Goal: Task Accomplishment & Management: Complete application form

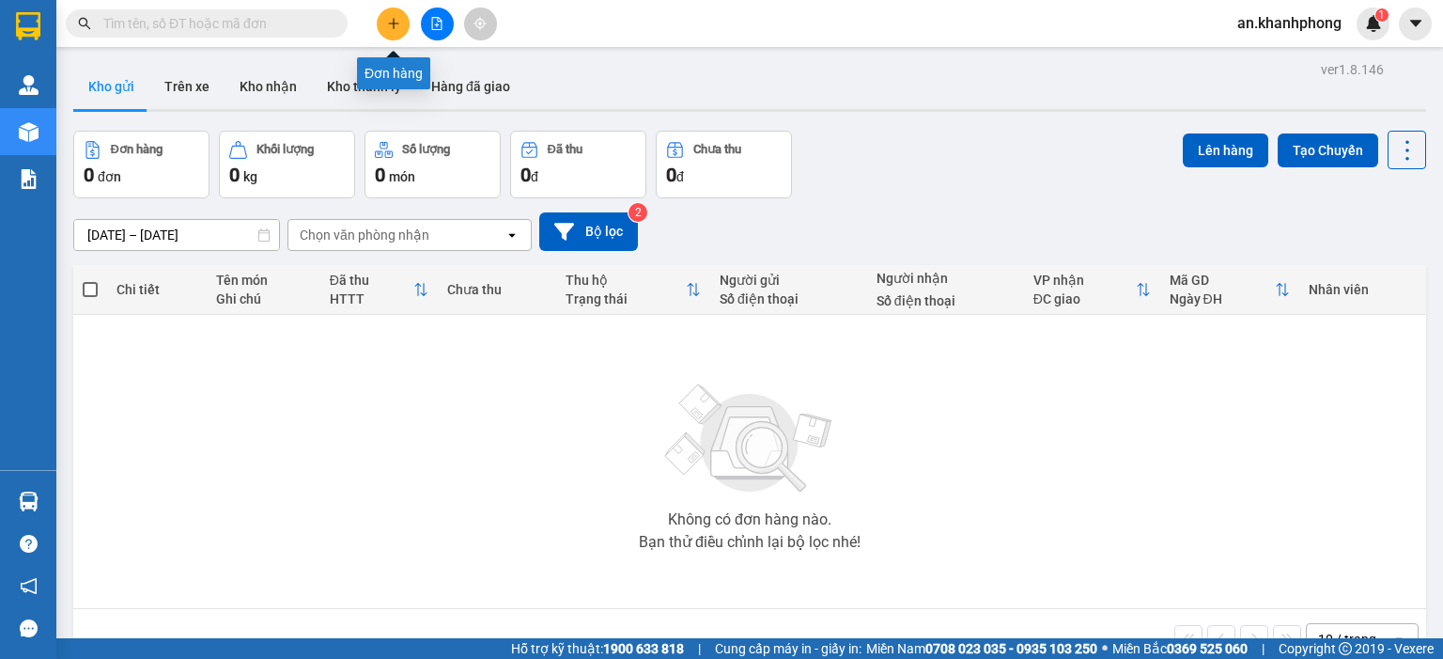
click at [399, 26] on icon "plus" at bounding box center [393, 23] width 13 height 13
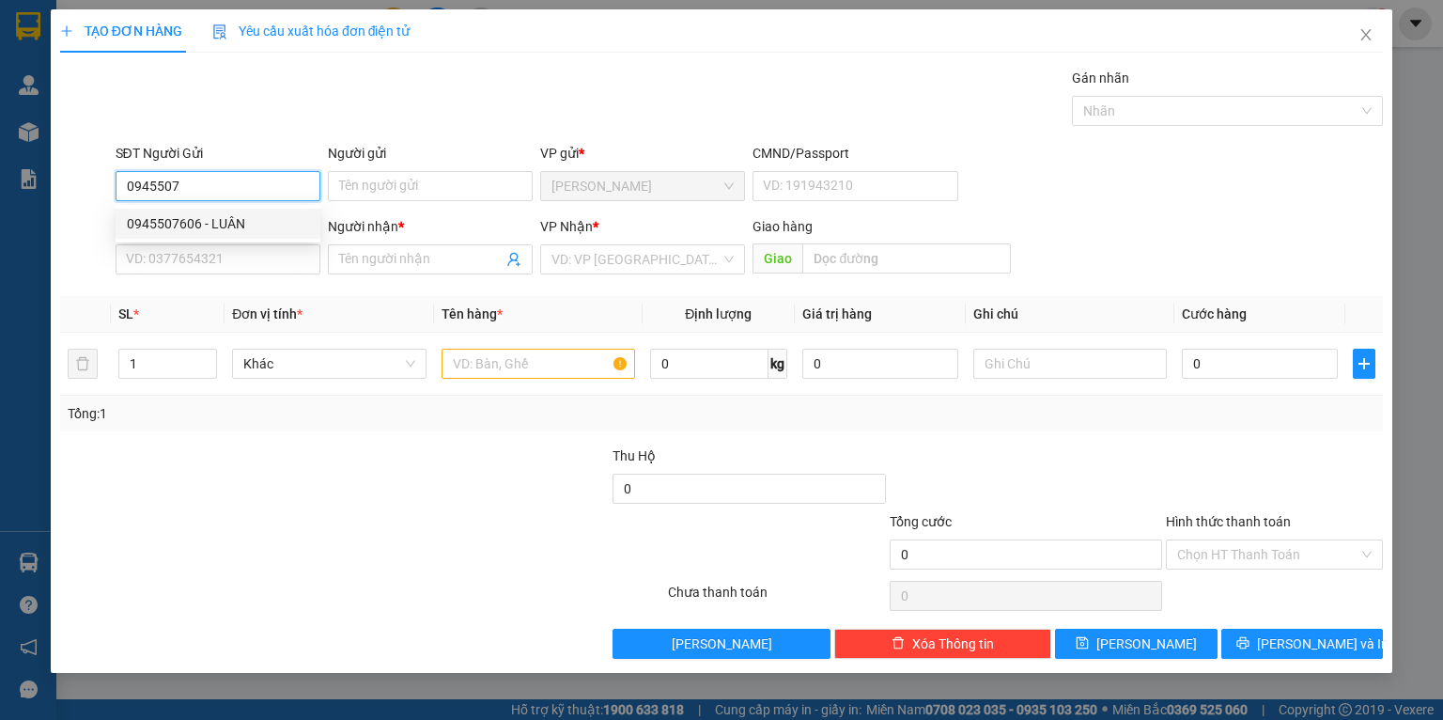
click at [251, 219] on div "0945507606 - LUÂN" at bounding box center [218, 223] width 182 height 21
type input "0945507606"
type input "LUÂN"
type input "0945507606"
click at [271, 275] on div "SĐT Người Nhận VD: 0377654321" at bounding box center [218, 249] width 205 height 66
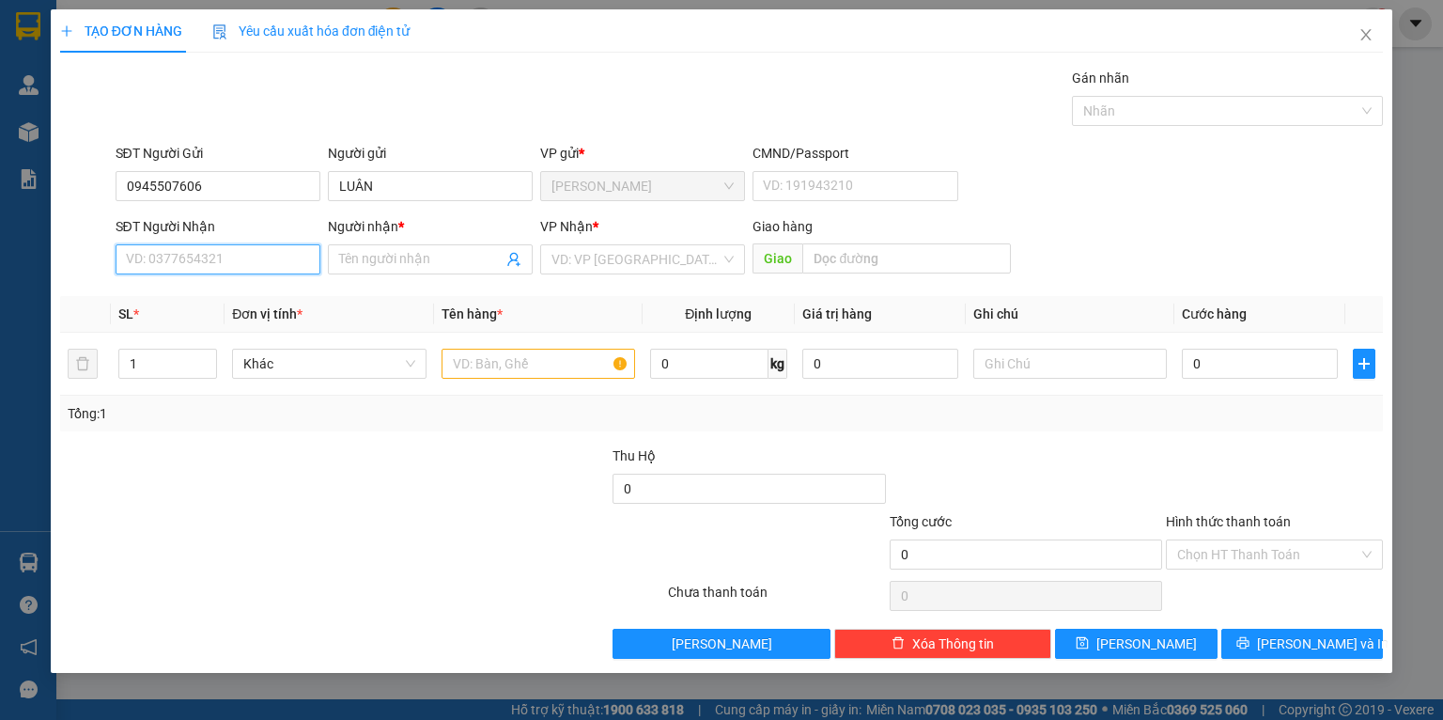
click at [264, 269] on input "SĐT Người Nhận" at bounding box center [218, 259] width 205 height 30
click at [251, 321] on div "0972685772 - PHƯƠNG" at bounding box center [218, 327] width 182 height 21
type input "0972685772"
type input "PHƯƠNG"
click at [524, 370] on input "text" at bounding box center [539, 364] width 194 height 30
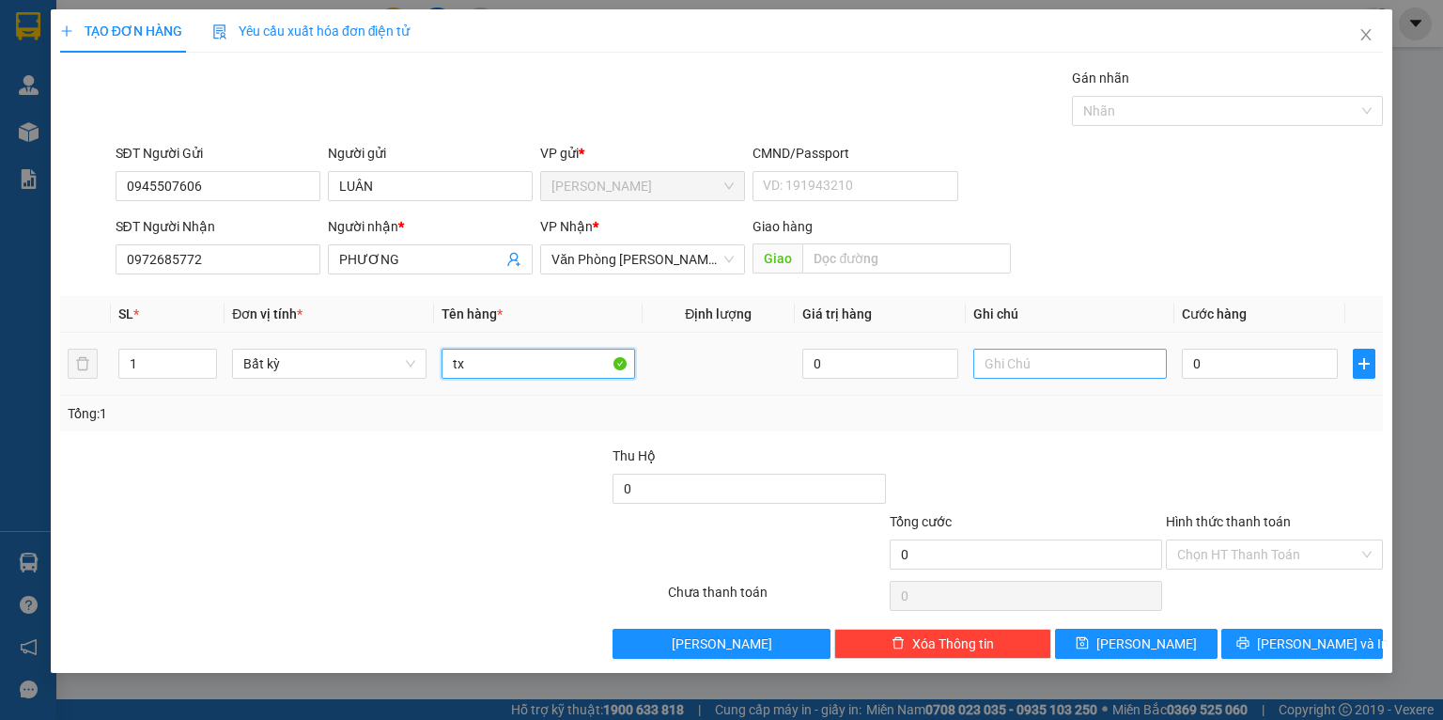
type input "tx"
click at [1090, 361] on input "text" at bounding box center [1070, 364] width 194 height 30
type input "d"
type input "đ"
type input "D"
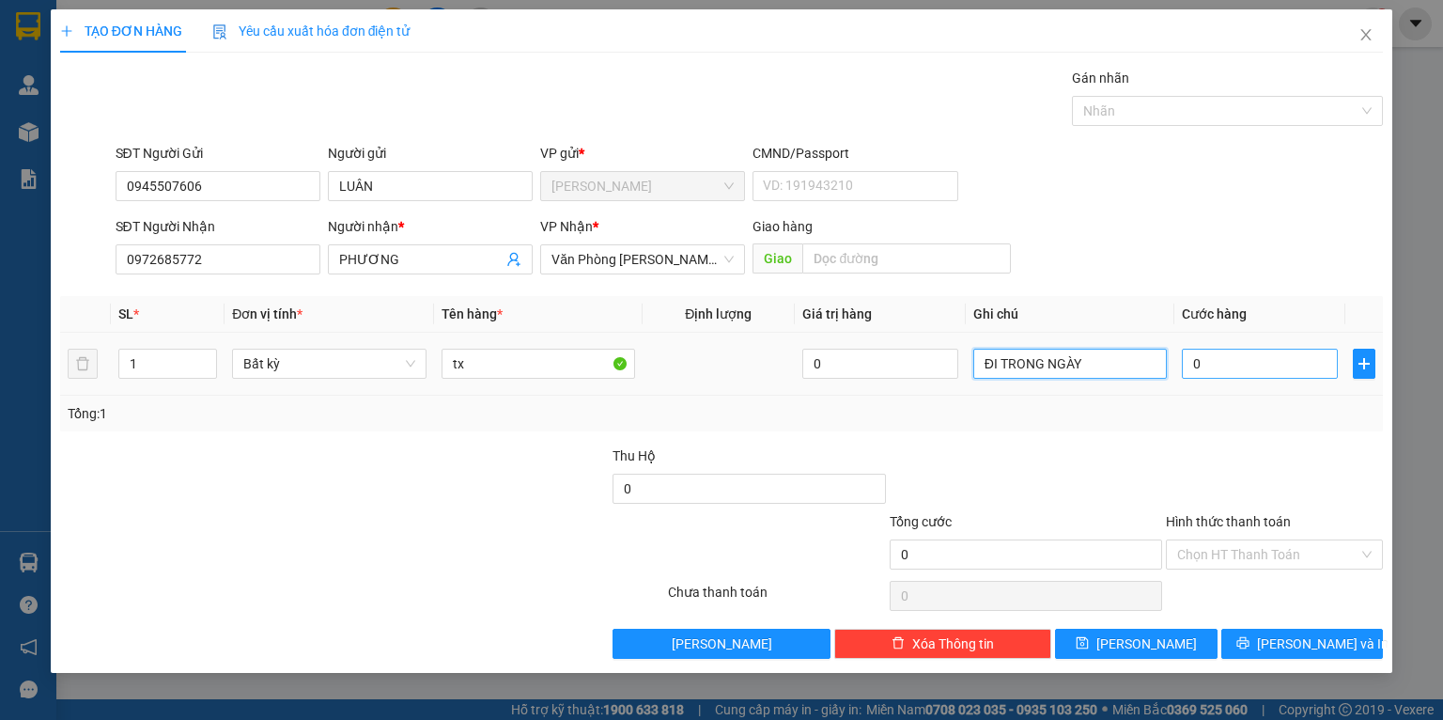
type input "ĐI TRONG NGÀY"
click at [1264, 375] on input "0" at bounding box center [1260, 364] width 156 height 30
type input "5"
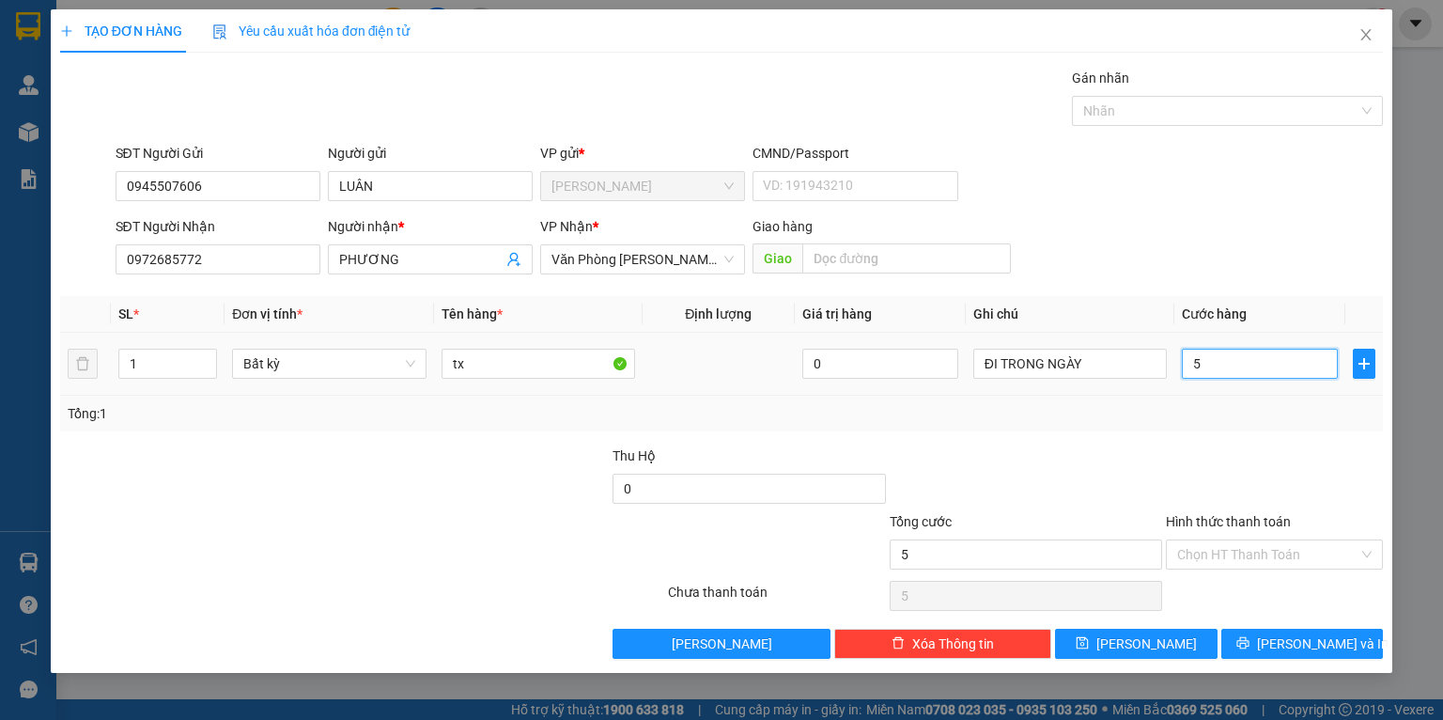
type input "50"
type input "50.000"
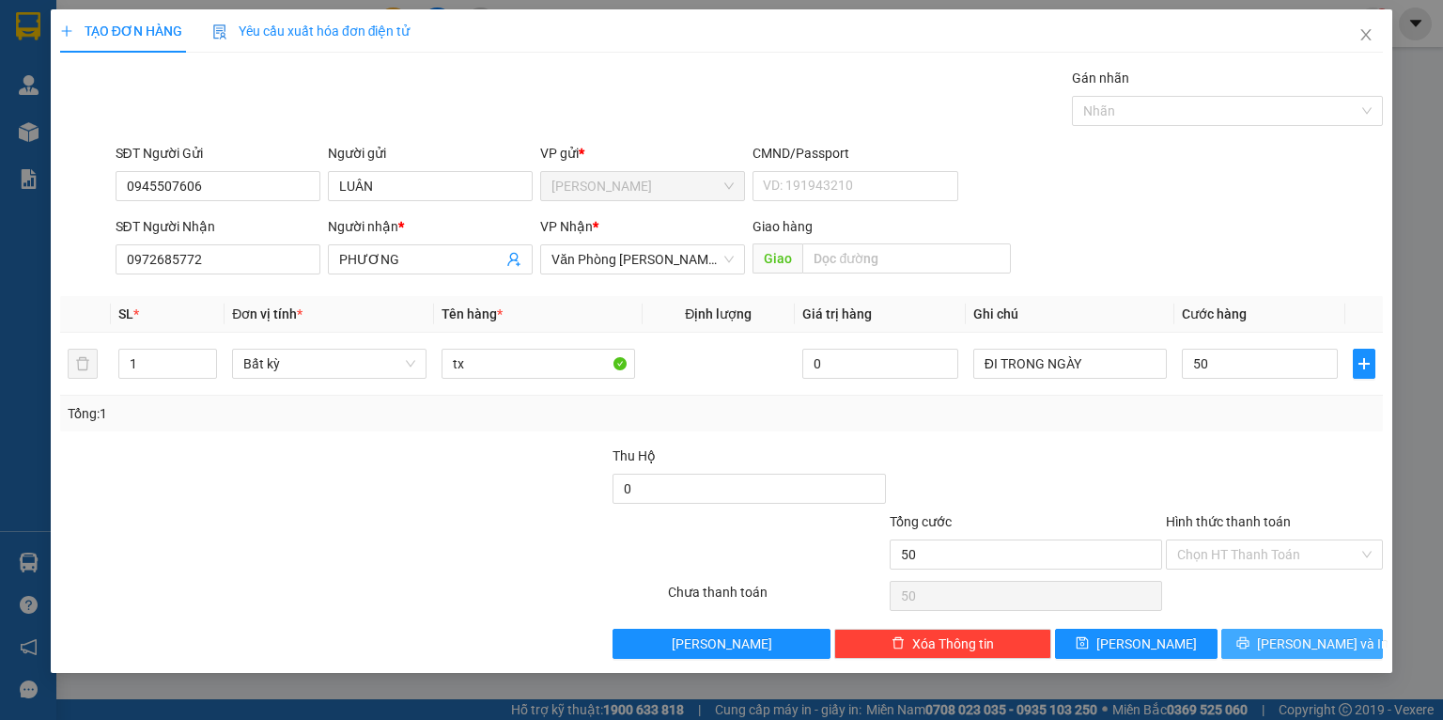
type input "50.000"
click at [1323, 644] on span "Lưu và In" at bounding box center [1323, 643] width 132 height 21
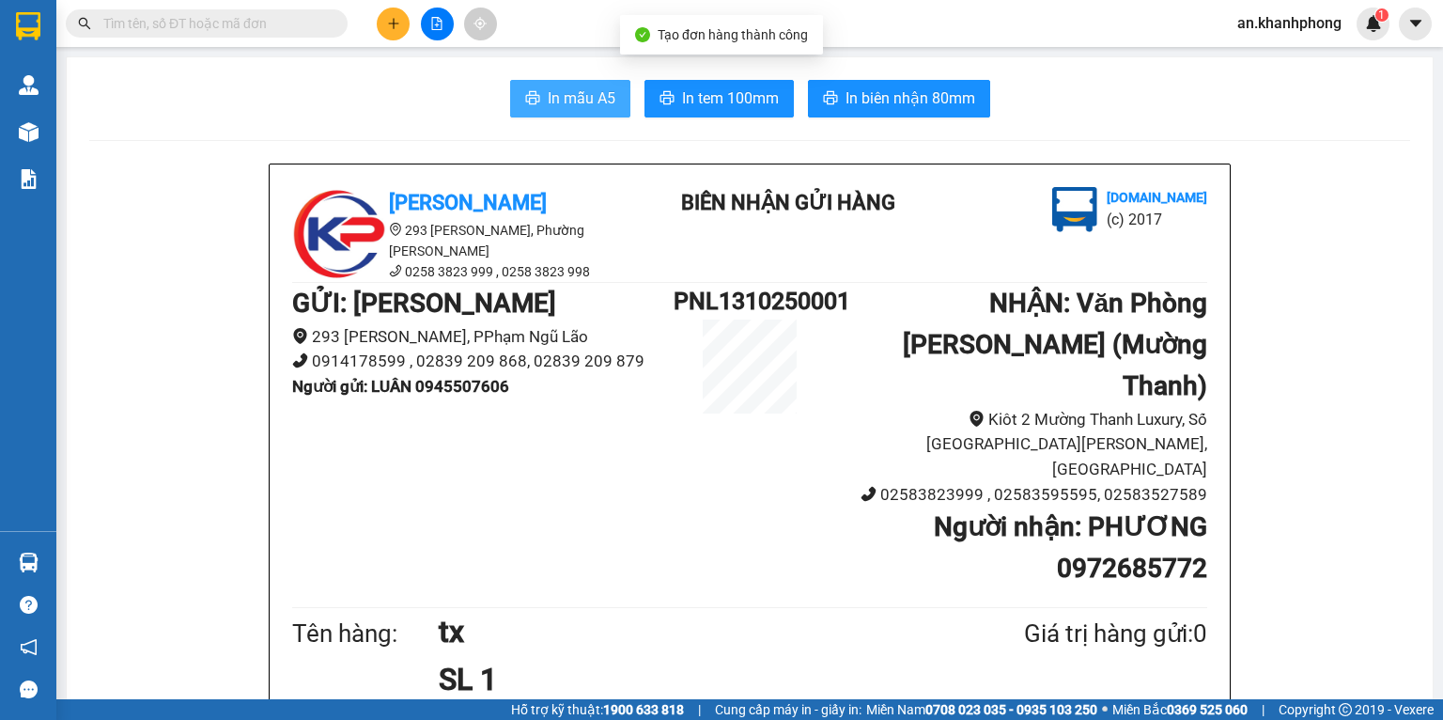
click at [569, 95] on span "In mẫu A5" at bounding box center [582, 97] width 68 height 23
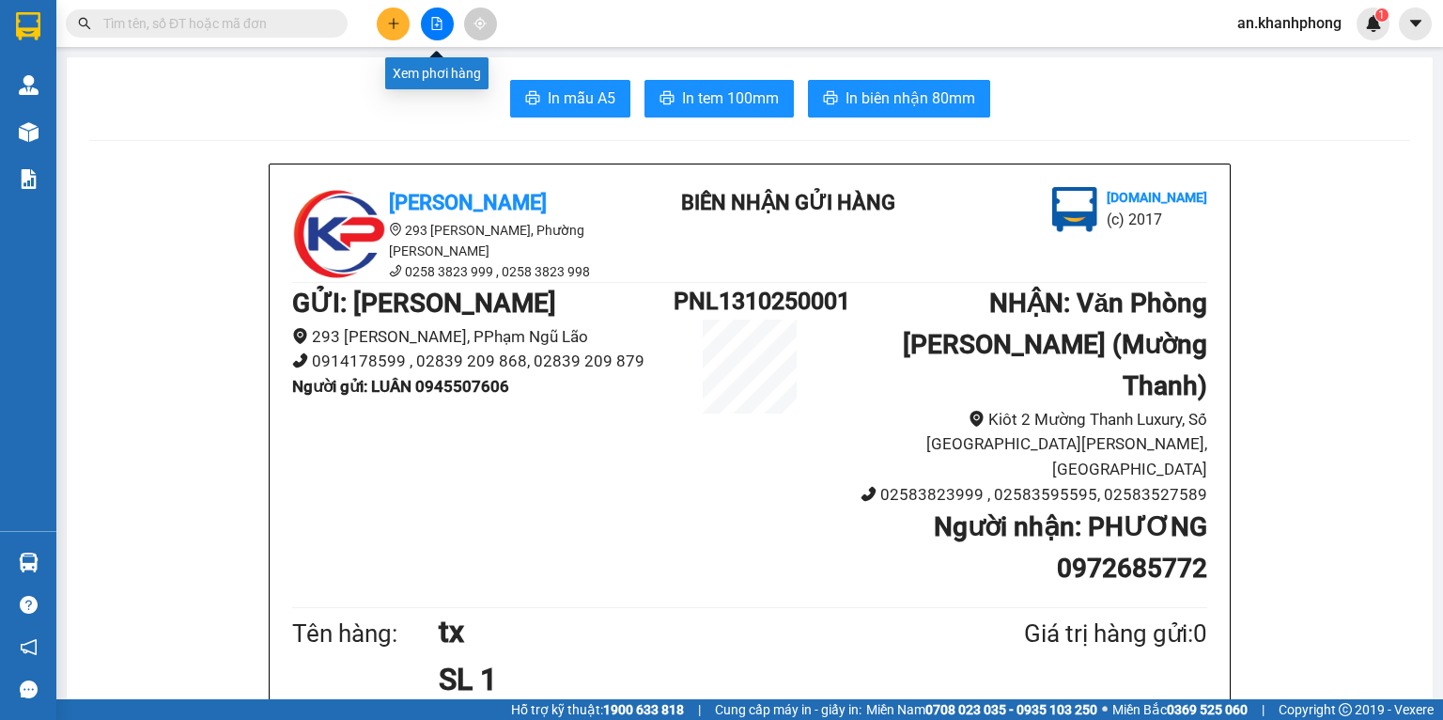
click at [441, 32] on button at bounding box center [437, 24] width 33 height 33
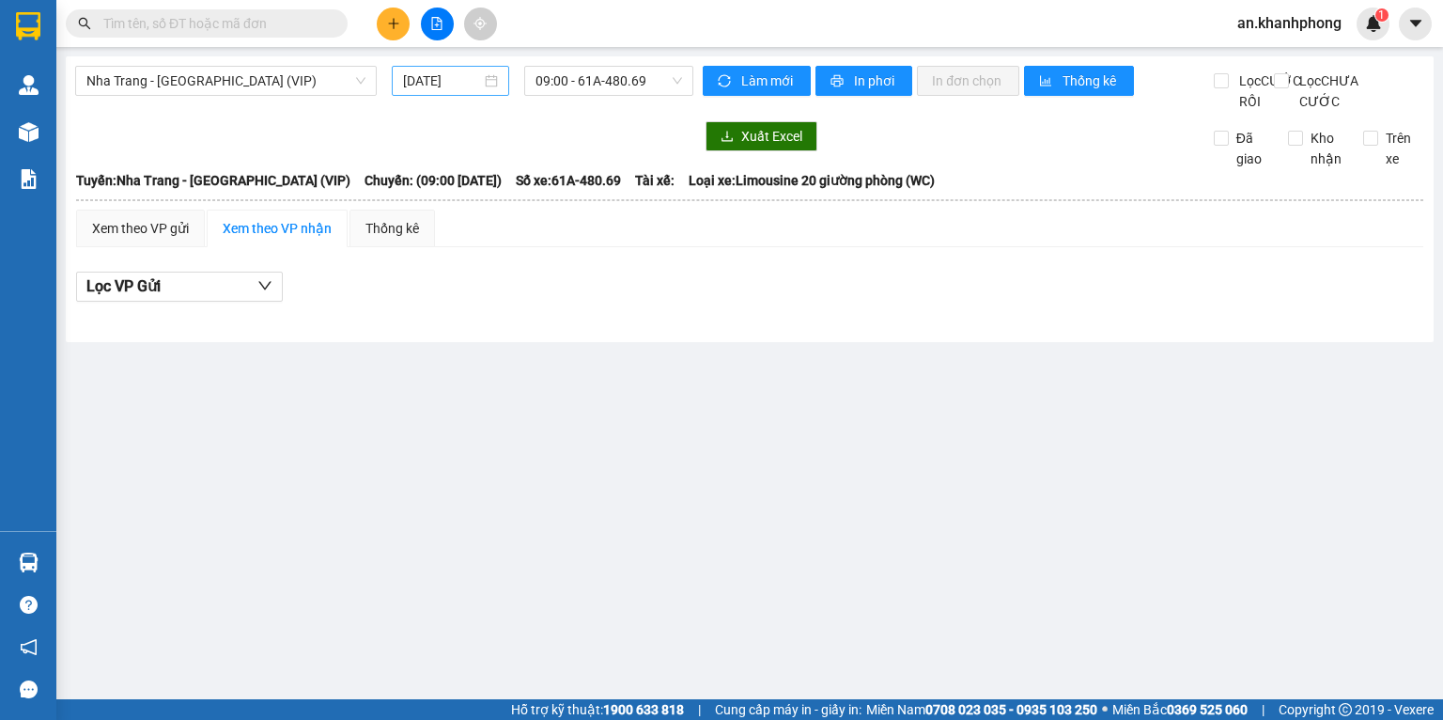
click at [467, 76] on input "13/10/2025" at bounding box center [441, 80] width 77 height 21
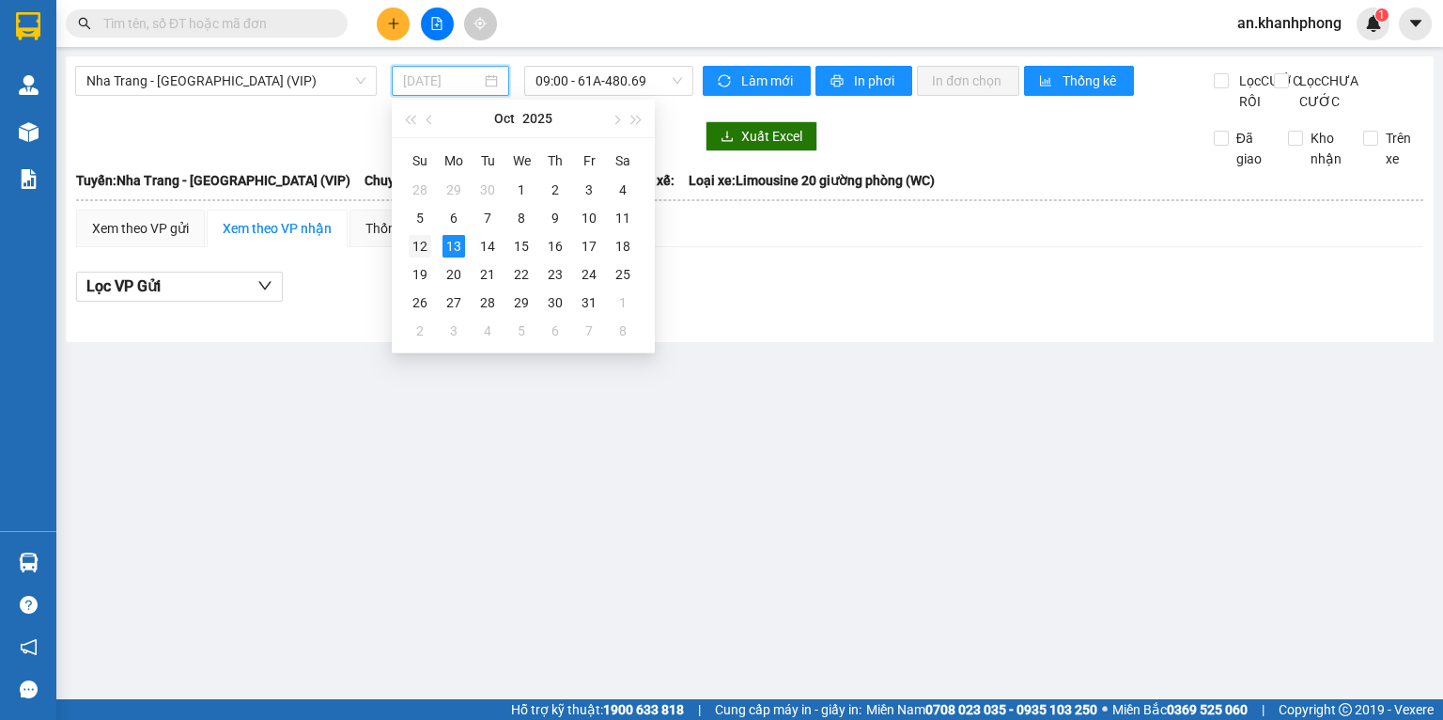
click at [419, 242] on div "12" at bounding box center [420, 246] width 23 height 23
type input "12/10/2025"
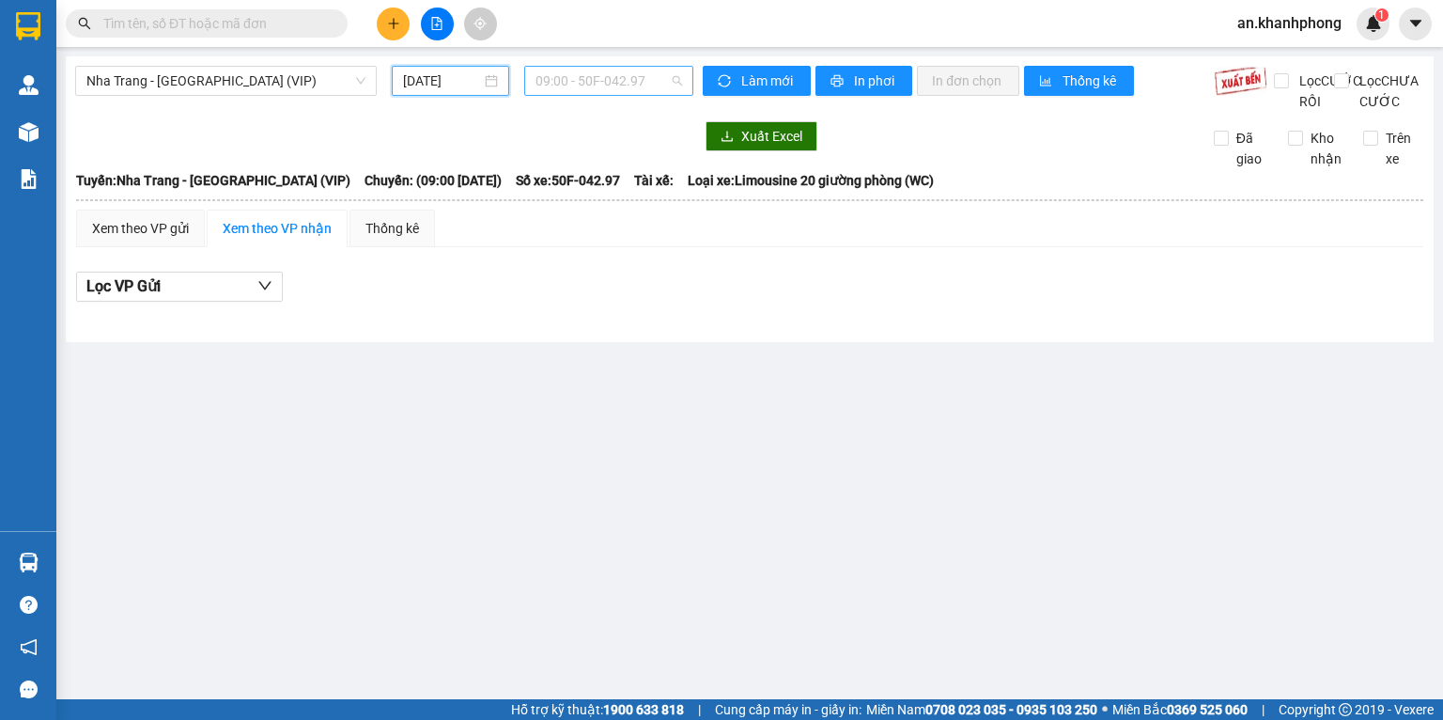
click at [656, 87] on span "09:00 - 50F-042.97" at bounding box center [608, 81] width 147 height 28
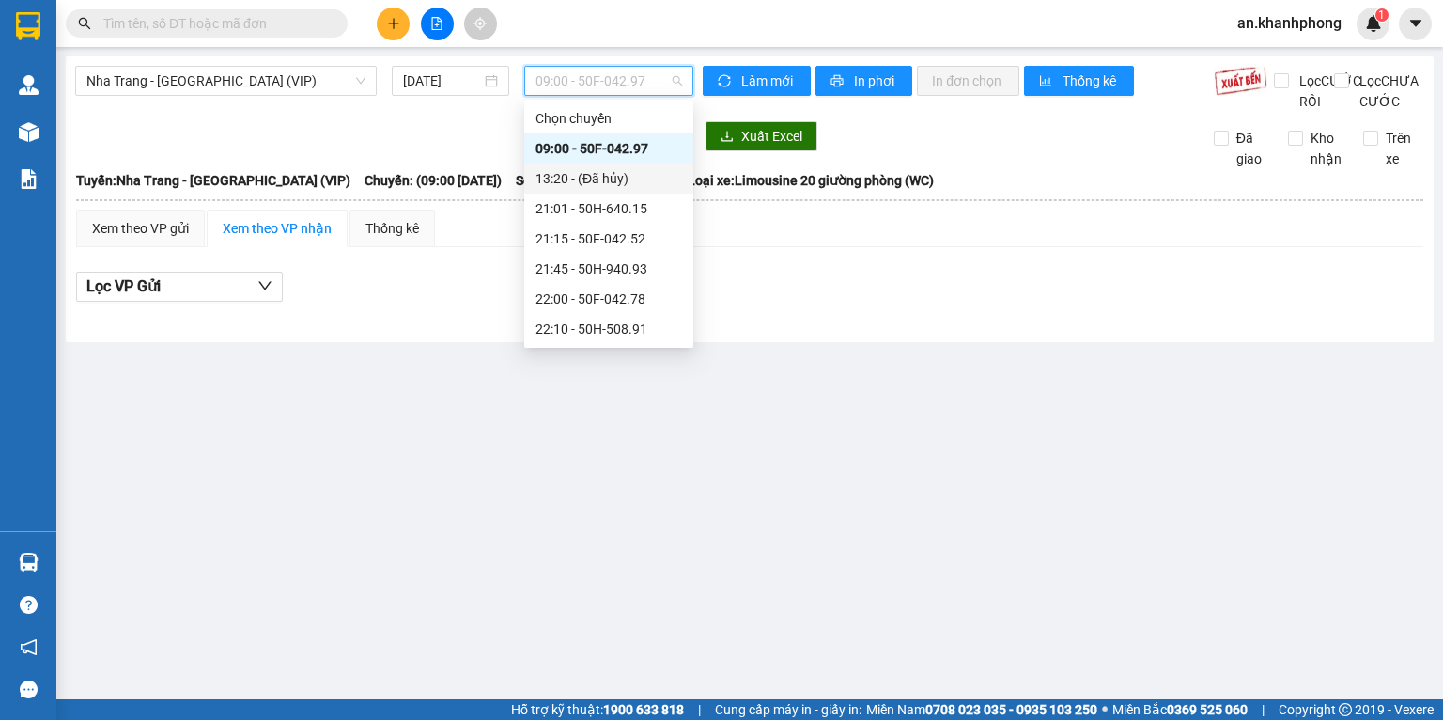
scroll to position [301, 0]
click at [622, 298] on div "23:00 - 50H-638.40" at bounding box center [608, 298] width 147 height 21
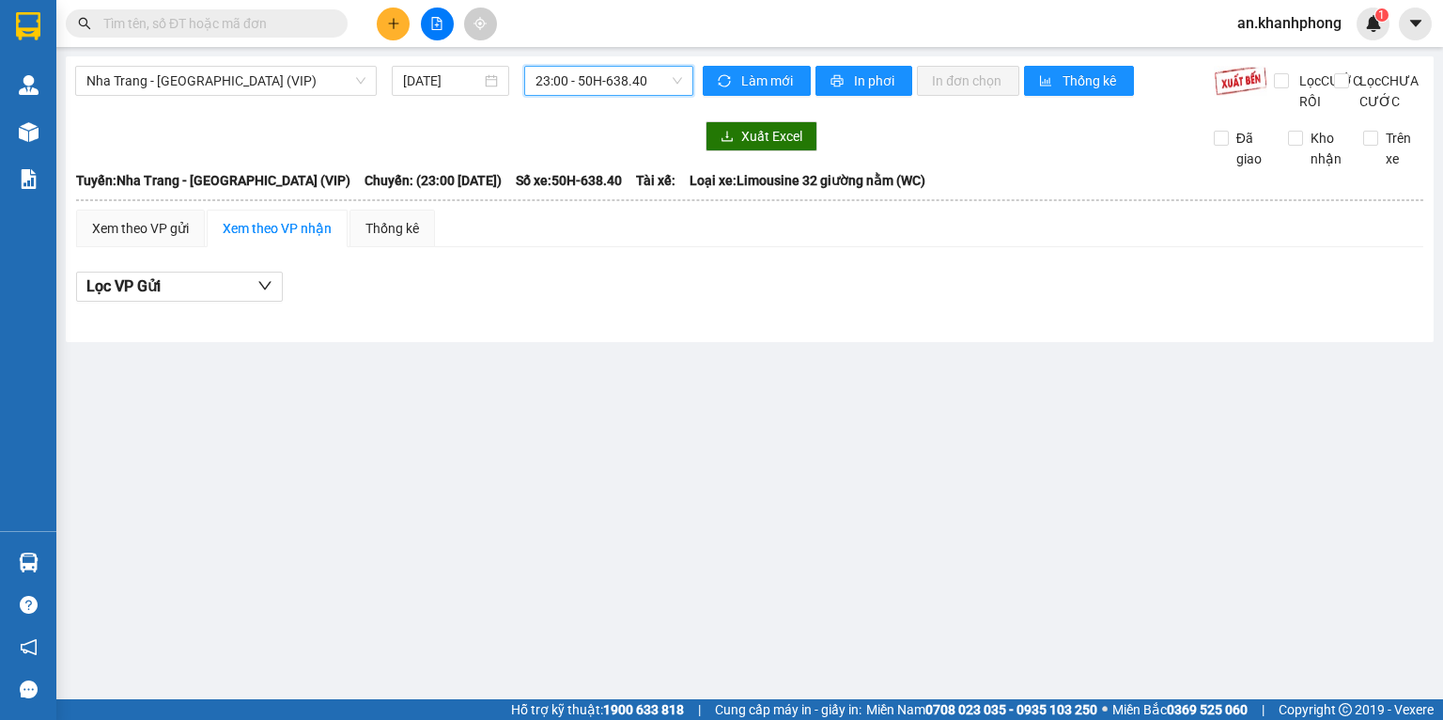
click at [657, 87] on span "23:00 - 50H-638.40" at bounding box center [608, 81] width 147 height 28
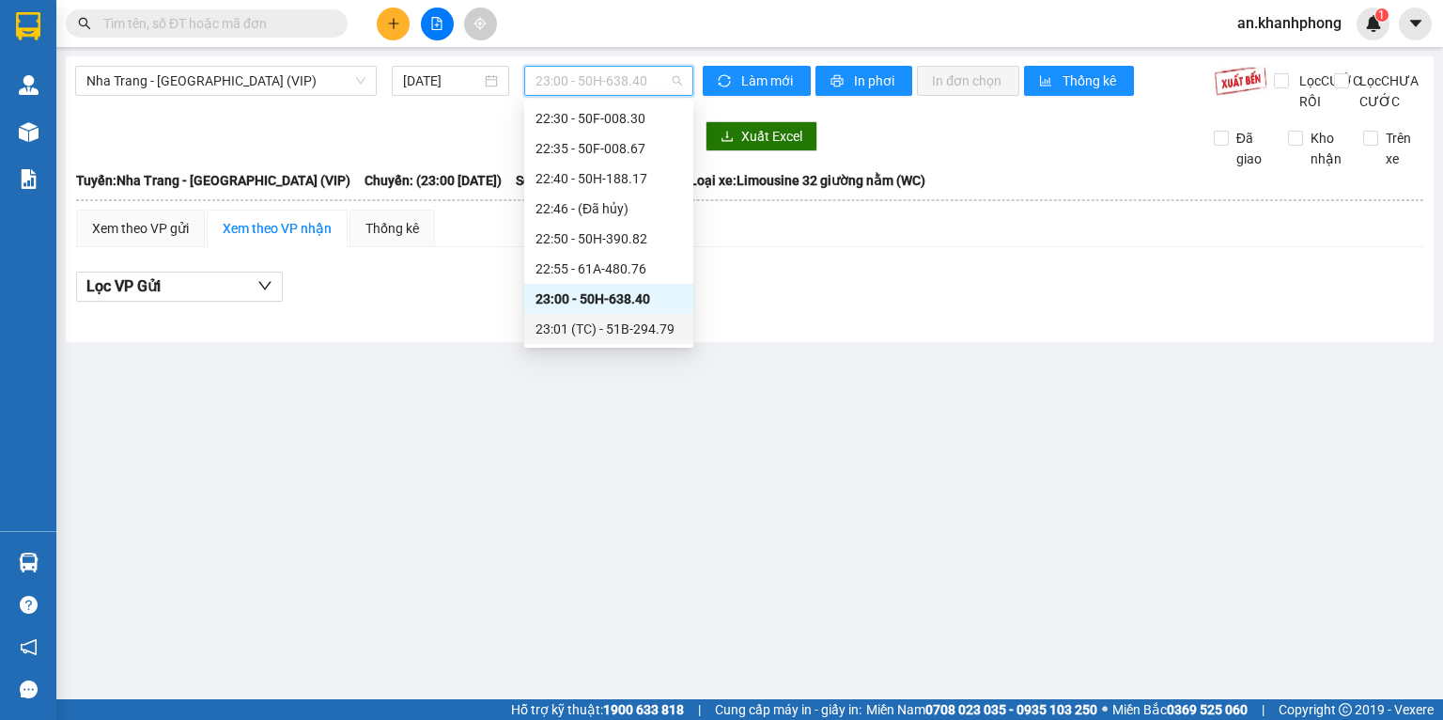
click at [628, 328] on div "23:01 (TC) - 51B-294.79" at bounding box center [608, 328] width 147 height 21
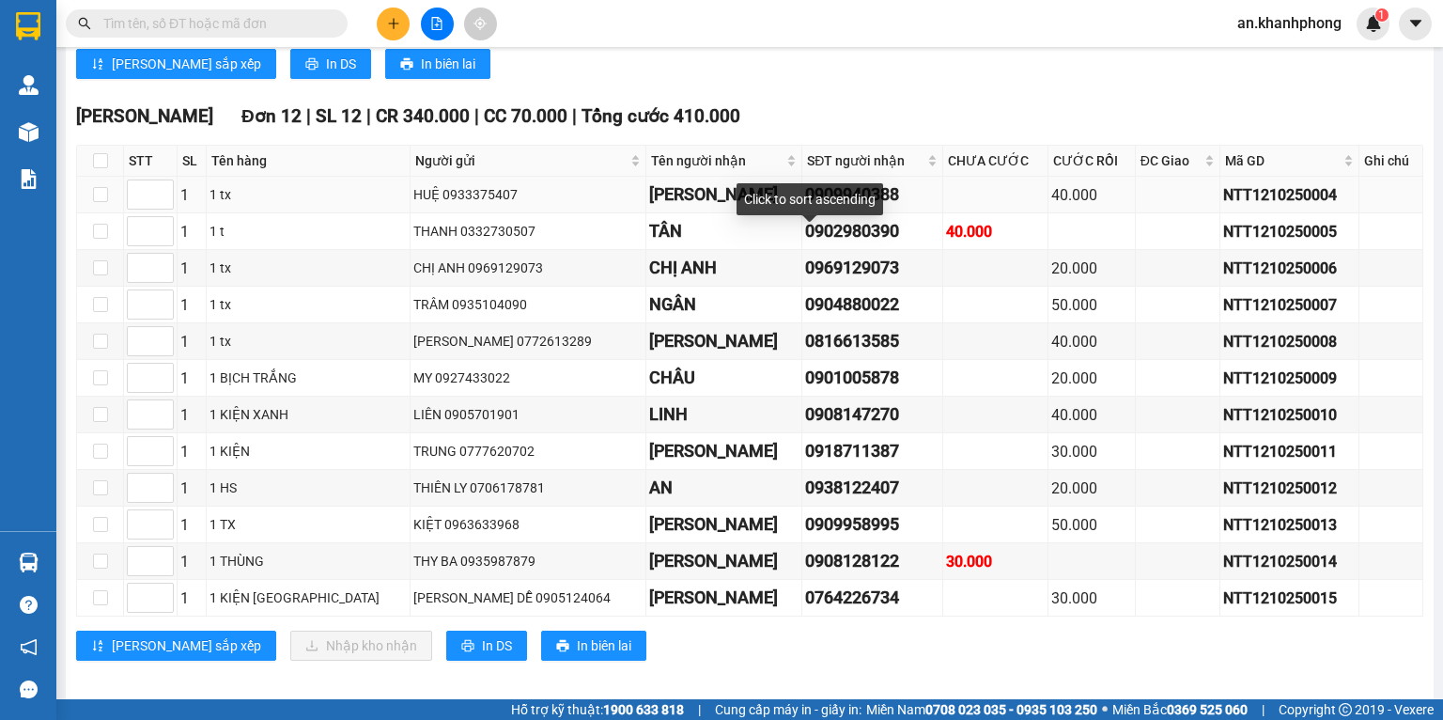
scroll to position [501, 0]
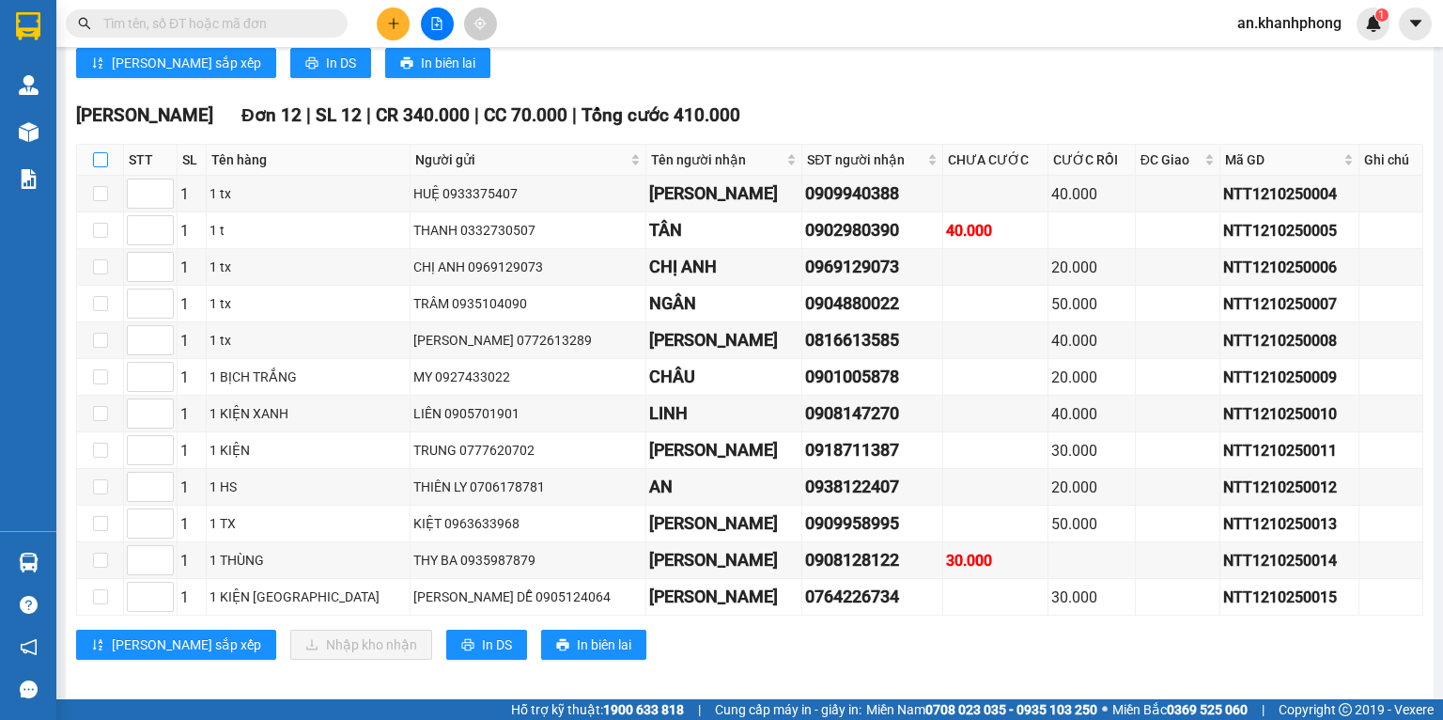
click at [93, 167] on input "checkbox" at bounding box center [100, 159] width 15 height 15
checkbox input "true"
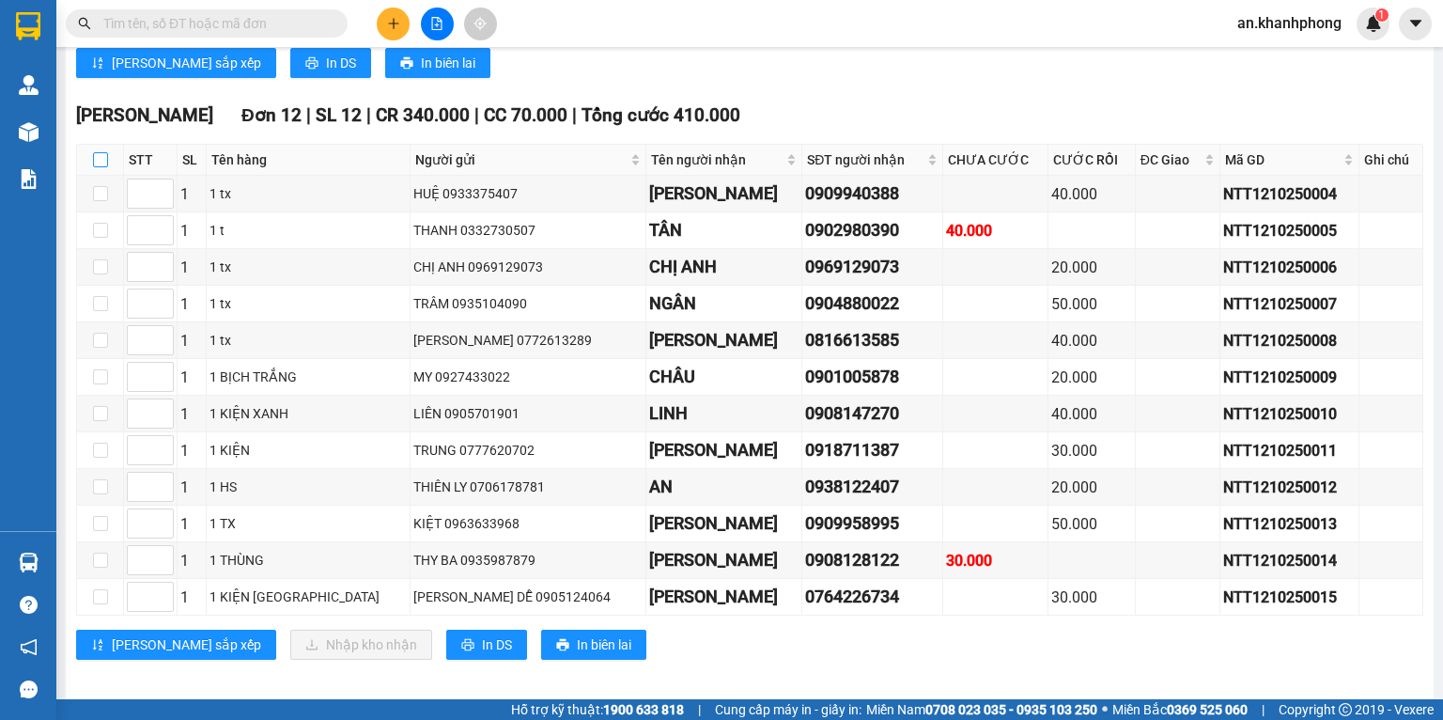
checkbox input "true"
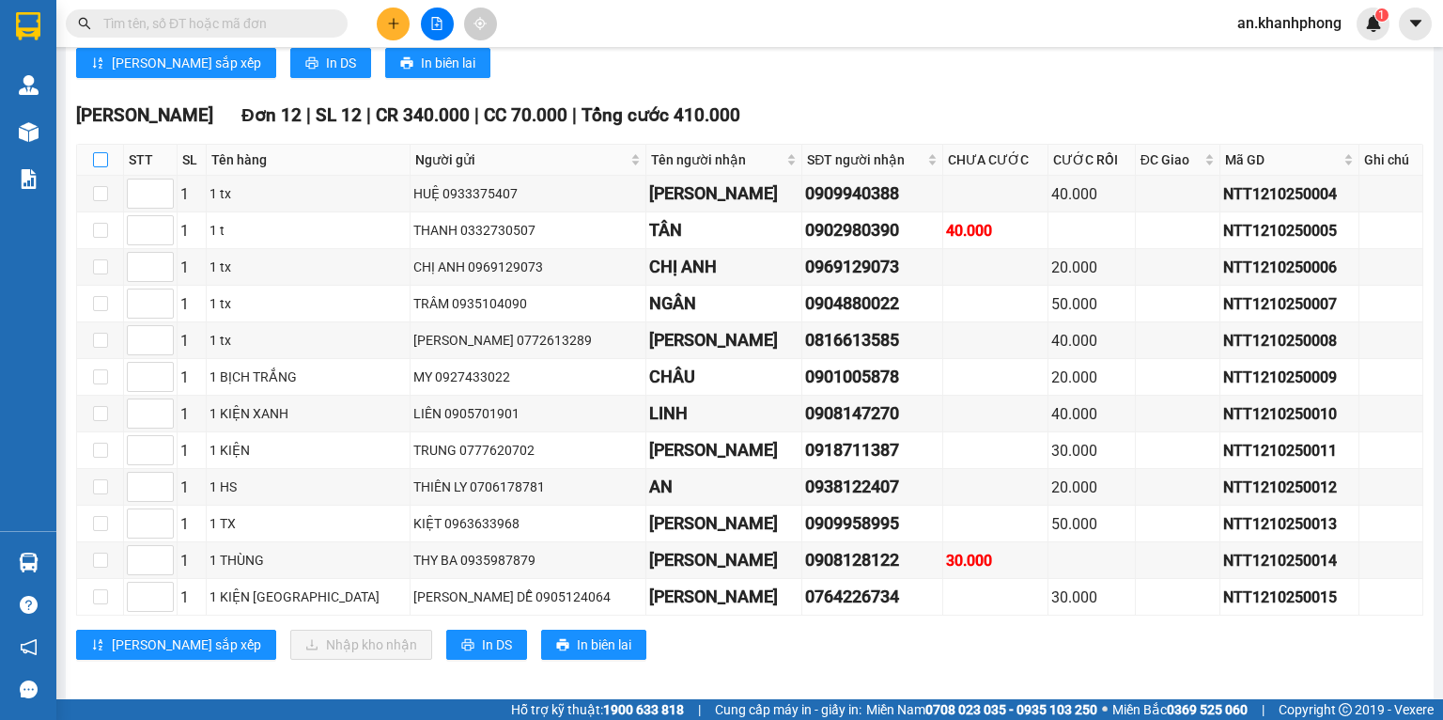
checkbox input "true"
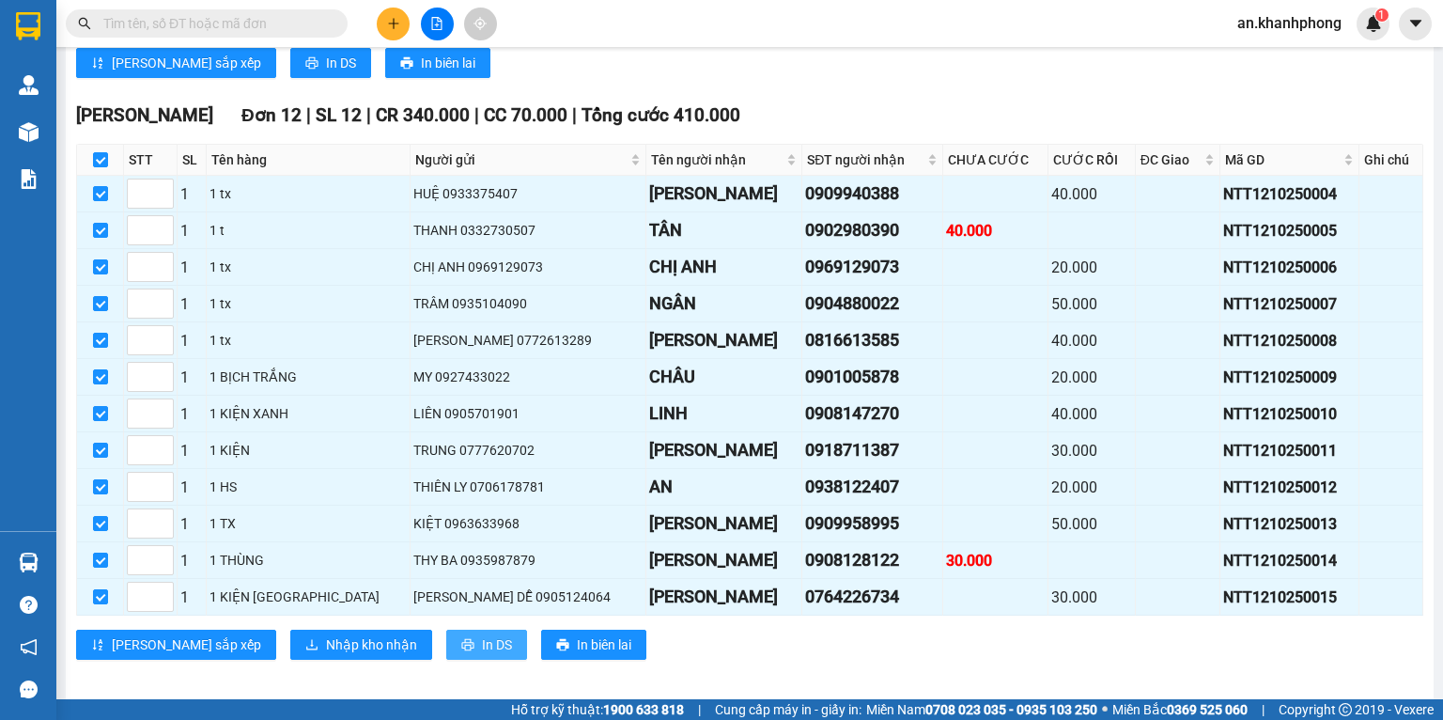
click at [482, 655] on span "In DS" at bounding box center [497, 644] width 30 height 21
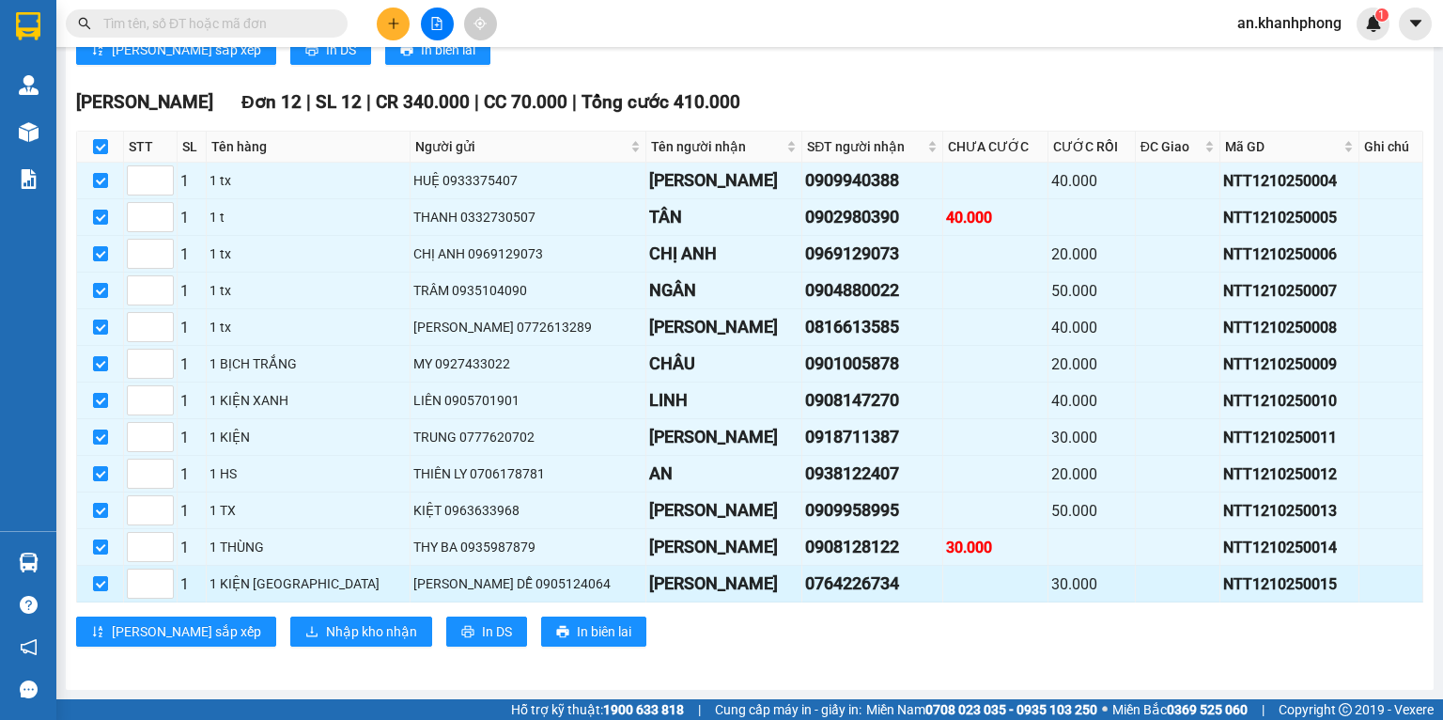
scroll to position [536, 0]
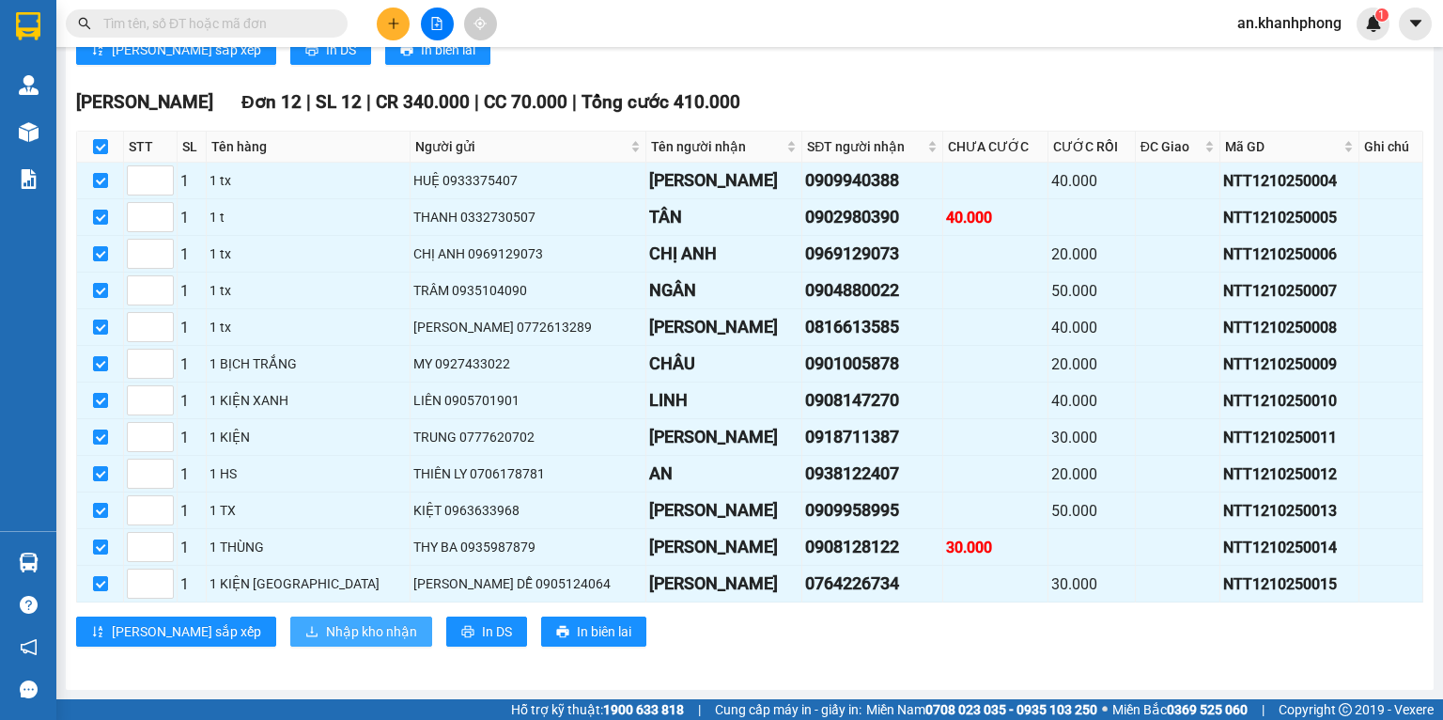
click at [326, 640] on span "Nhập kho nhận" at bounding box center [371, 631] width 91 height 21
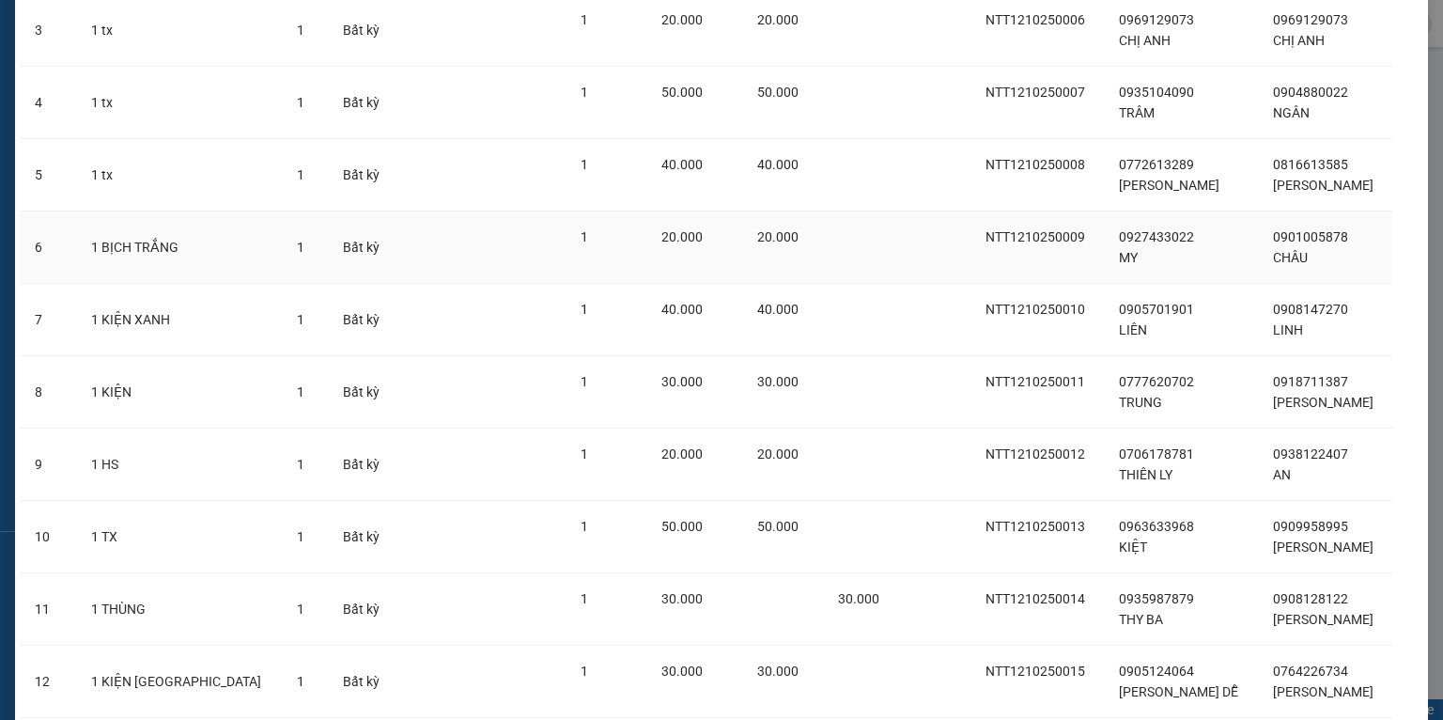
scroll to position [443, 0]
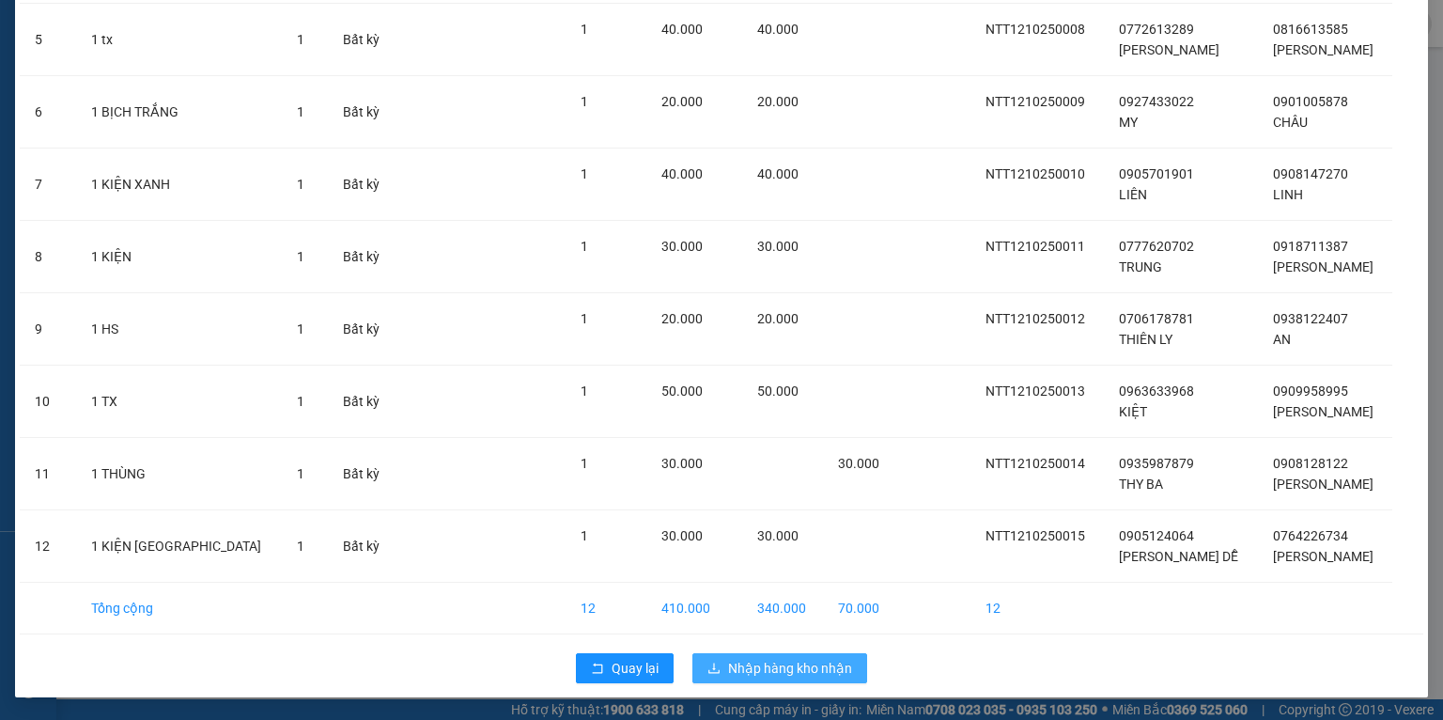
click at [783, 658] on span "Nhập hàng kho nhận" at bounding box center [790, 668] width 124 height 21
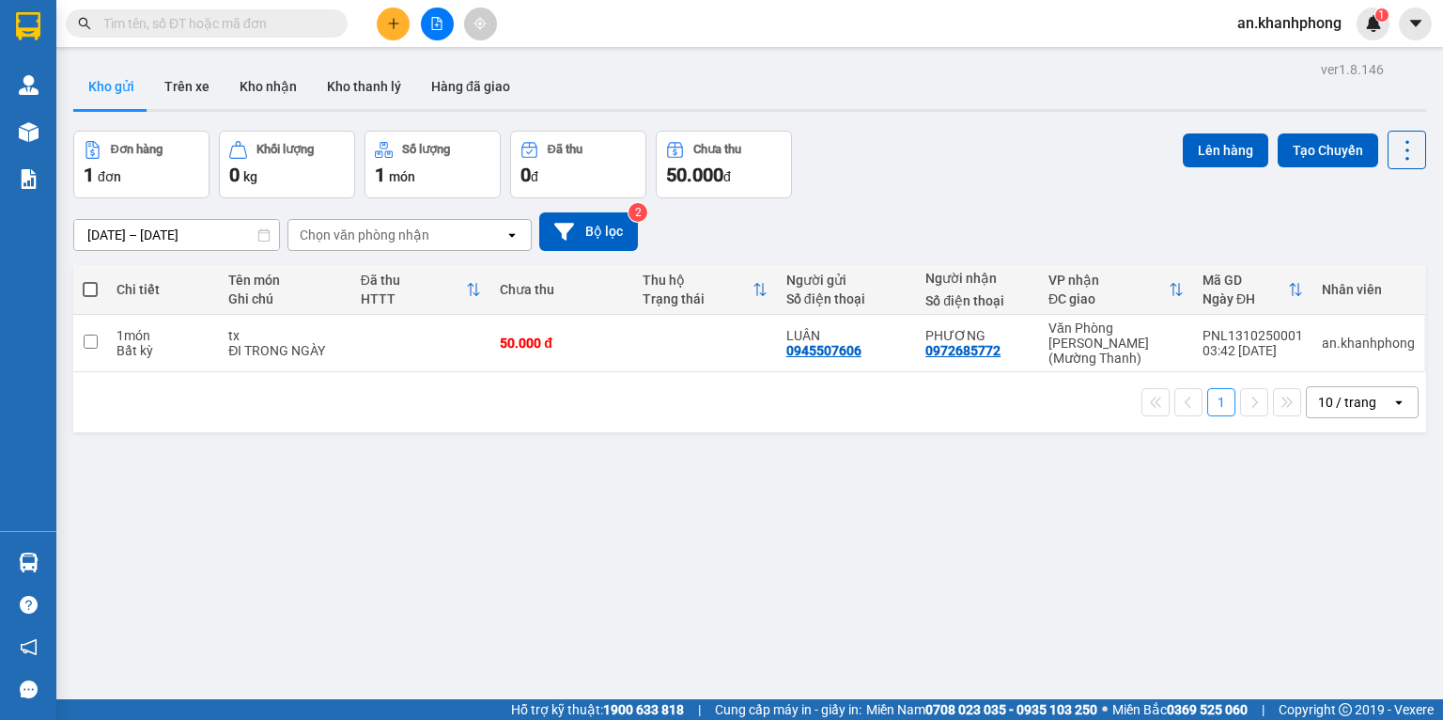
click at [424, 26] on button at bounding box center [437, 24] width 33 height 33
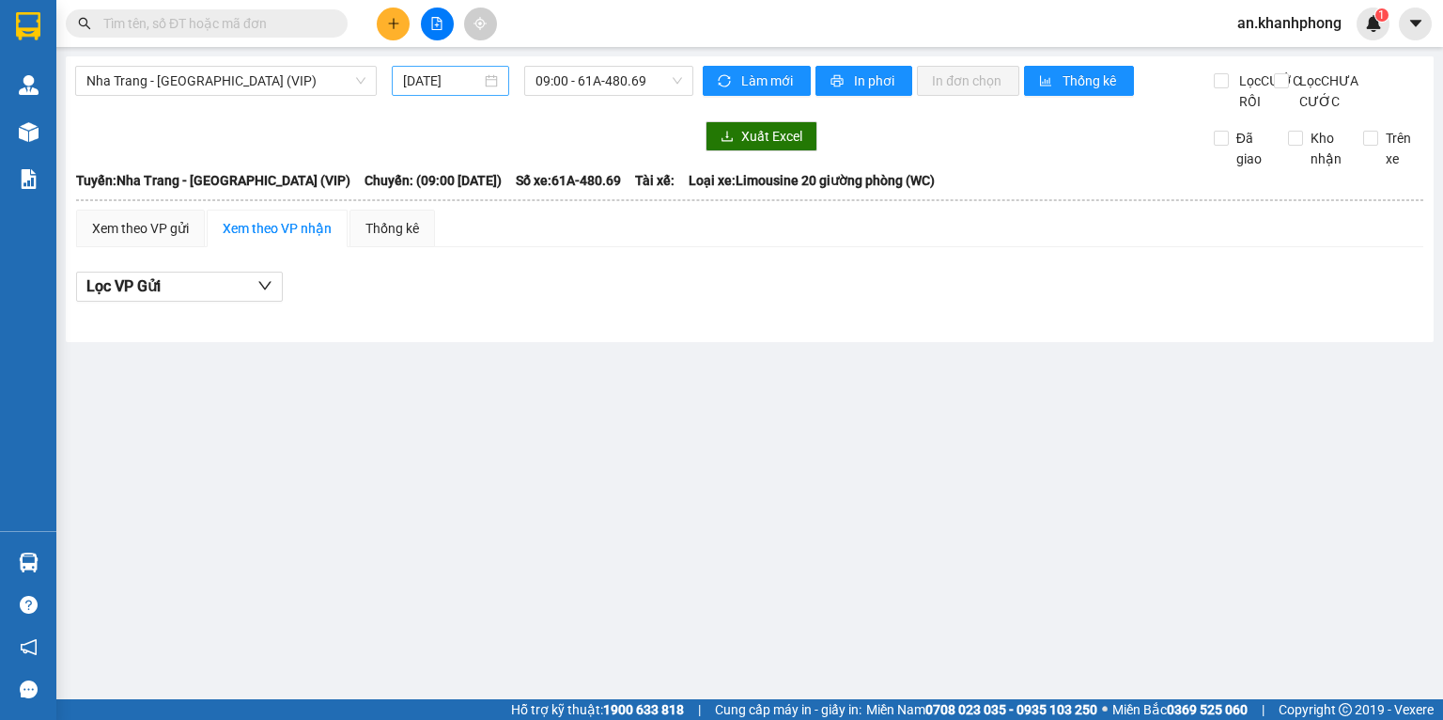
click at [481, 73] on div "13/10/2025" at bounding box center [450, 80] width 94 height 21
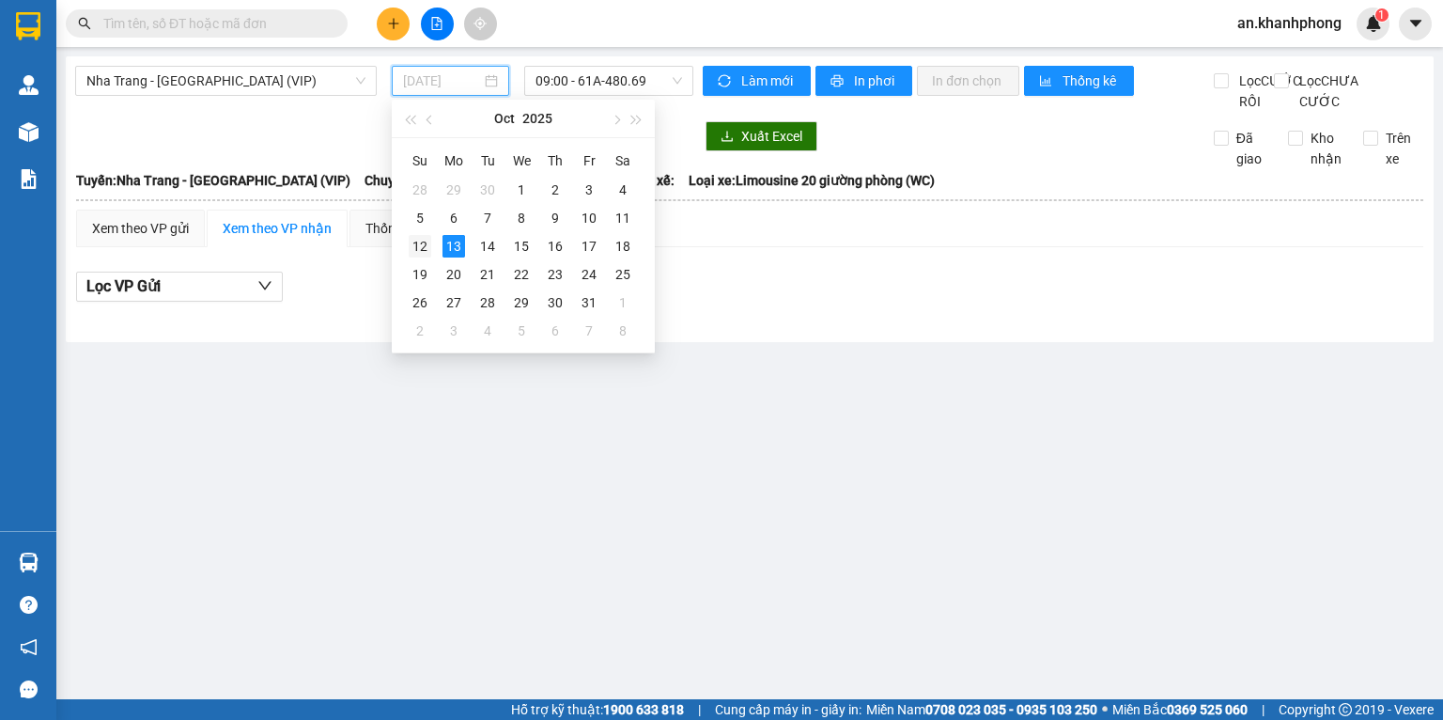
click at [419, 244] on div "12" at bounding box center [420, 246] width 23 height 23
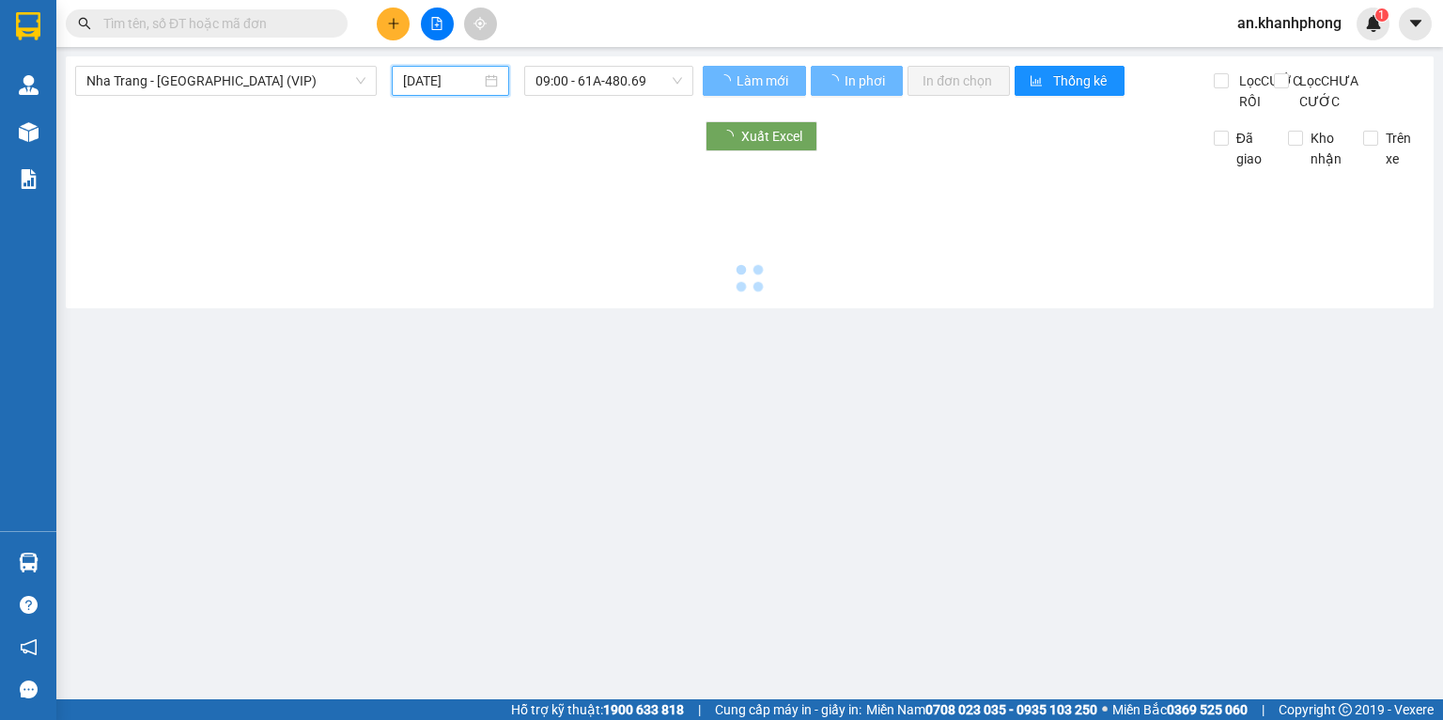
type input "12/10/2025"
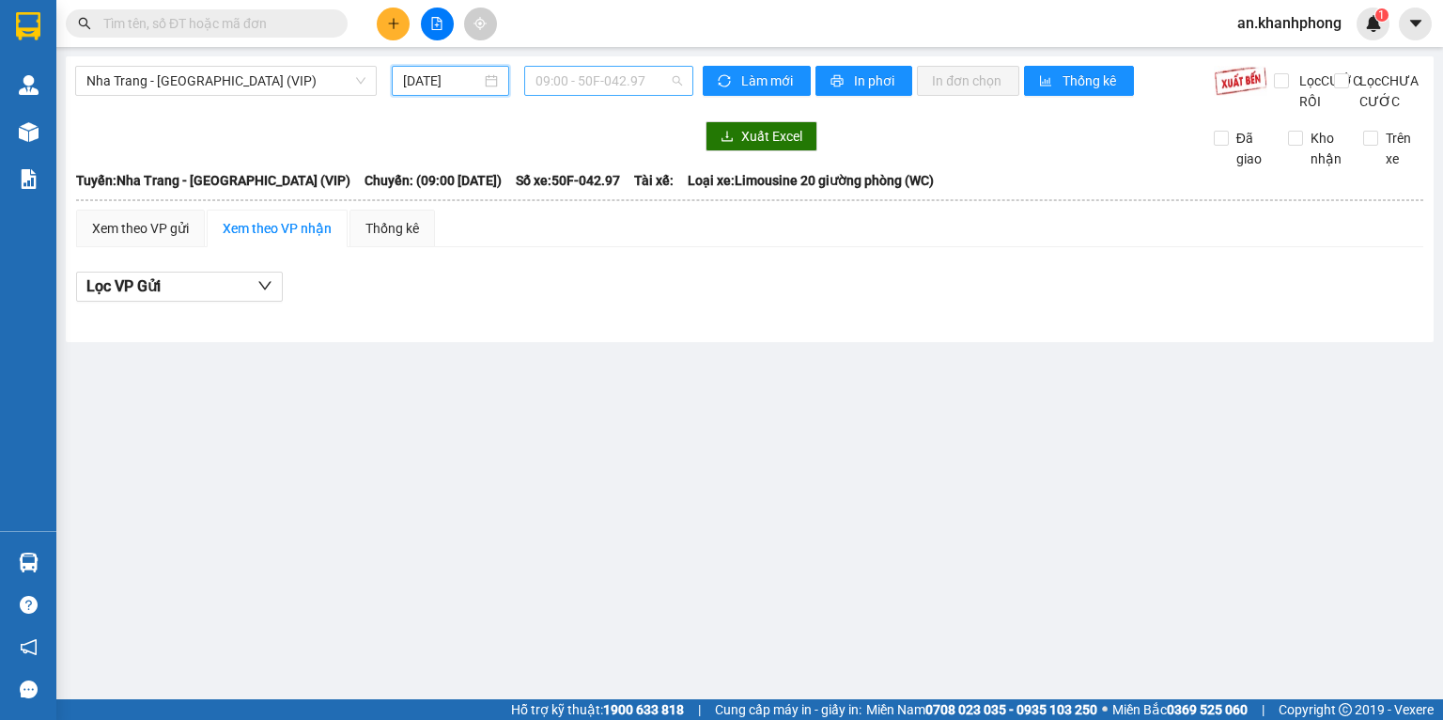
click at [659, 92] on span "09:00 - 50F-042.97" at bounding box center [608, 81] width 147 height 28
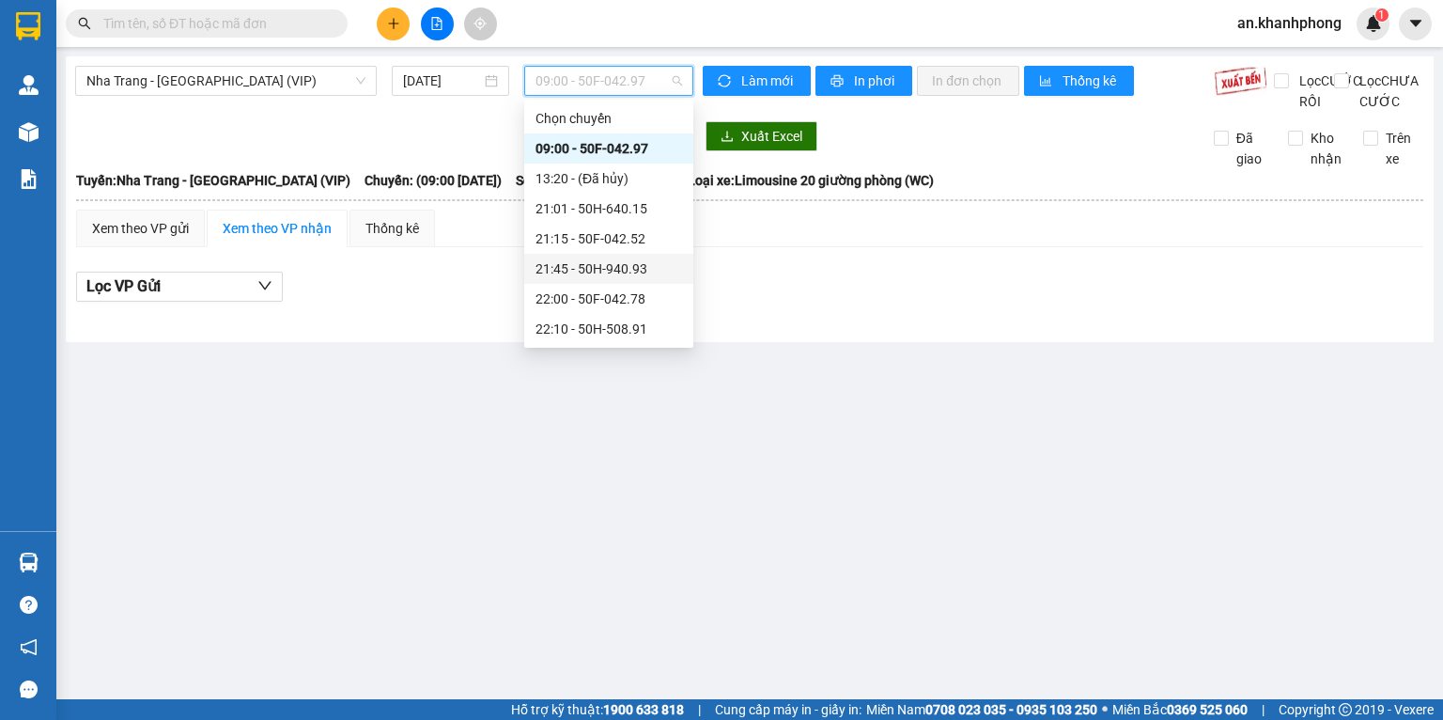
click at [607, 266] on div "21:45 - 50H-940.93" at bounding box center [608, 268] width 147 height 21
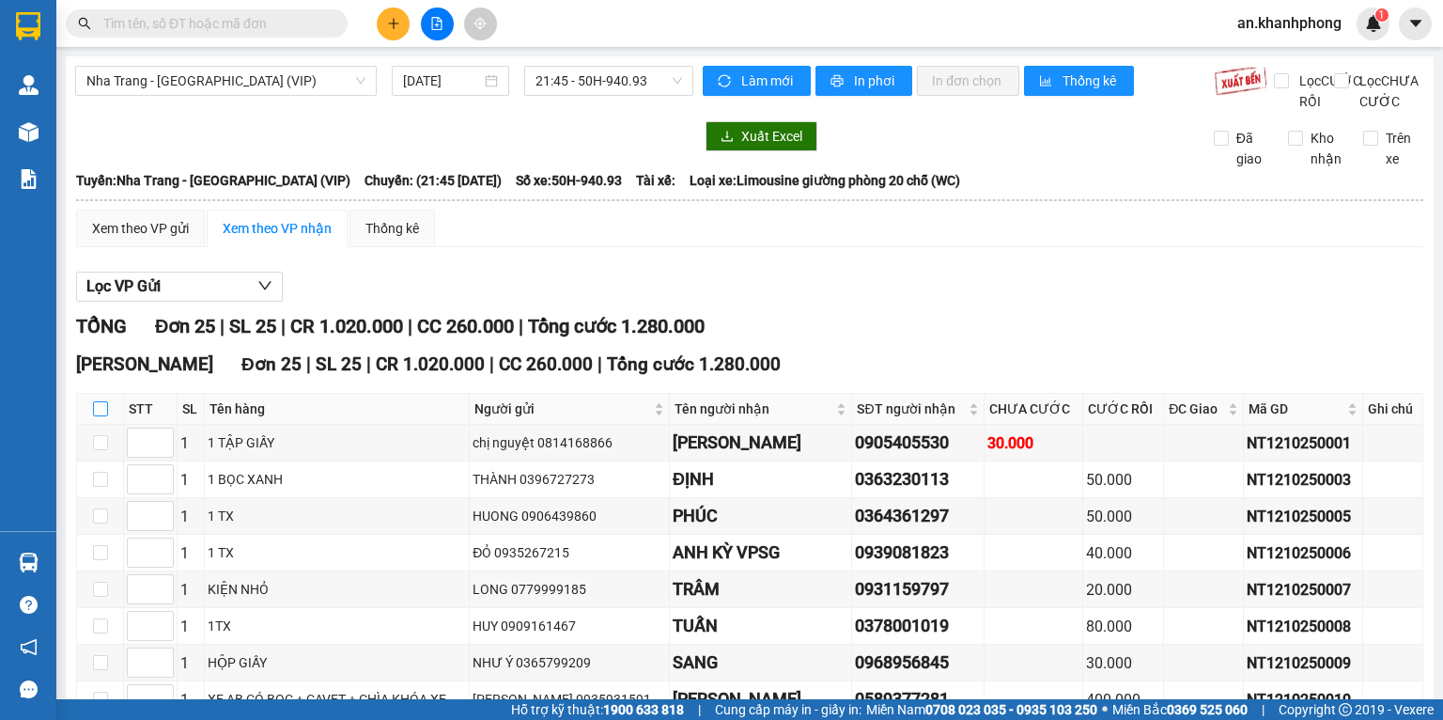
click at [101, 416] on input "checkbox" at bounding box center [100, 408] width 15 height 15
checkbox input "true"
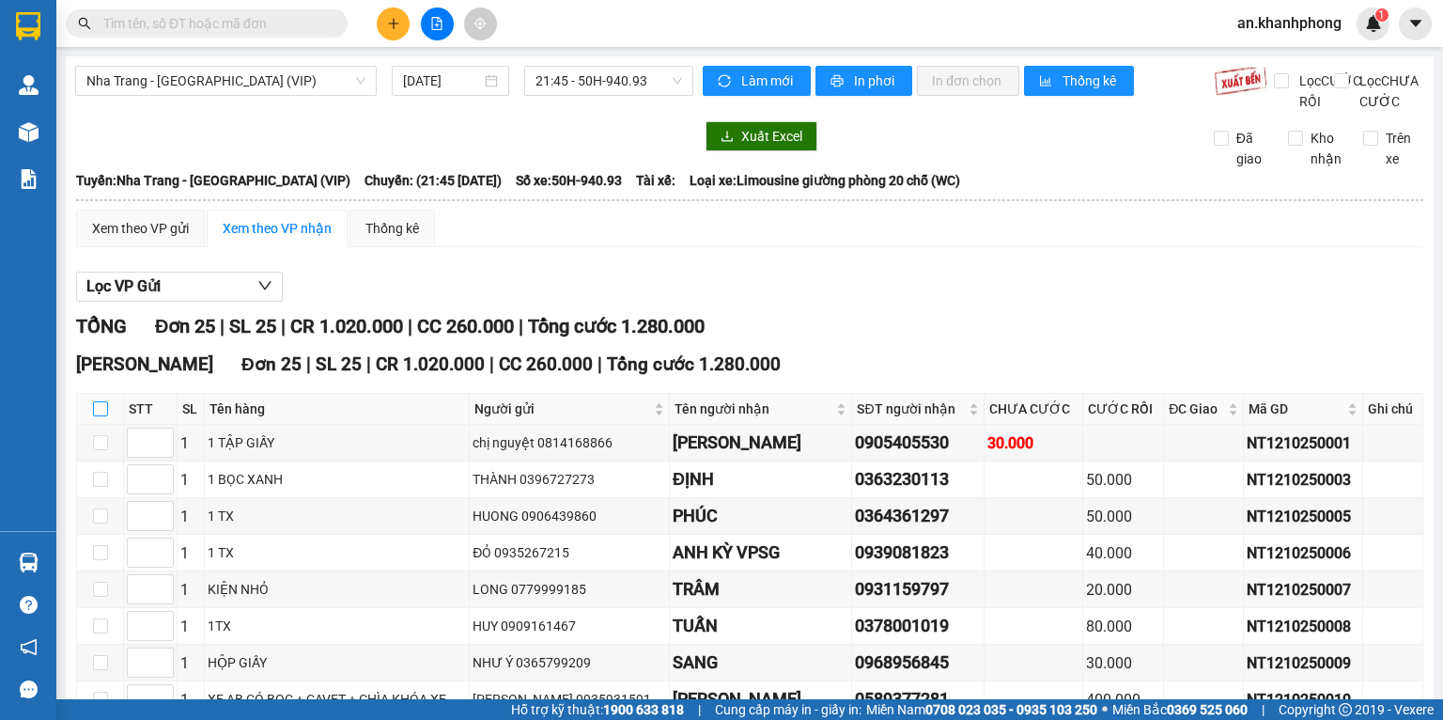
checkbox input "true"
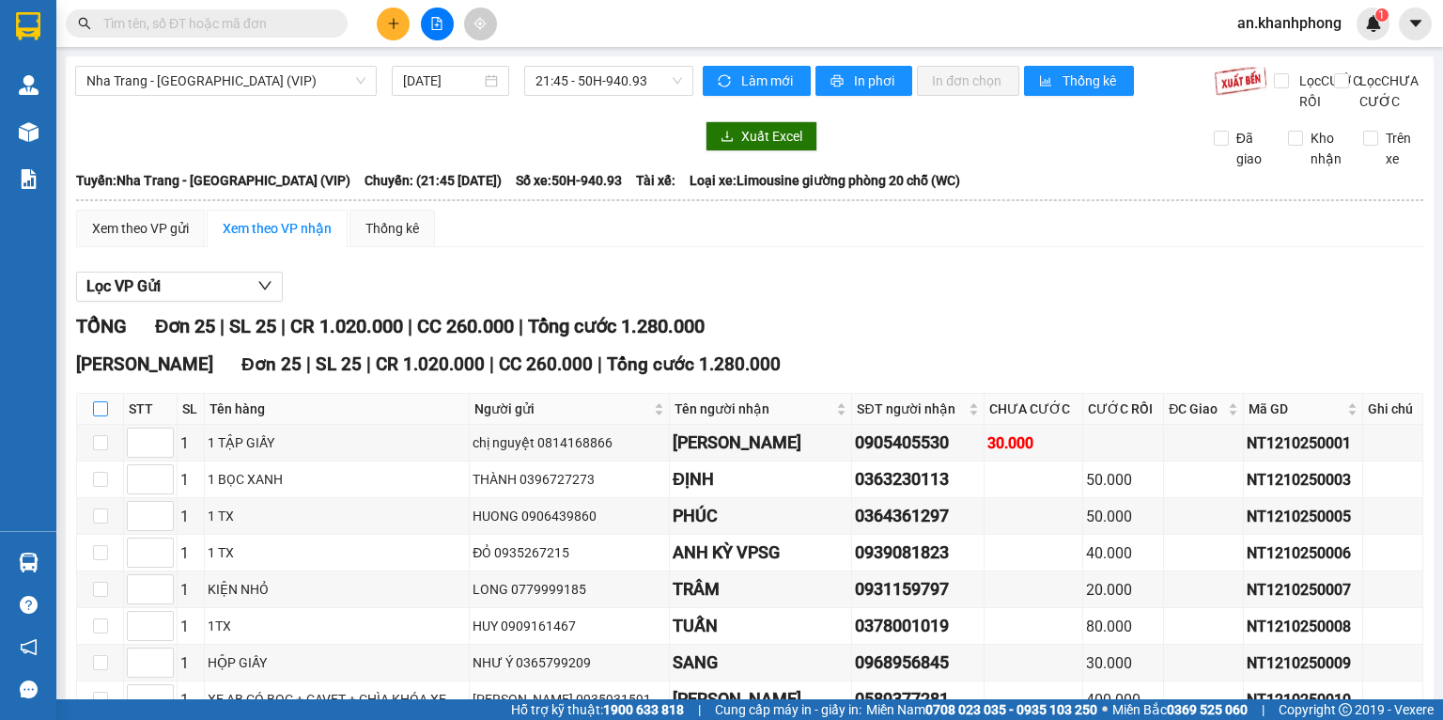
checkbox input "true"
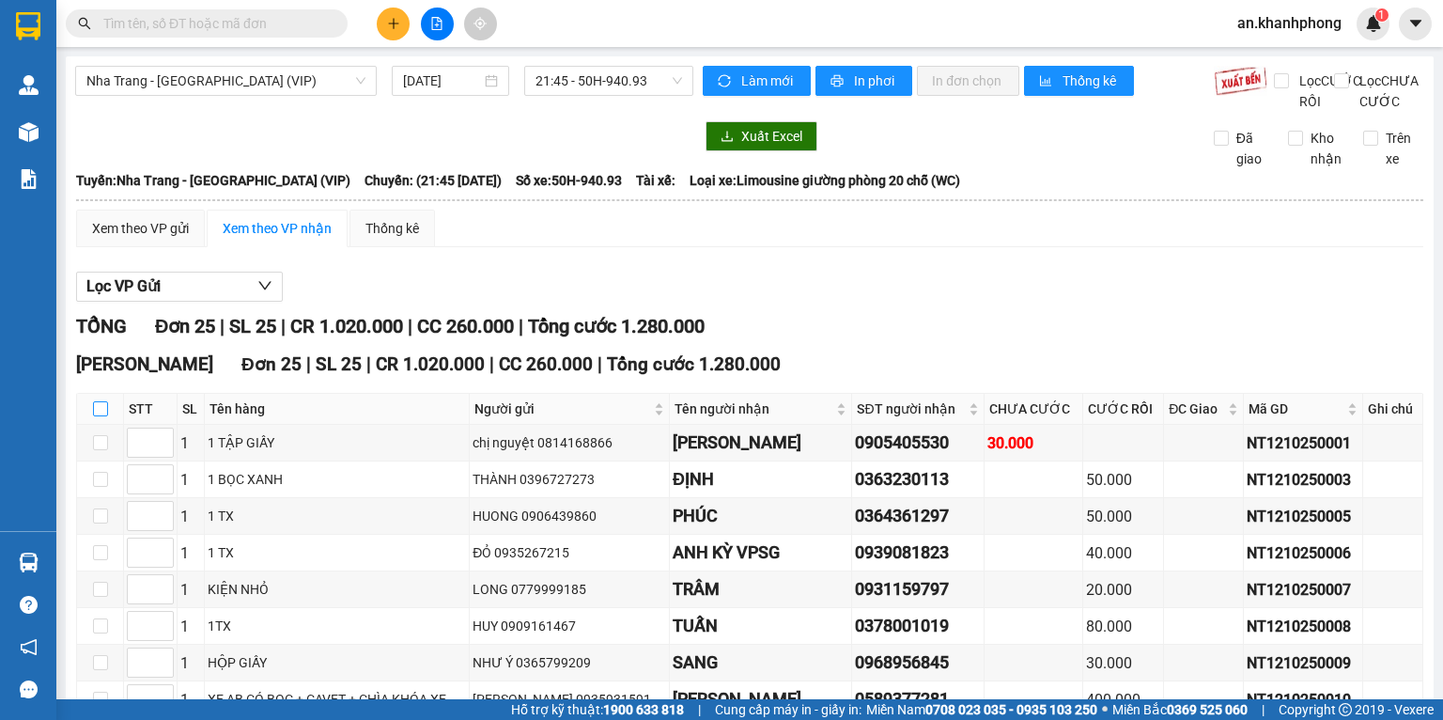
checkbox input "true"
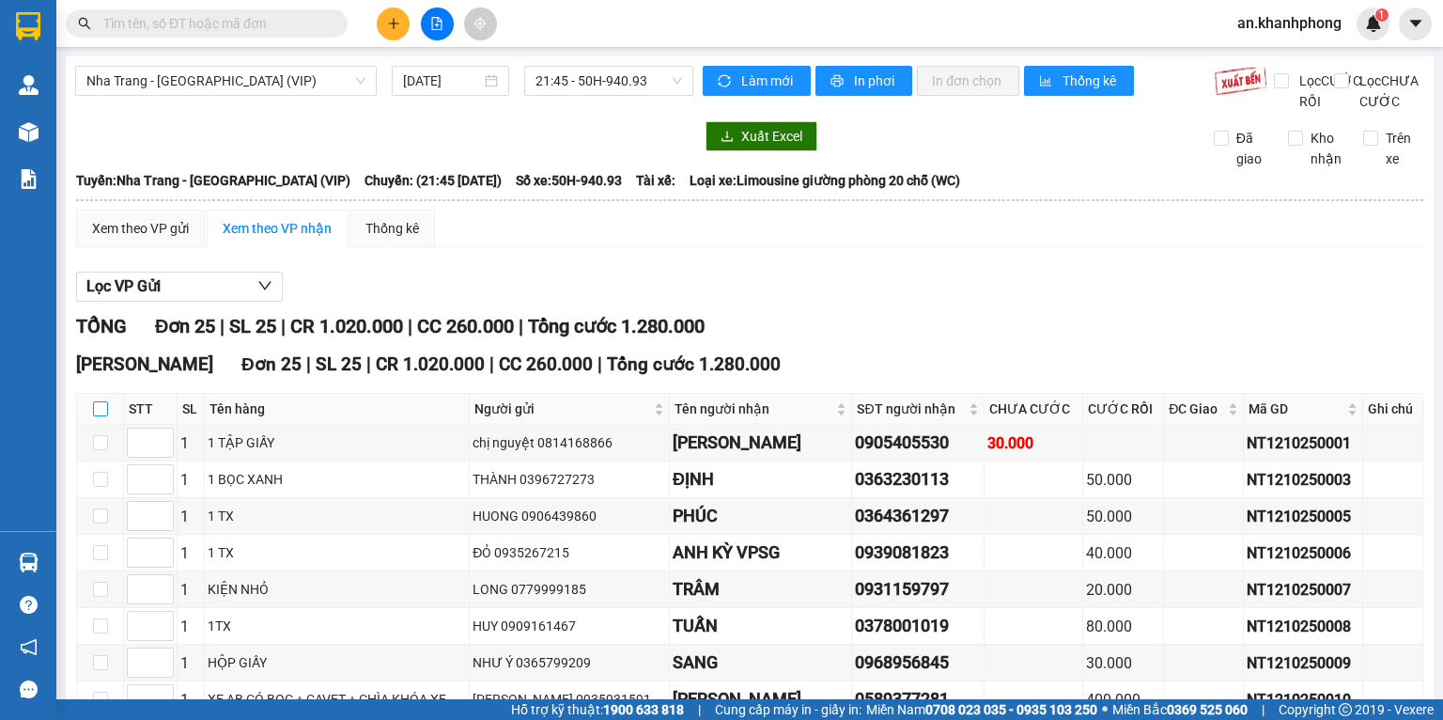
checkbox input "true"
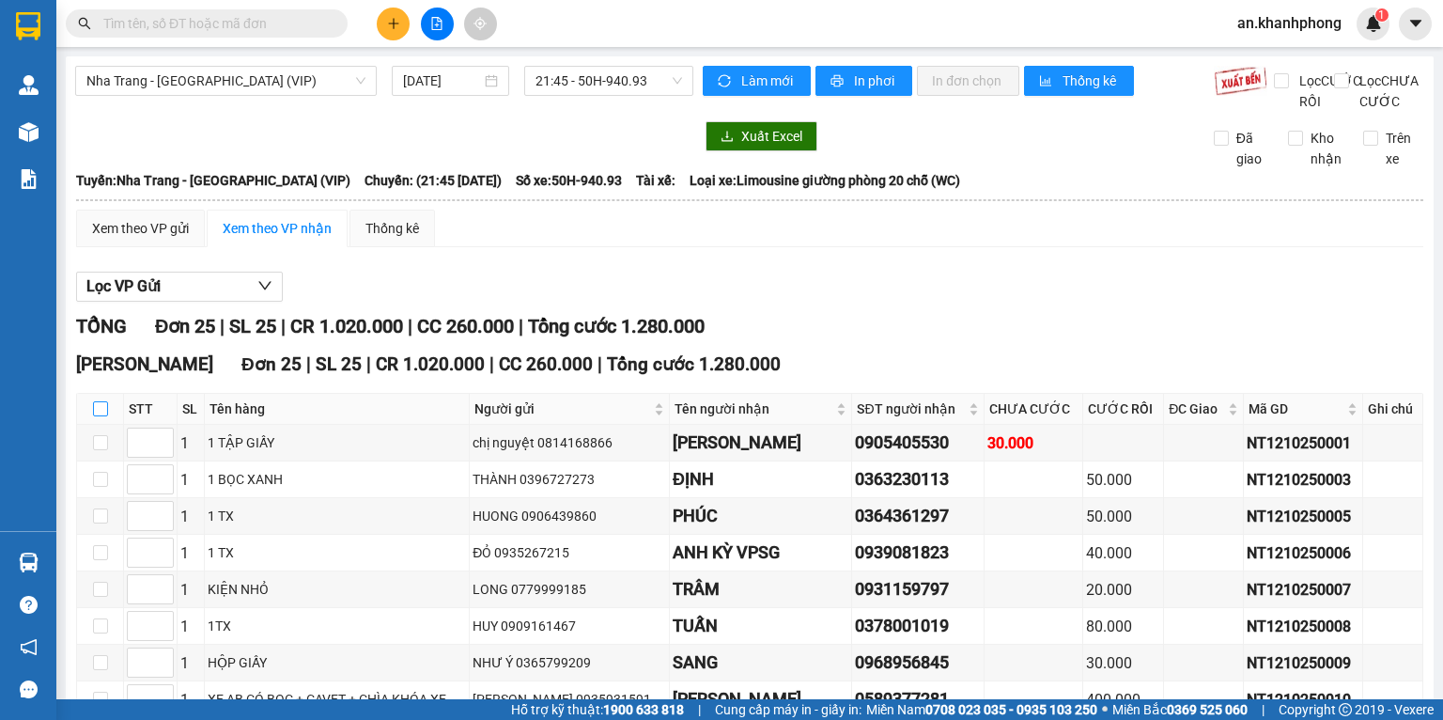
checkbox input "true"
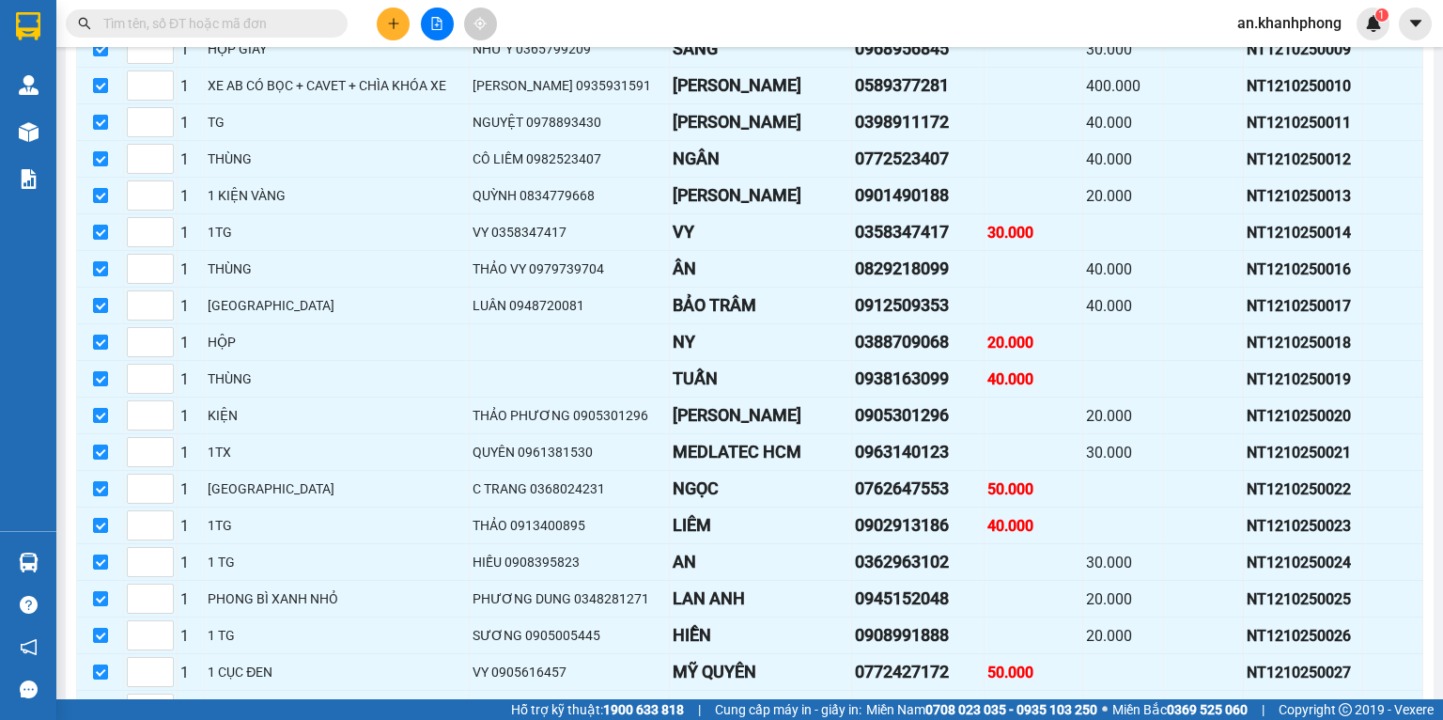
scroll to position [763, 0]
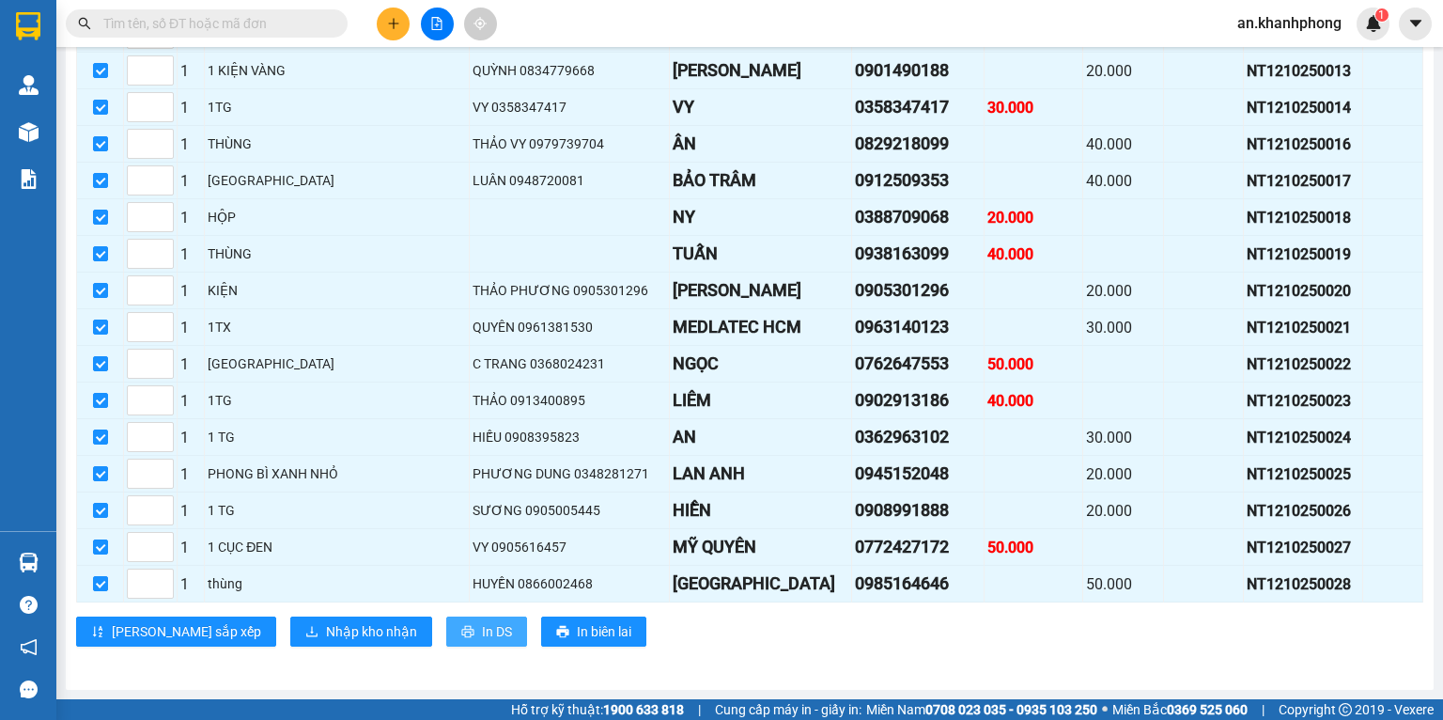
click at [446, 629] on button "In DS" at bounding box center [486, 631] width 81 height 30
click at [326, 631] on span "Nhập kho nhận" at bounding box center [371, 631] width 91 height 21
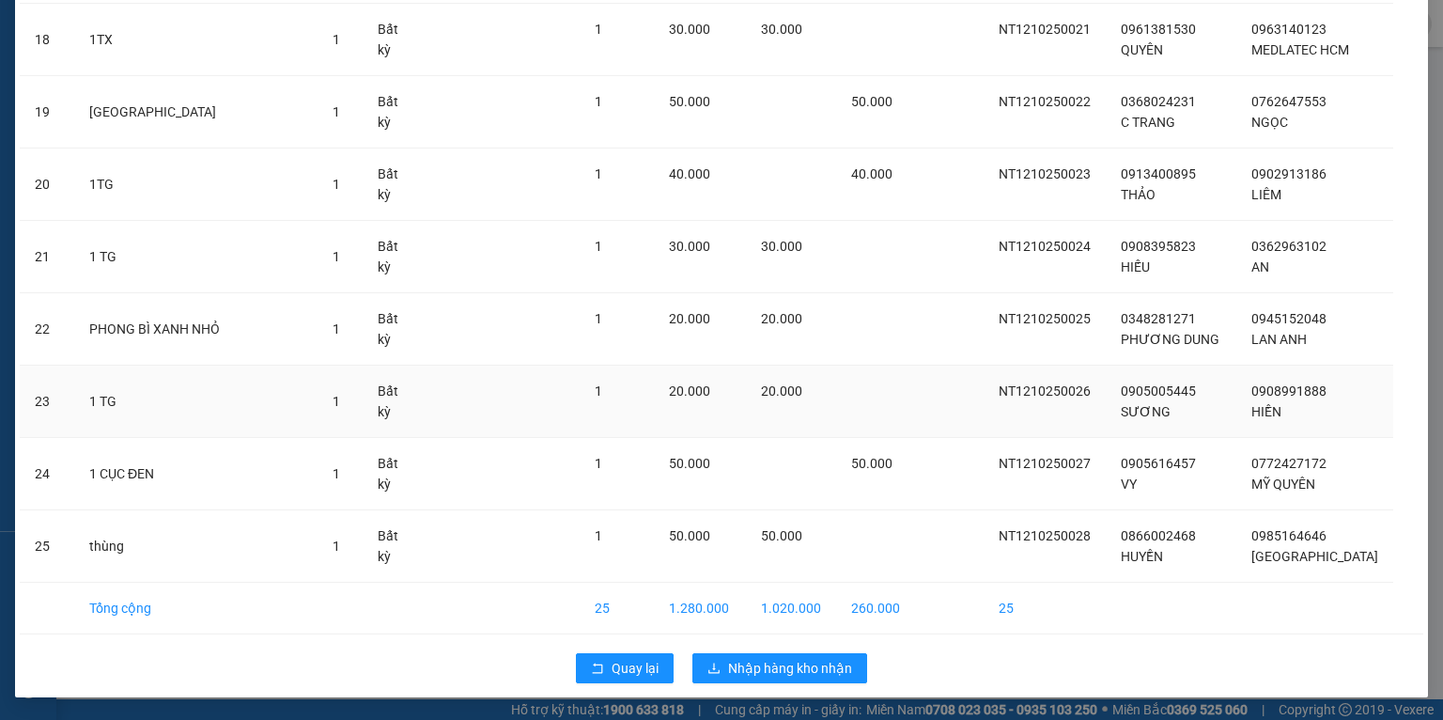
scroll to position [1425, 0]
click at [803, 658] on span "Nhập hàng kho nhận" at bounding box center [790, 668] width 124 height 21
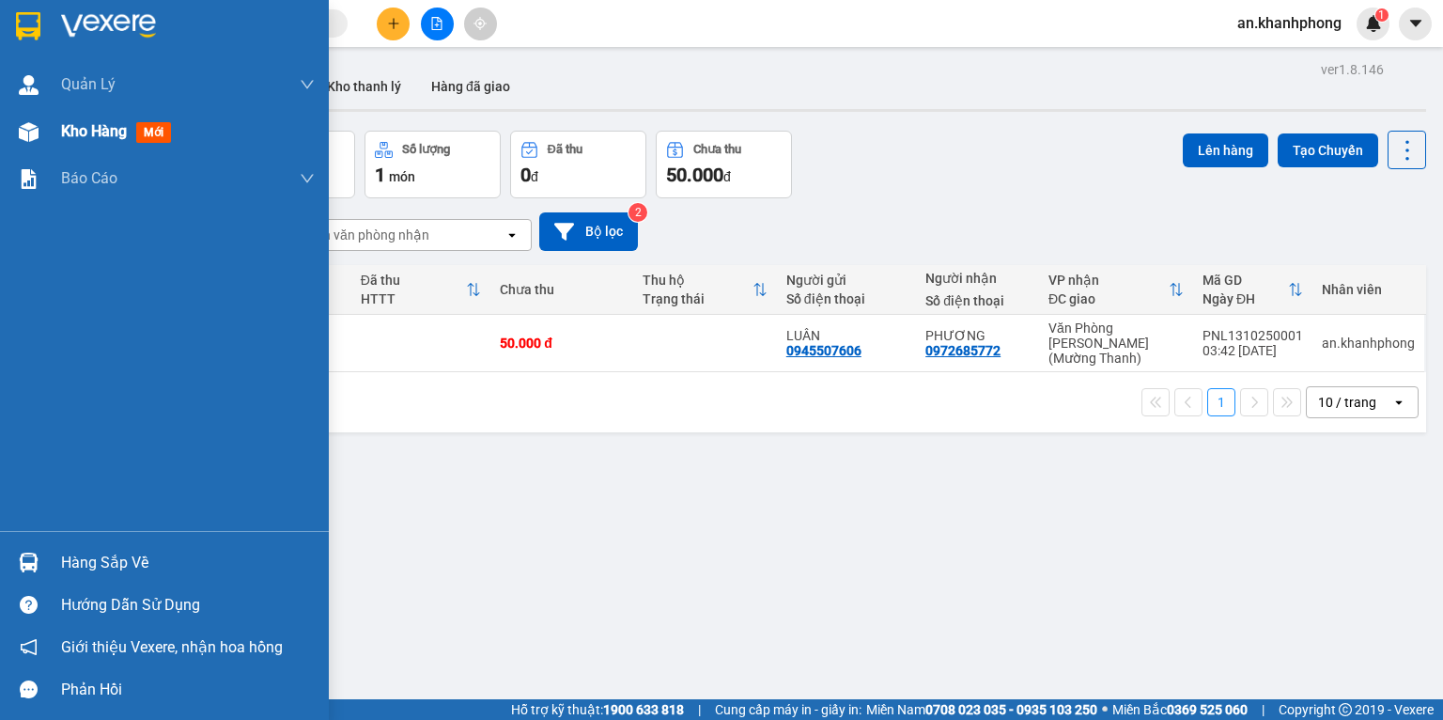
click at [75, 129] on span "Kho hàng" at bounding box center [94, 131] width 66 height 18
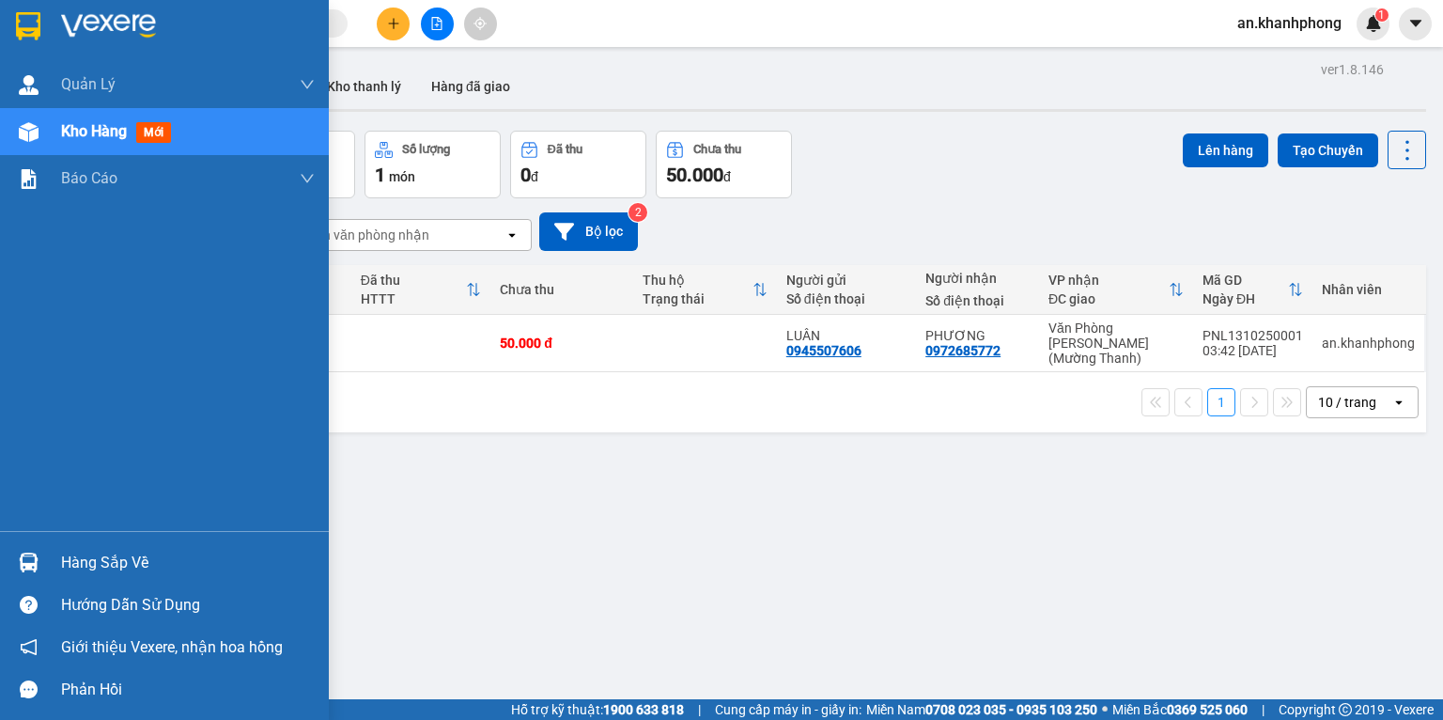
click at [100, 134] on span "Kho hàng" at bounding box center [94, 131] width 66 height 18
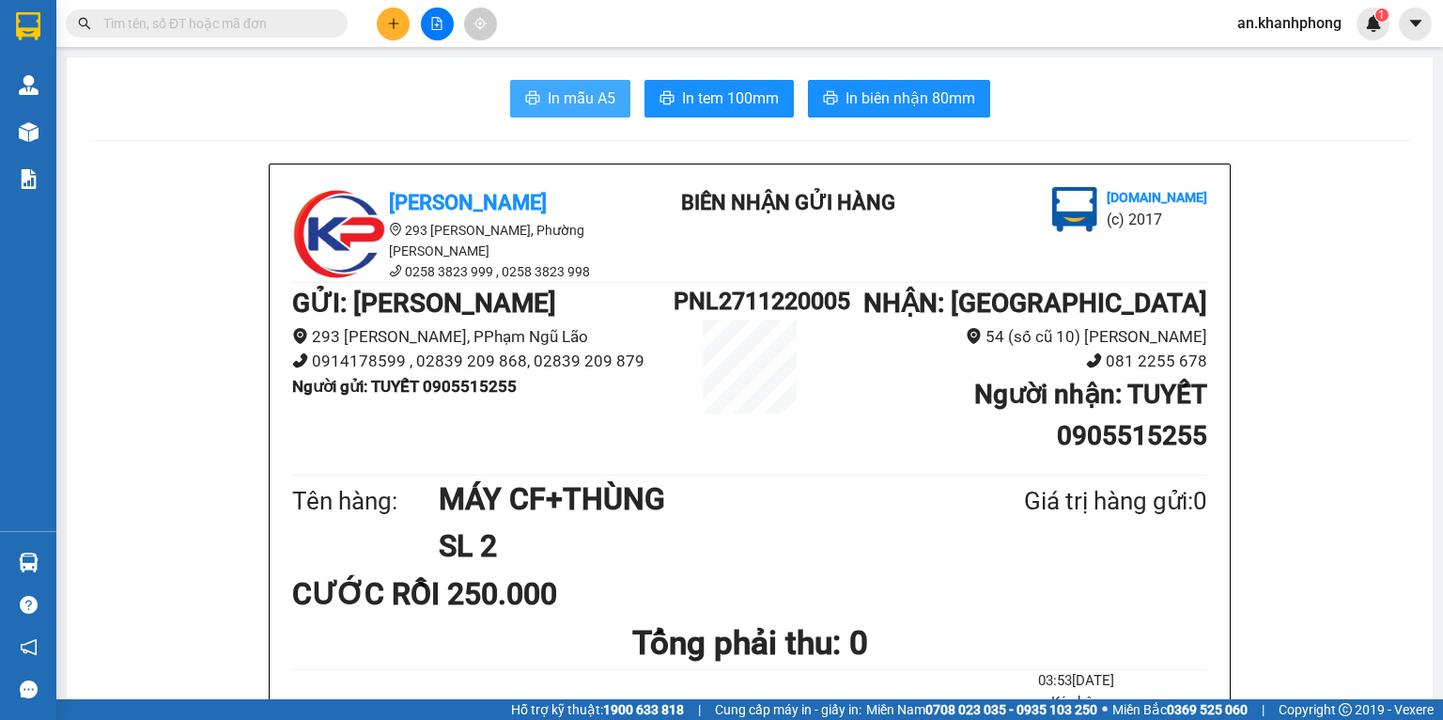
click at [548, 101] on span "In mẫu A5" at bounding box center [582, 97] width 68 height 23
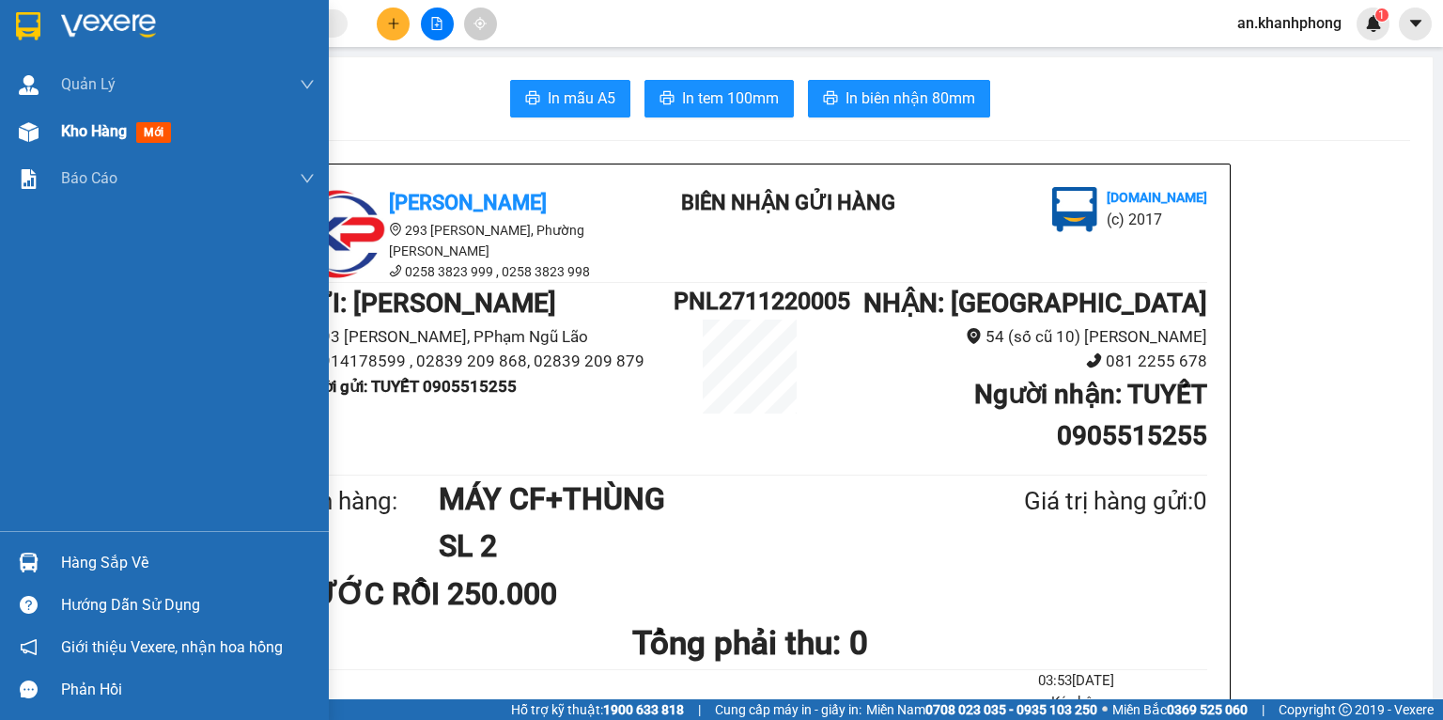
click at [85, 125] on span "Kho hàng" at bounding box center [94, 131] width 66 height 18
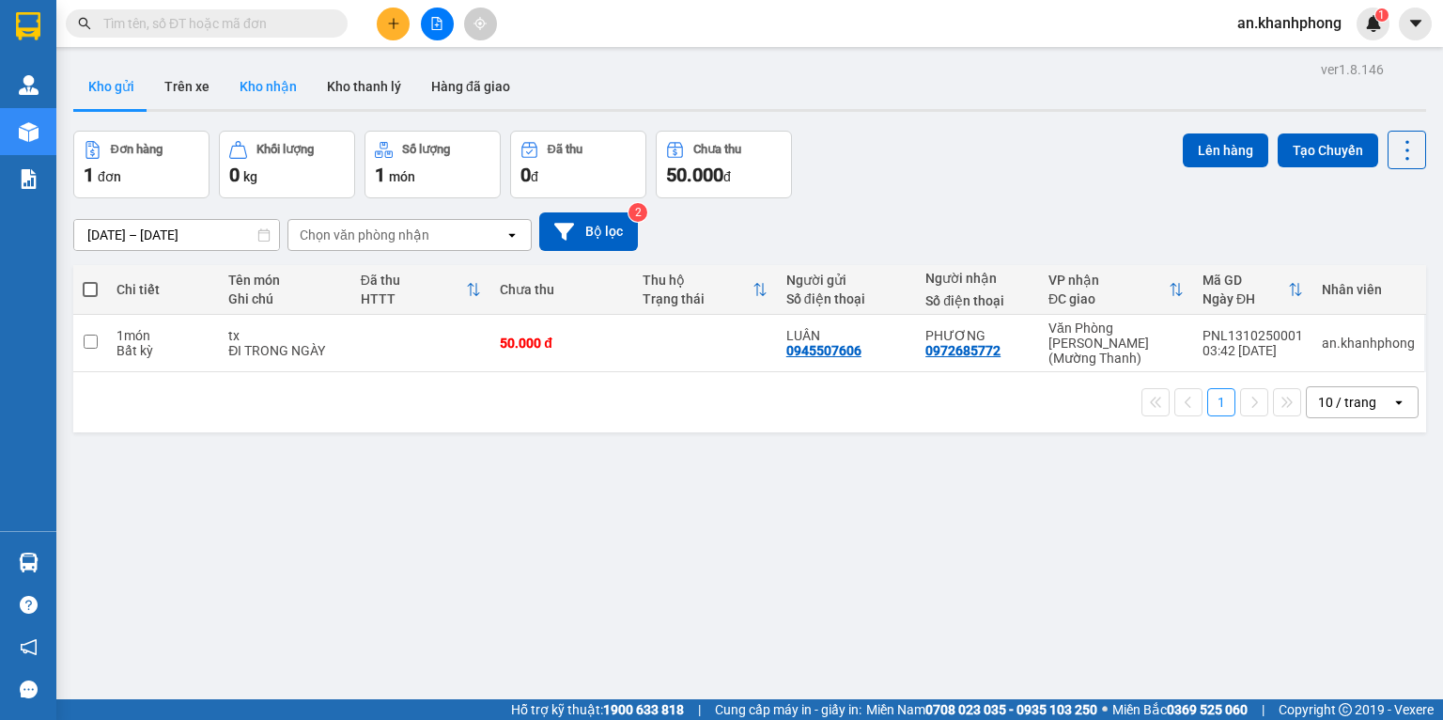
click at [235, 95] on button "Kho nhận" at bounding box center [268, 86] width 87 height 45
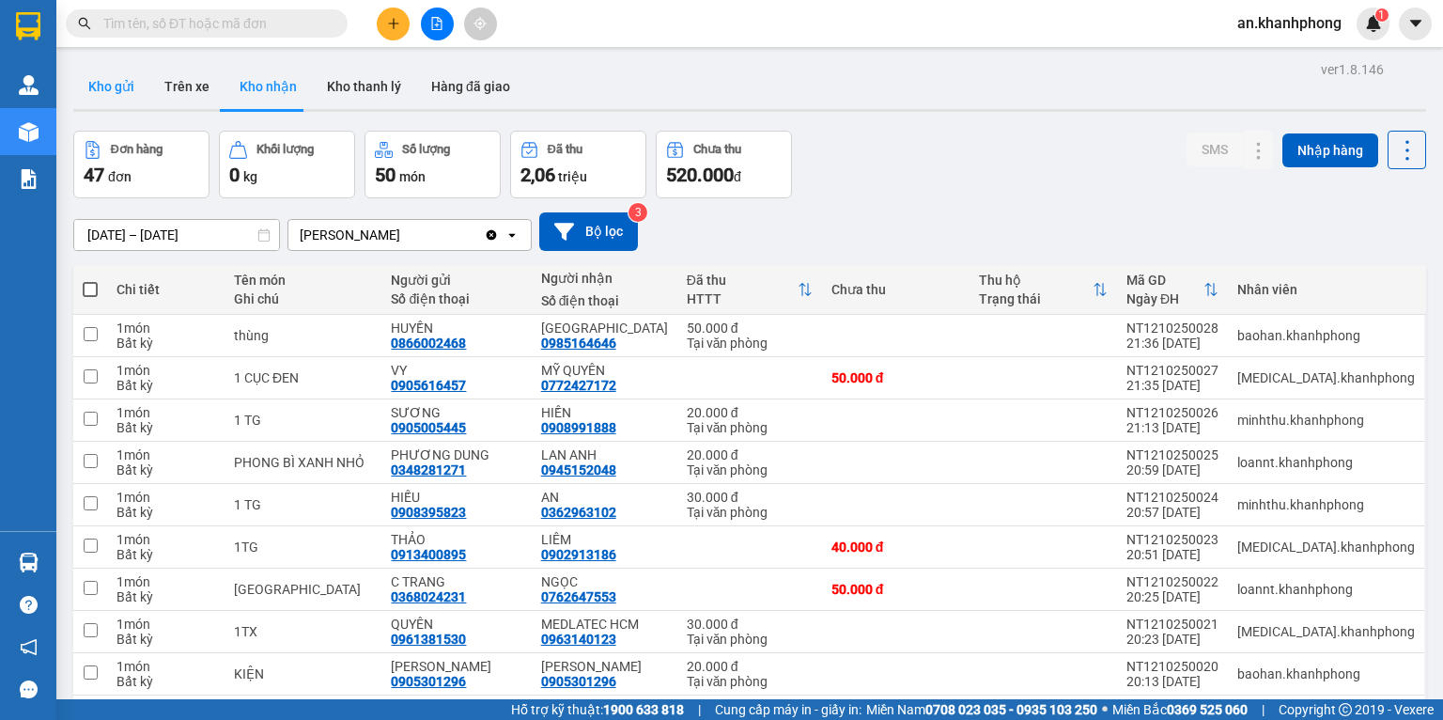
click at [98, 94] on button "Kho gửi" at bounding box center [111, 86] width 76 height 45
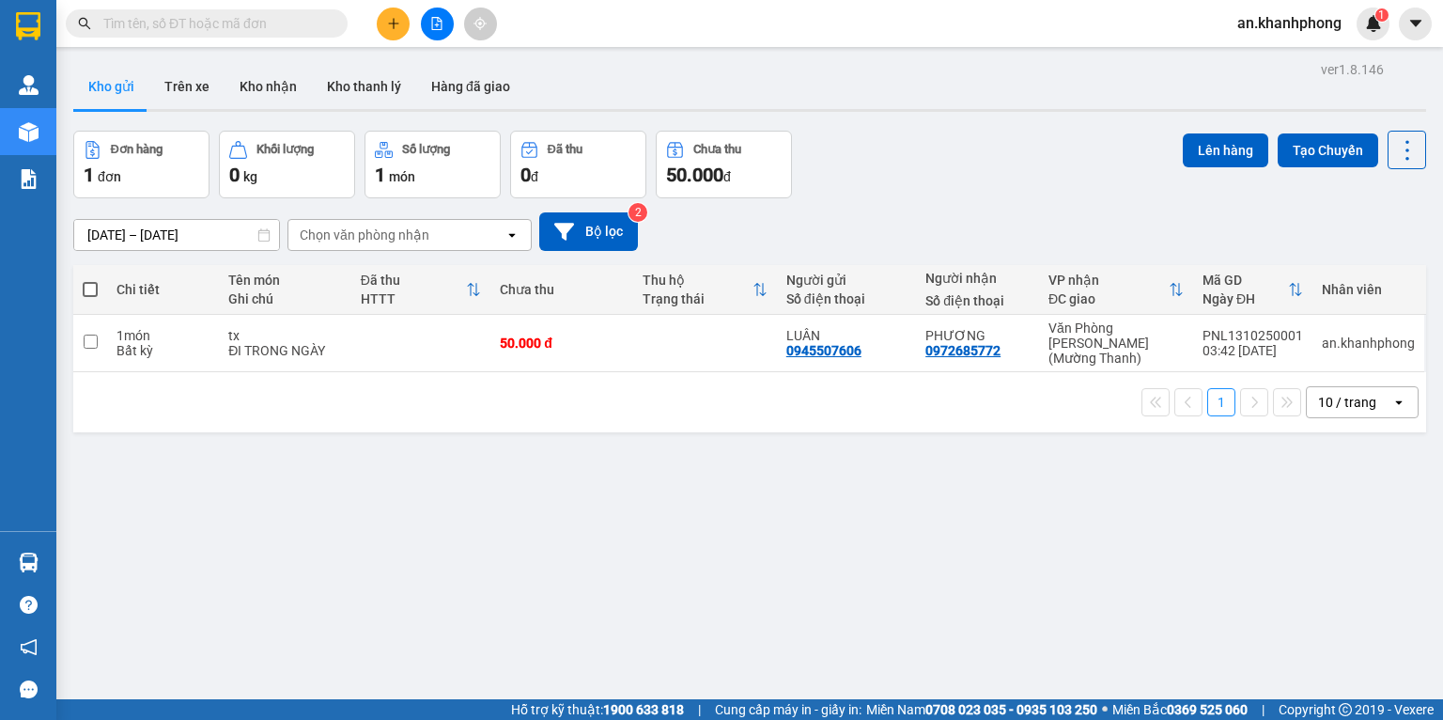
click at [185, 29] on input "text" at bounding box center [214, 23] width 222 height 21
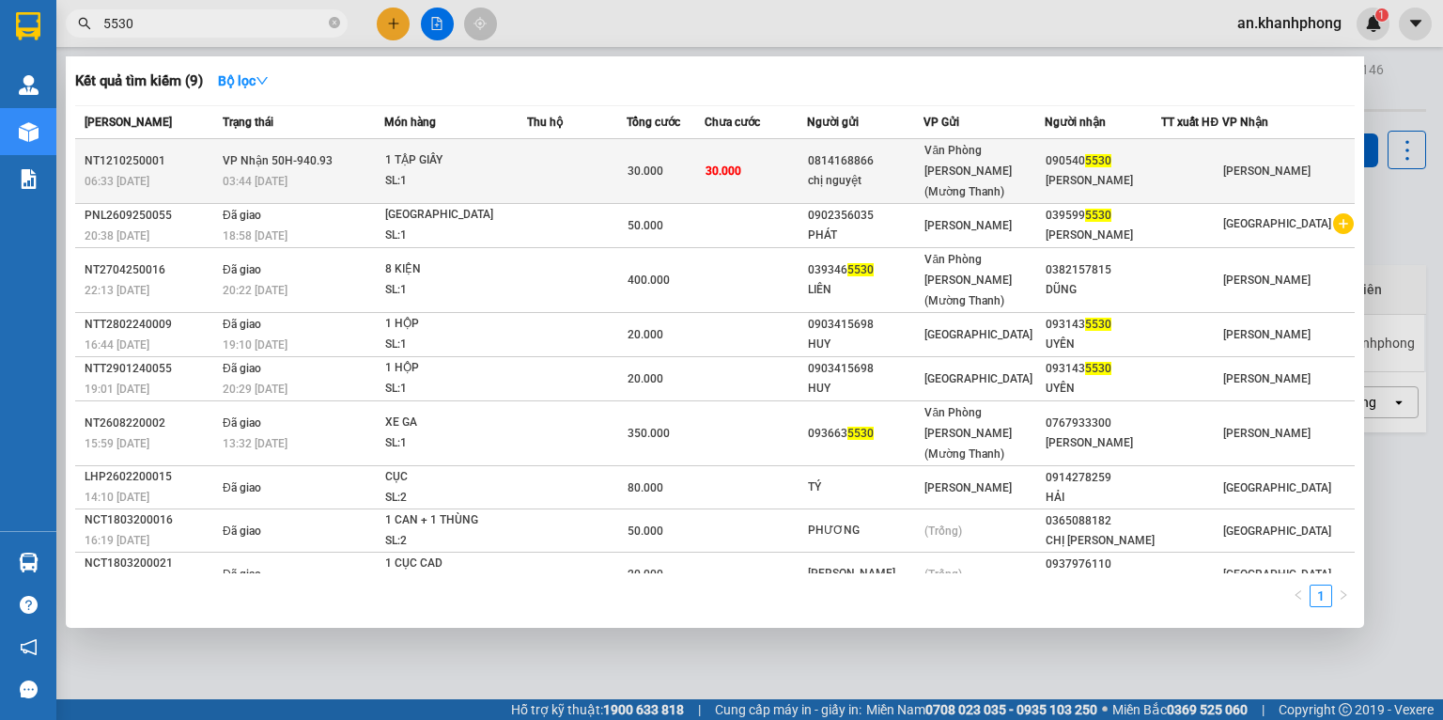
type input "5530"
click at [779, 160] on td "30.000" at bounding box center [755, 171] width 101 height 65
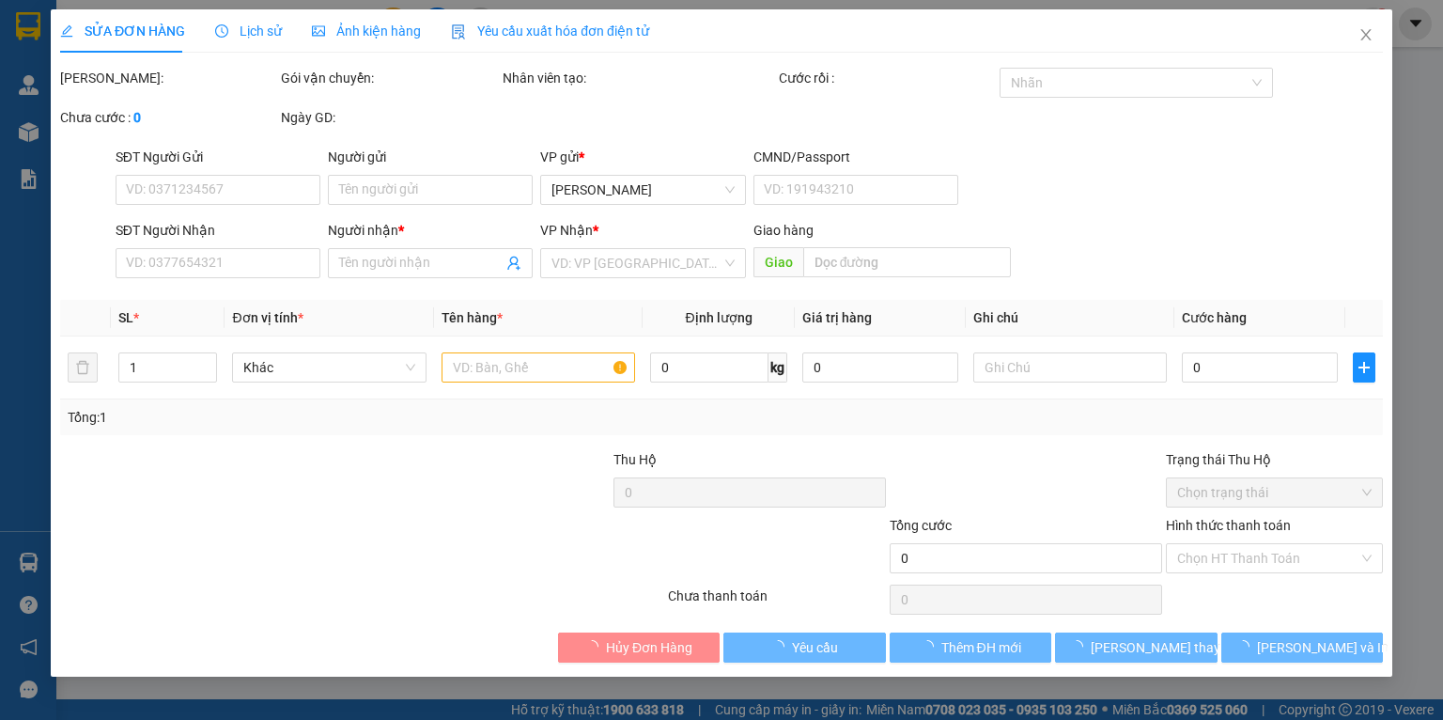
type input "0814168866"
type input "chị nguyệt"
type input "0905405530"
type input "THUY HẰNG"
type input "30.000"
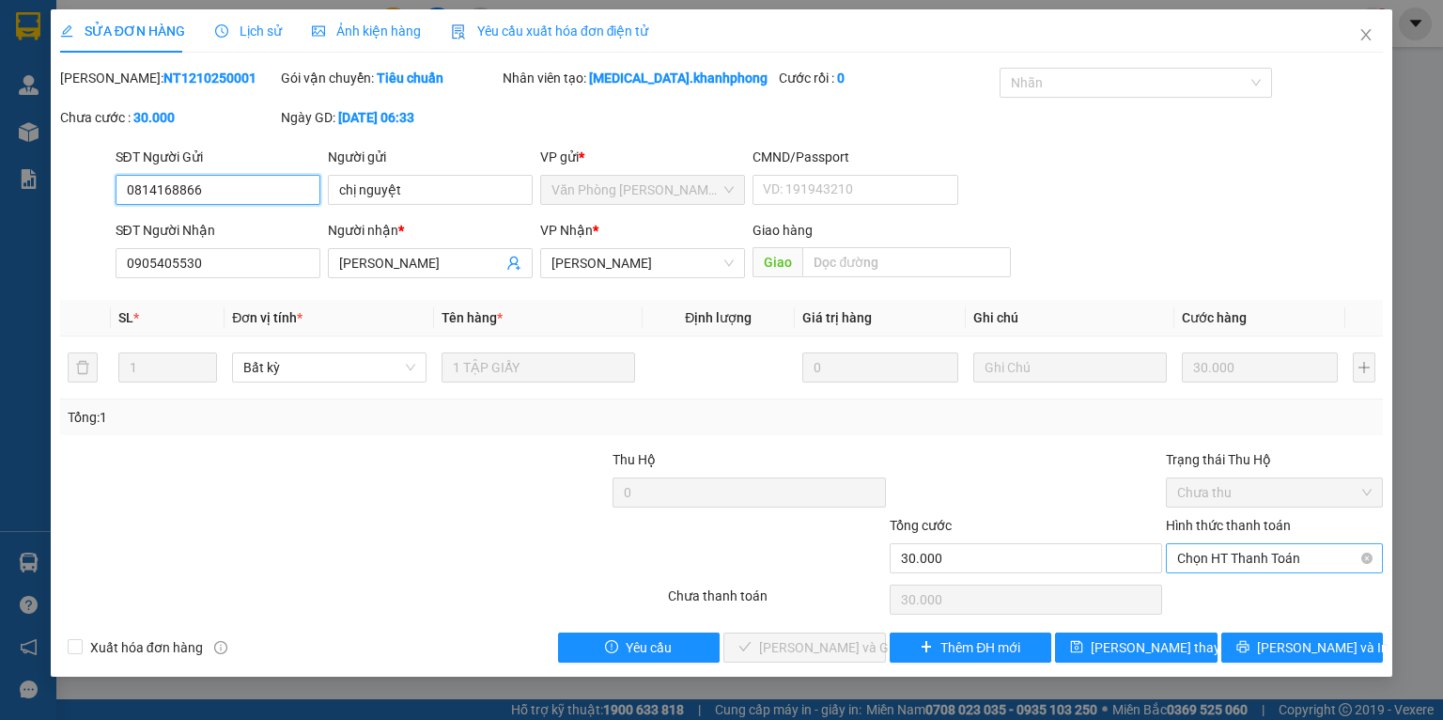
click at [1213, 569] on span "Chọn HT Thanh Toán" at bounding box center [1274, 558] width 194 height 28
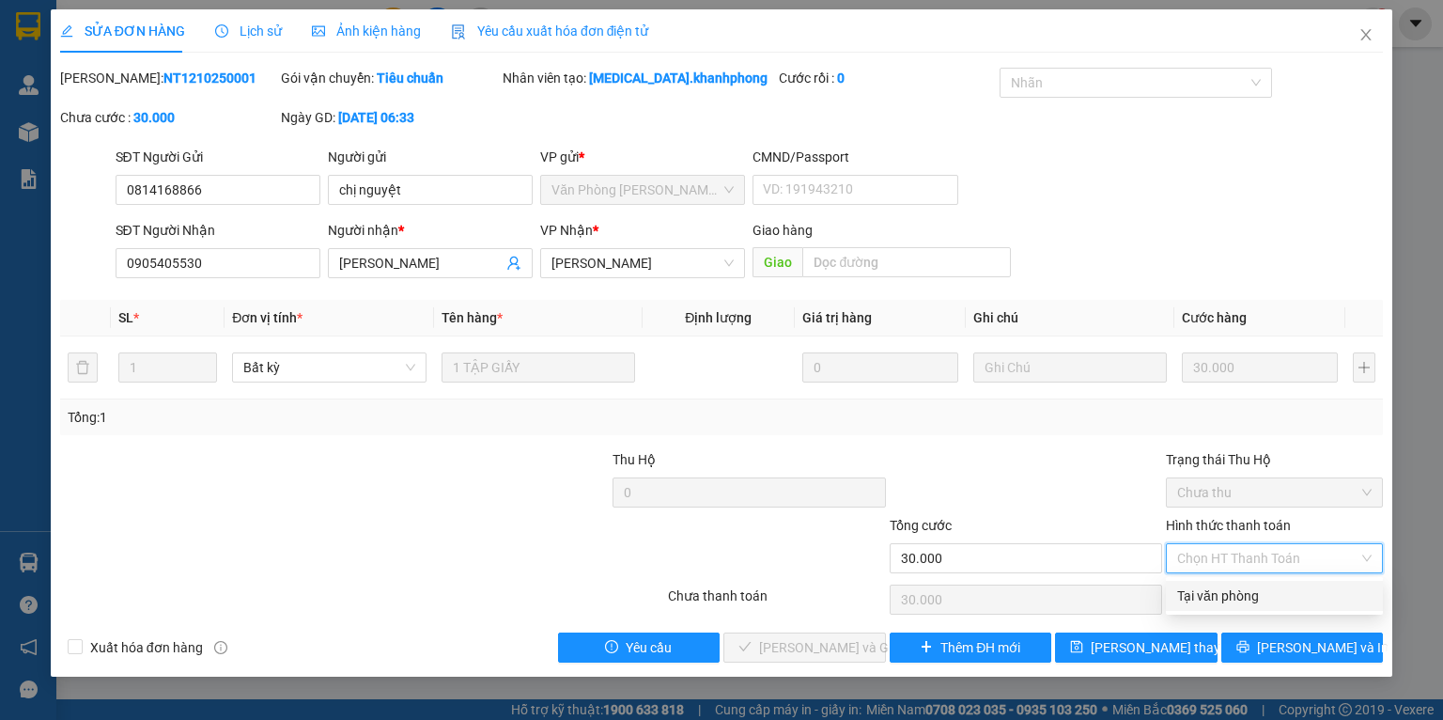
drag, startPoint x: 1211, startPoint y: 590, endPoint x: 1172, endPoint y: 600, distance: 39.9
click at [1211, 592] on div "Tại văn phòng" at bounding box center [1274, 595] width 194 height 21
type input "0"
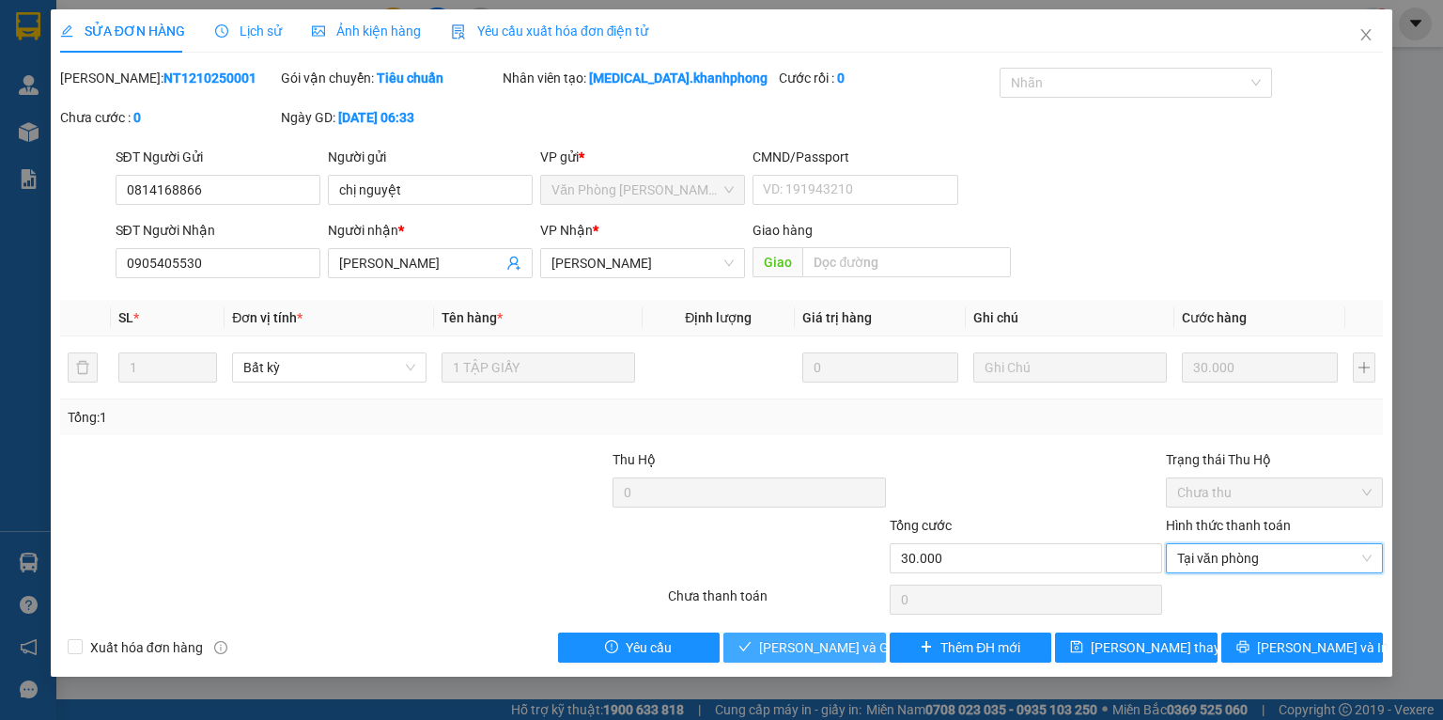
click at [845, 648] on span "Lưu và Giao hàng" at bounding box center [849, 647] width 180 height 21
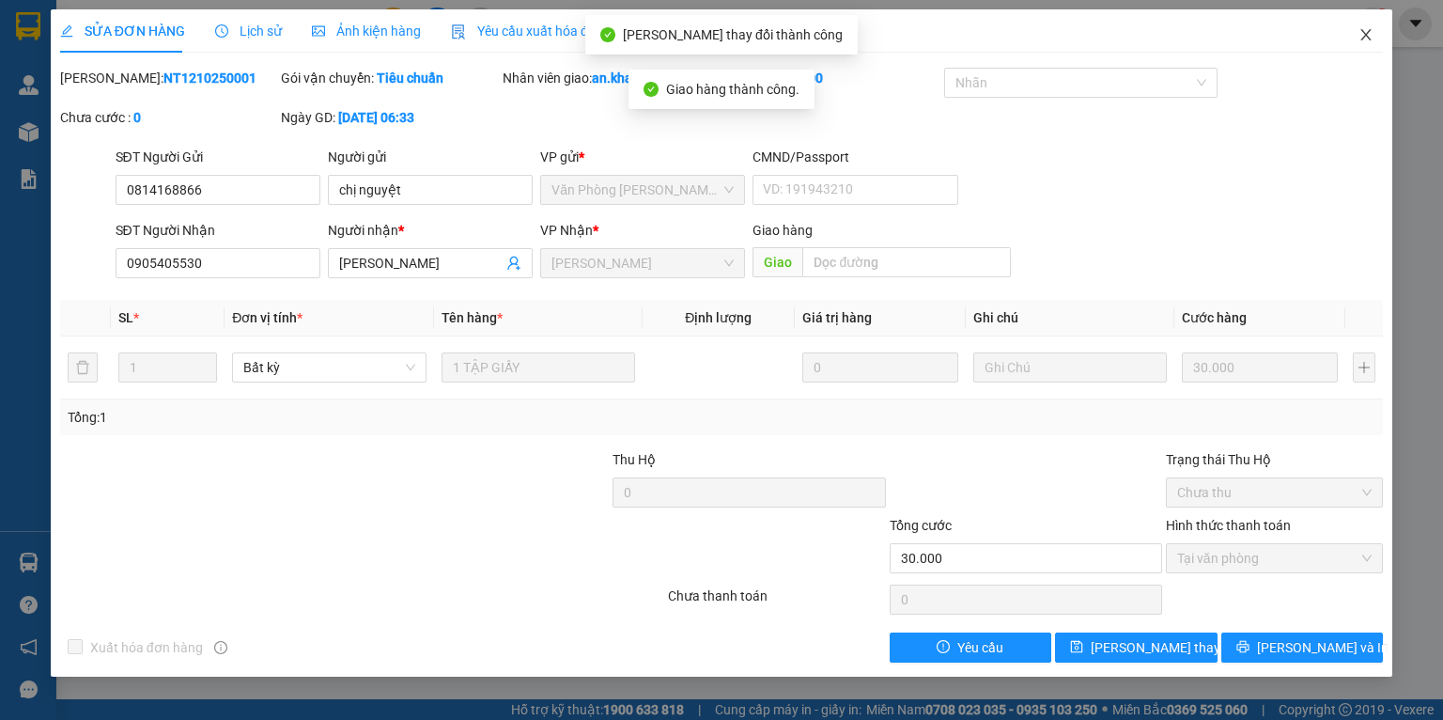
click at [1366, 29] on icon "close" at bounding box center [1365, 34] width 15 height 15
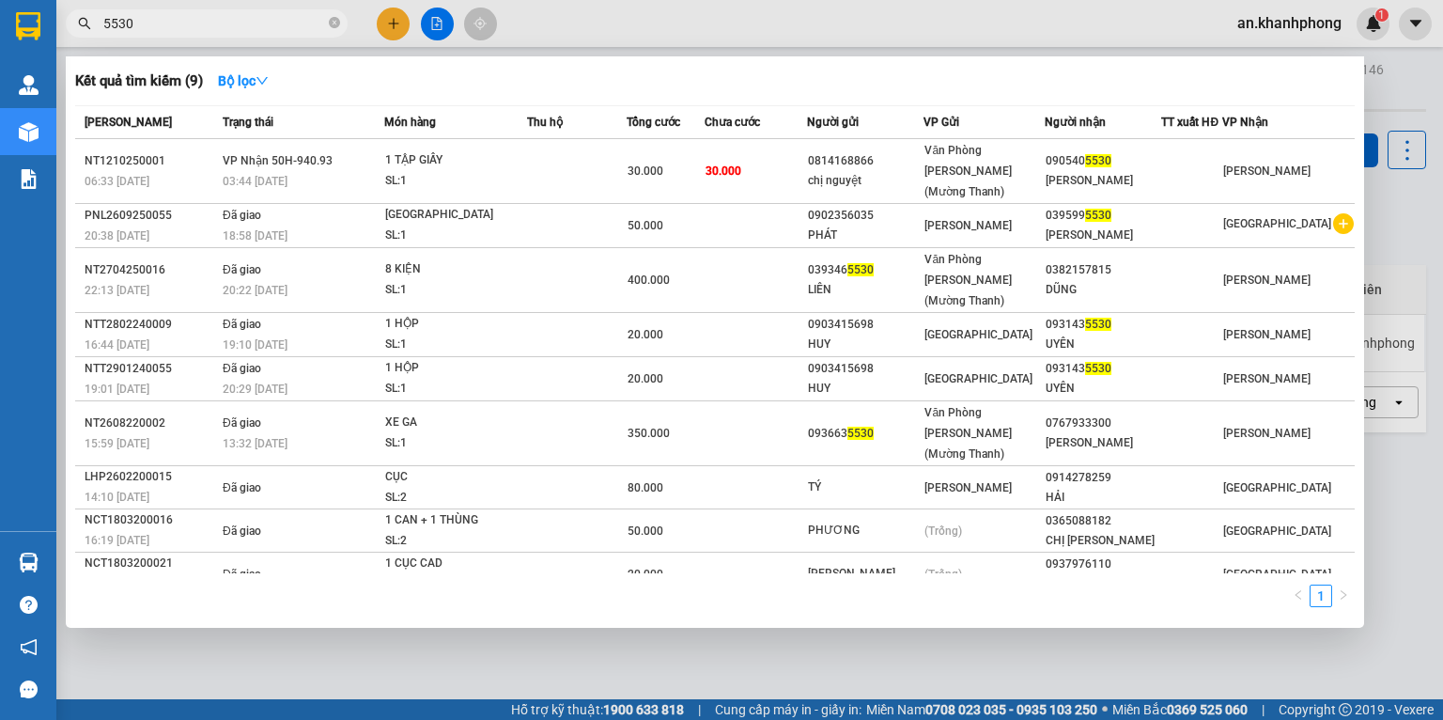
click at [243, 17] on input "5530" at bounding box center [214, 23] width 222 height 21
click at [228, 23] on input "5530" at bounding box center [214, 23] width 222 height 21
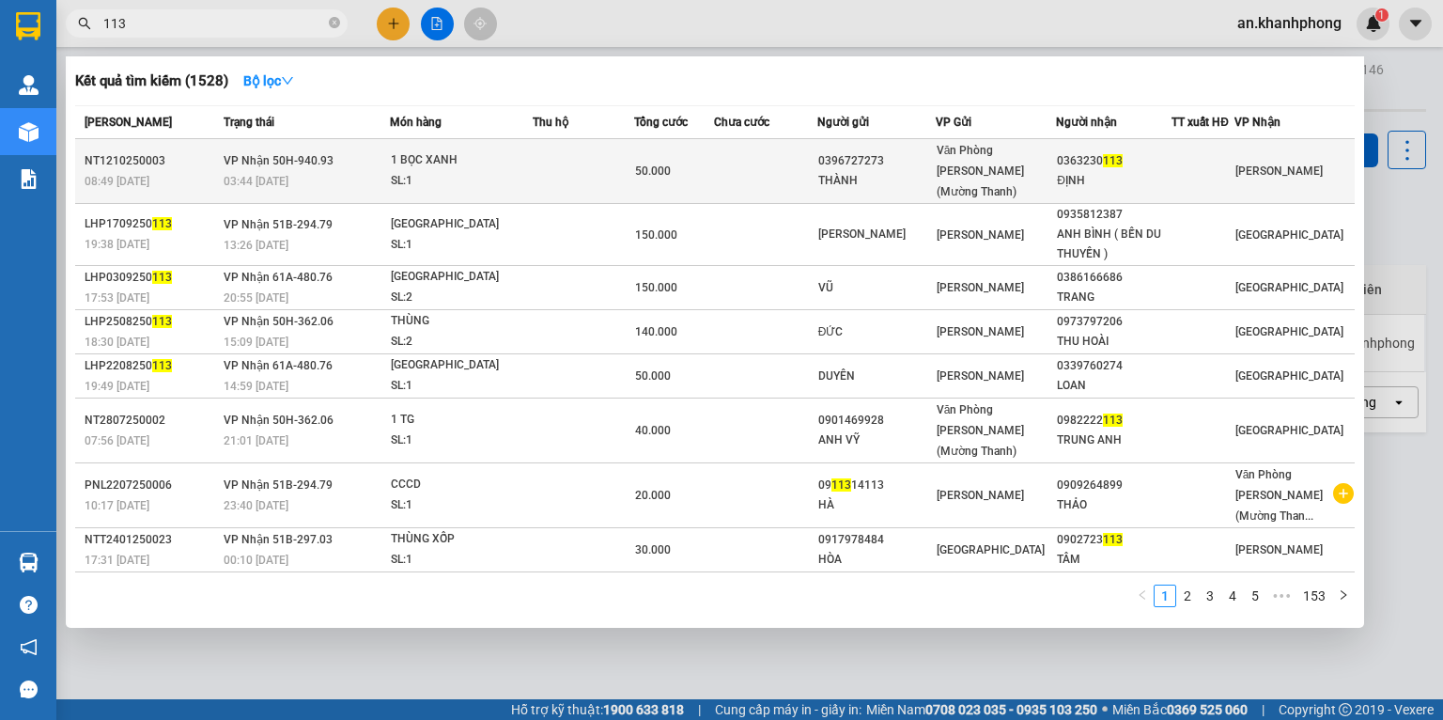
type input "113"
click at [730, 153] on td at bounding box center [765, 171] width 102 height 65
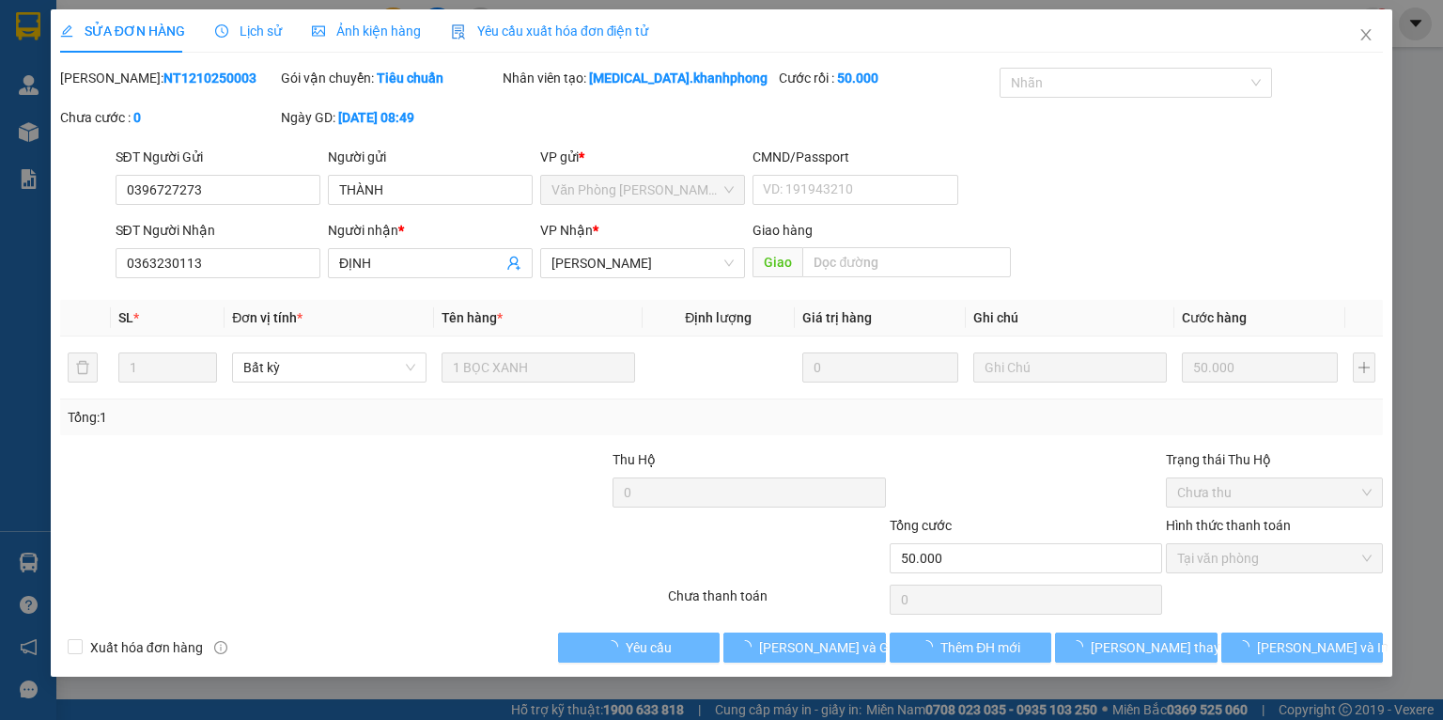
type input "0396727273"
type input "THÀNH"
type input "0363230113"
type input "ĐỊNH"
type input "50.000"
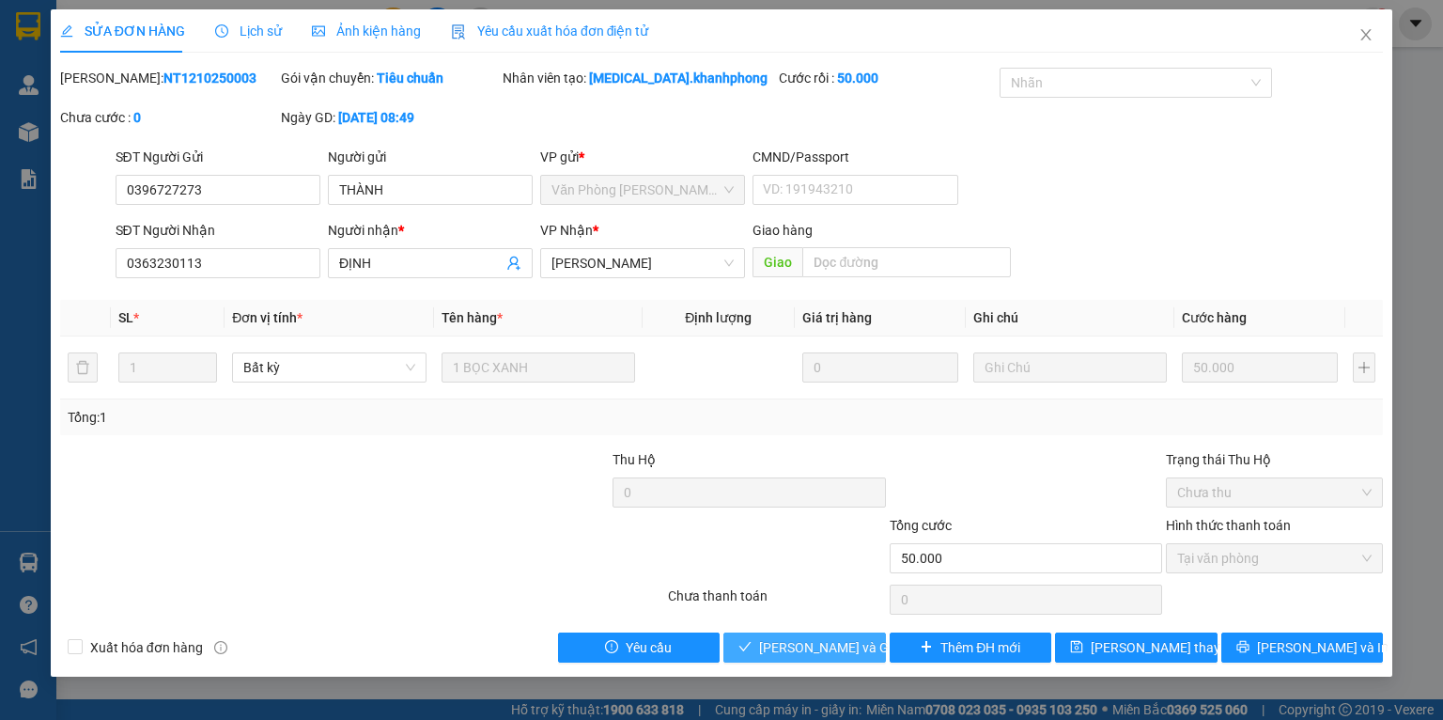
click at [801, 648] on span "Lưu và Giao hàng" at bounding box center [849, 647] width 180 height 21
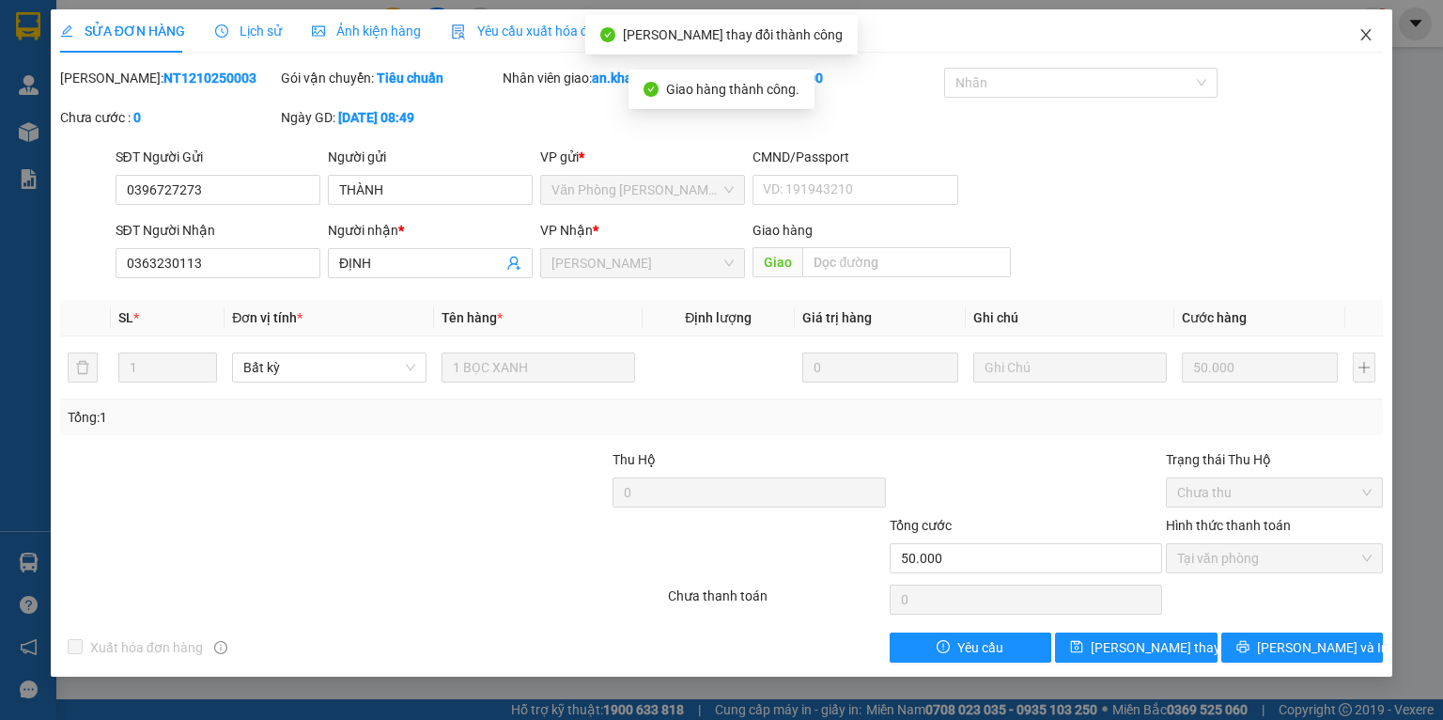
click at [1369, 35] on icon "close" at bounding box center [1365, 34] width 15 height 15
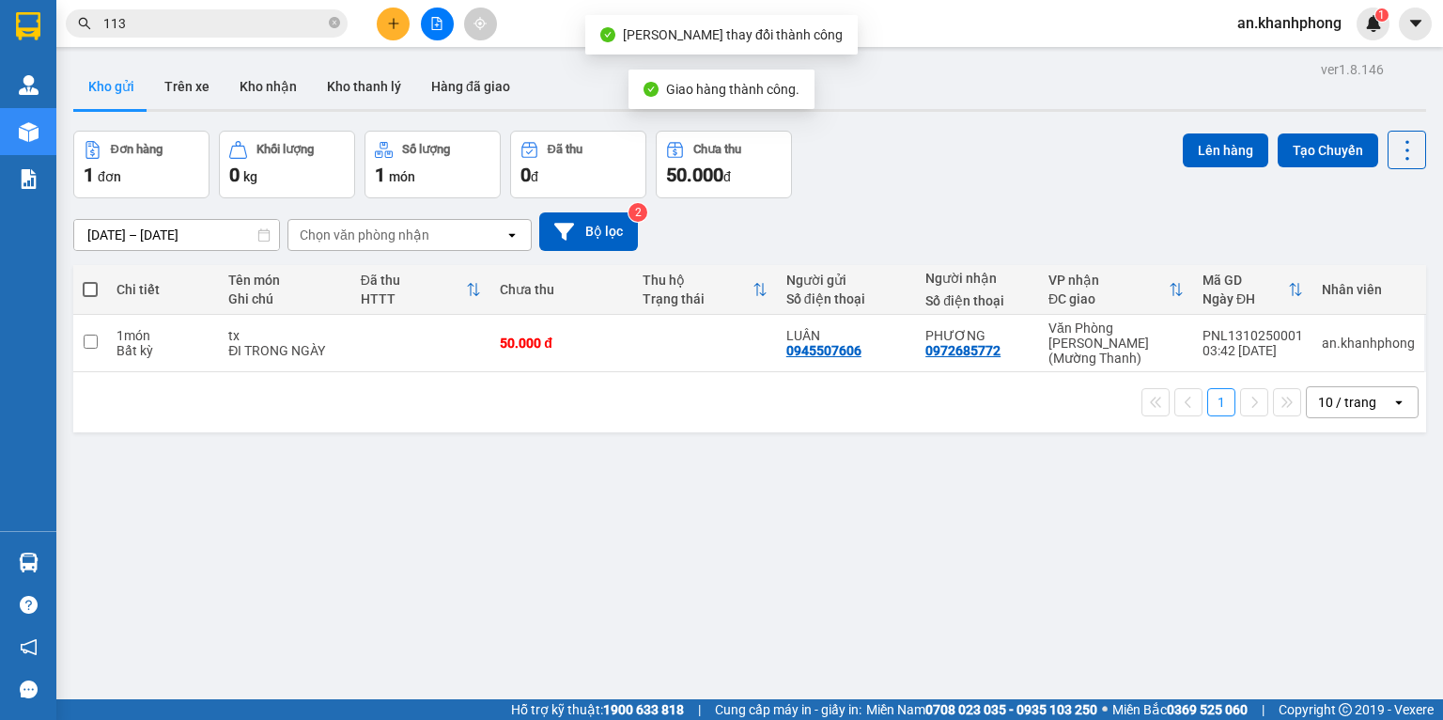
click at [202, 30] on input "113" at bounding box center [214, 23] width 222 height 21
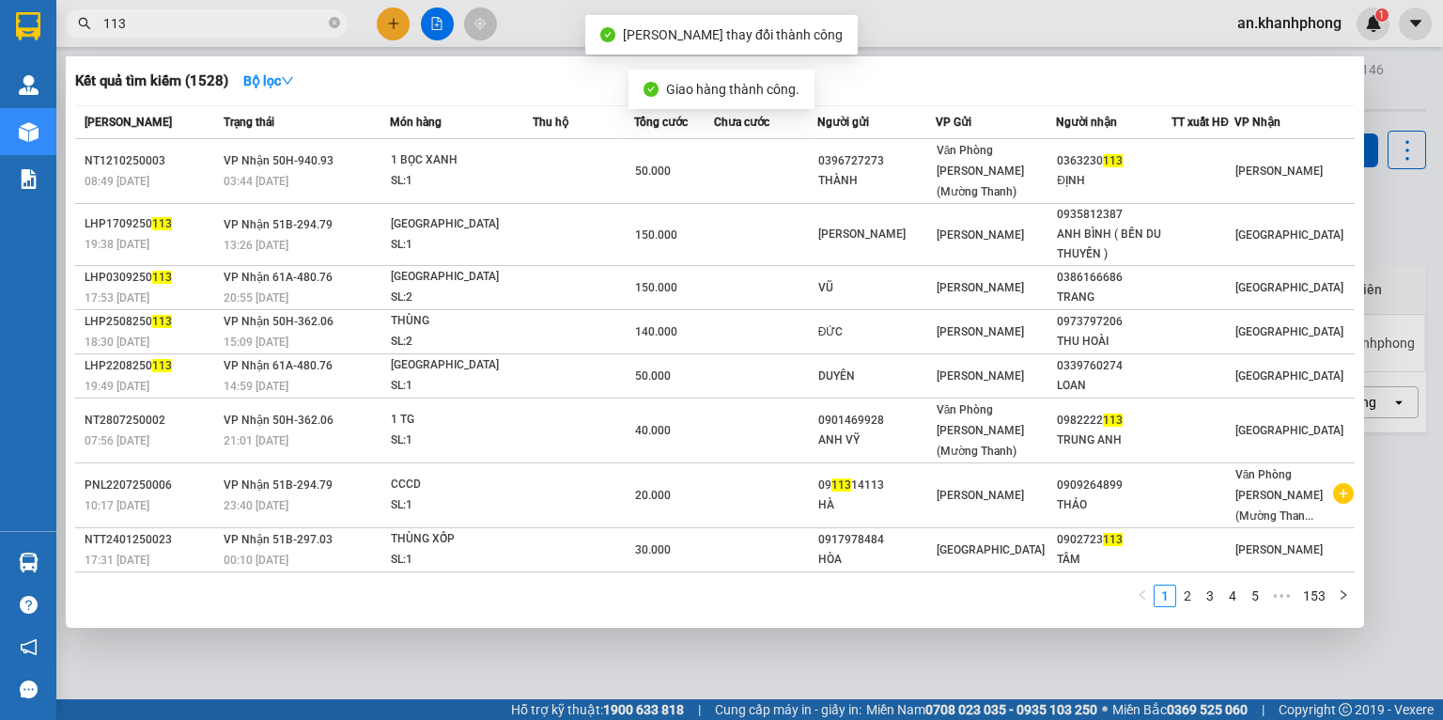
click at [202, 30] on input "113" at bounding box center [214, 23] width 222 height 21
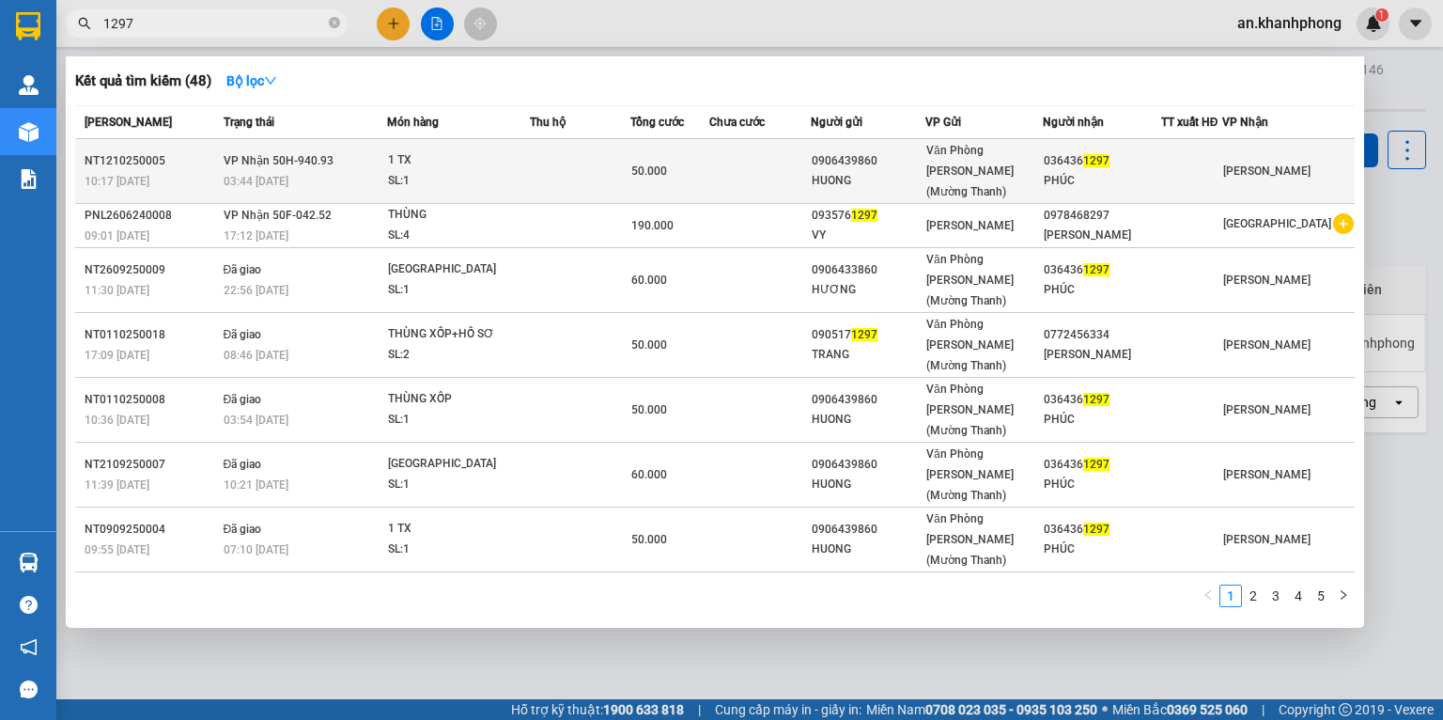
type input "1297"
click at [708, 161] on div "50.000" at bounding box center [669, 171] width 77 height 21
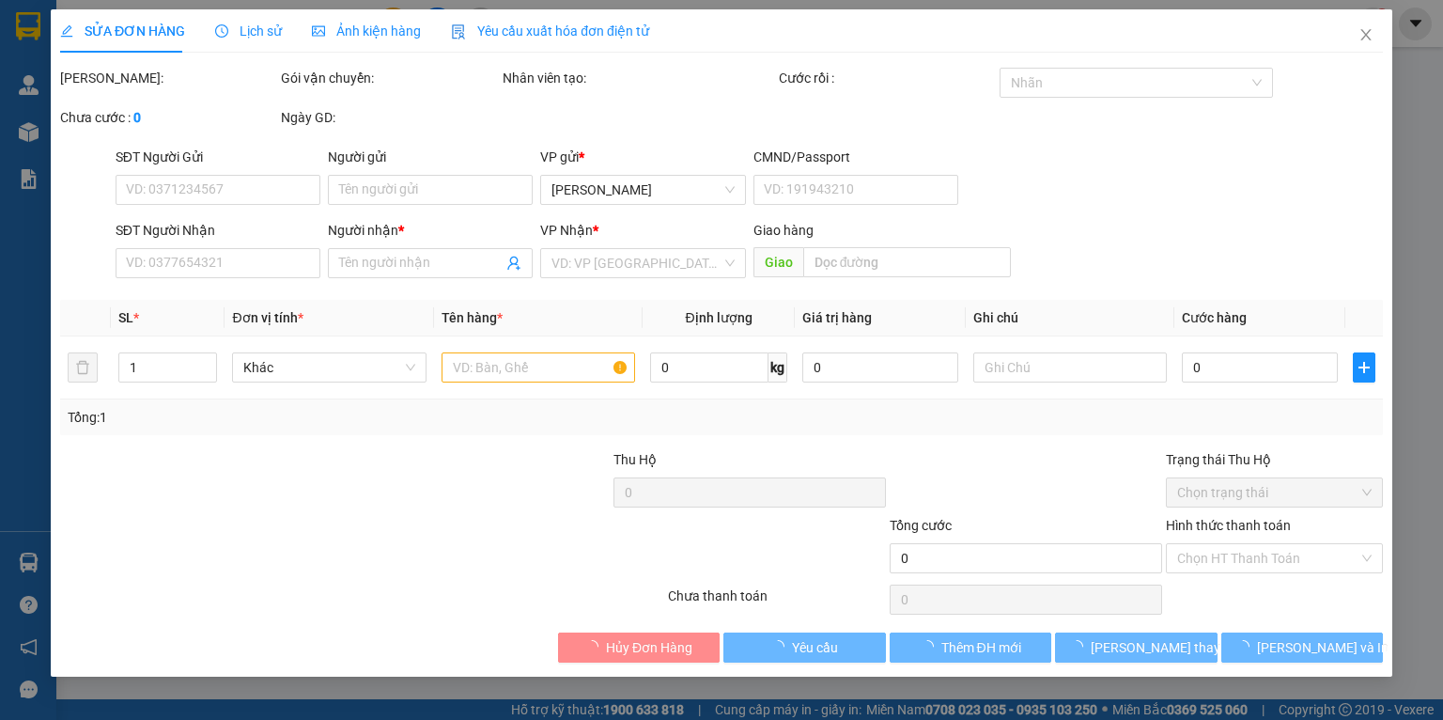
type input "0906439860"
type input "HUONG"
type input "0364361297"
type input "PHÚC"
type input "50.000"
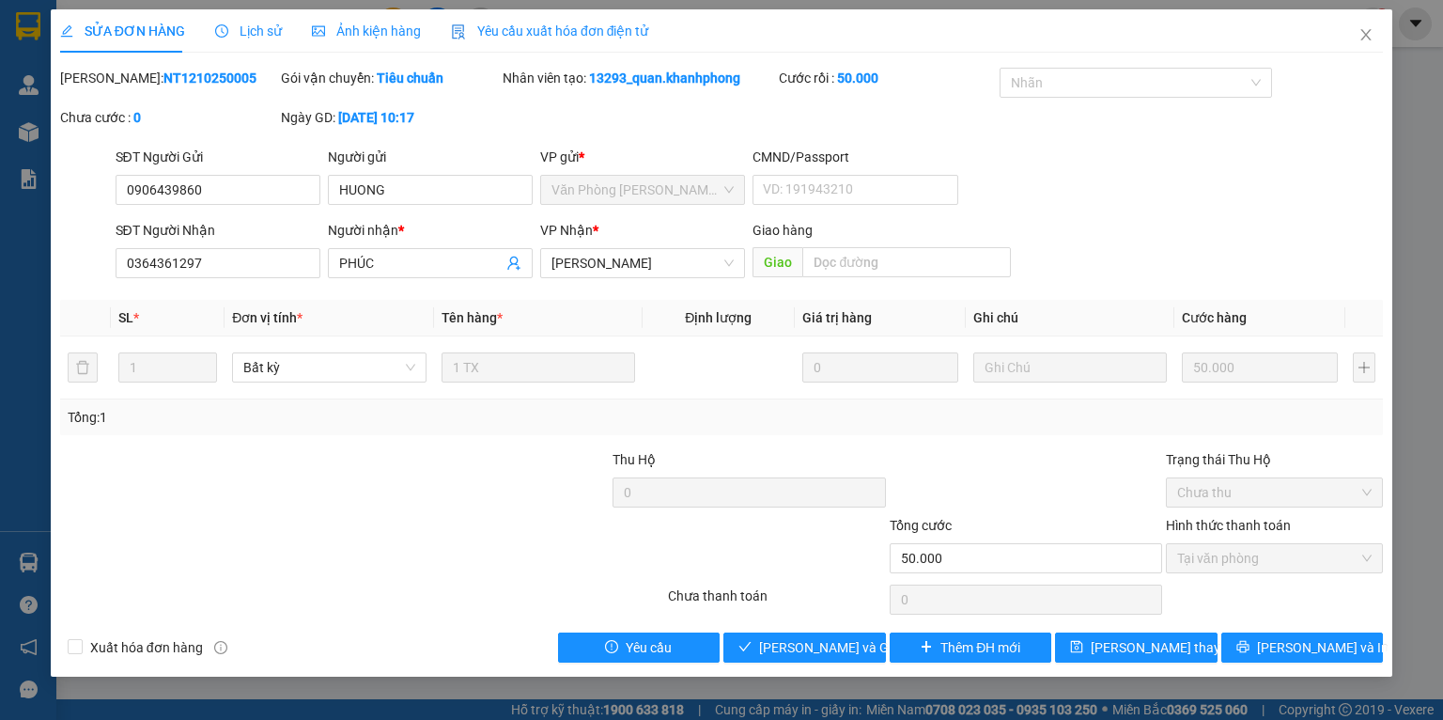
click at [828, 628] on div "Total Paid Fee 50.000 Total UnPaid Fee 0 Cash Collection Total Fee Mã ĐH: NT121…" at bounding box center [721, 365] width 1323 height 595
click at [818, 641] on span "Lưu và Giao hàng" at bounding box center [849, 647] width 180 height 21
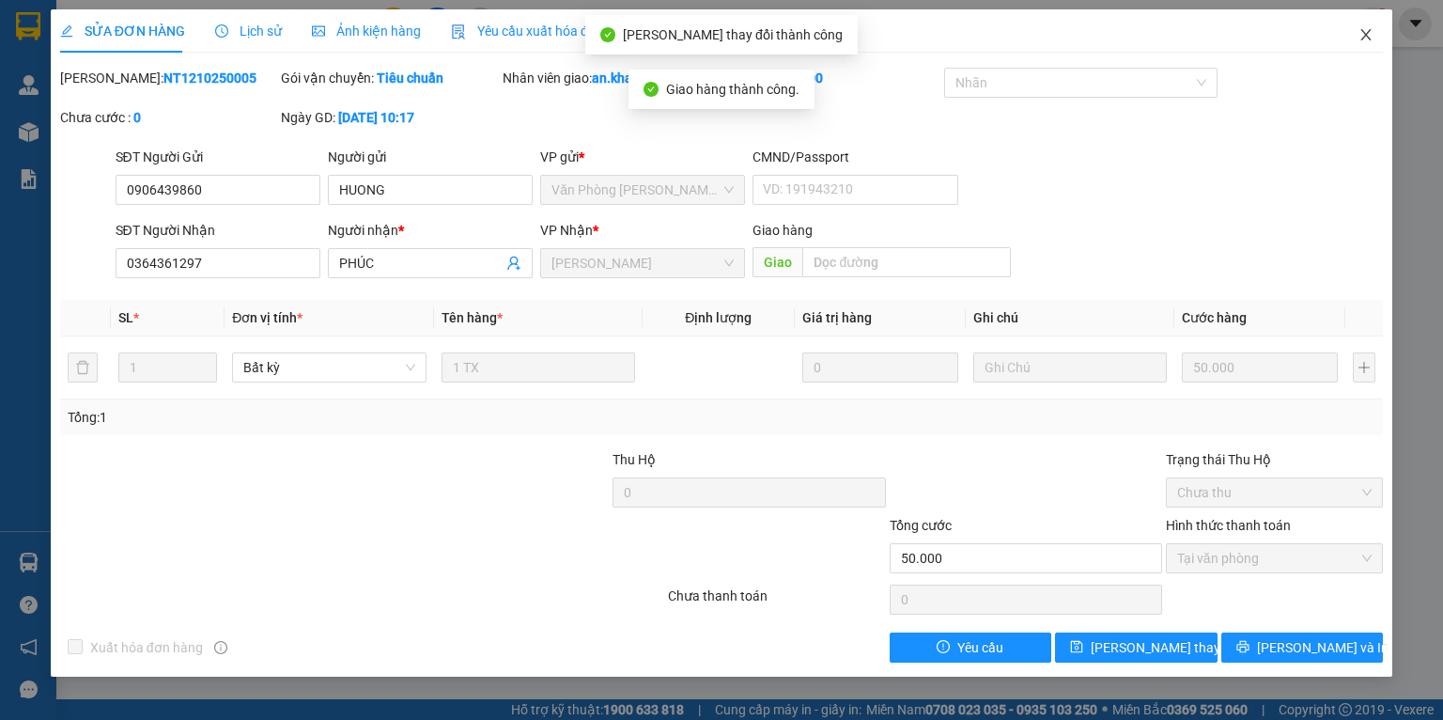
click at [1360, 40] on icon "close" at bounding box center [1365, 34] width 15 height 15
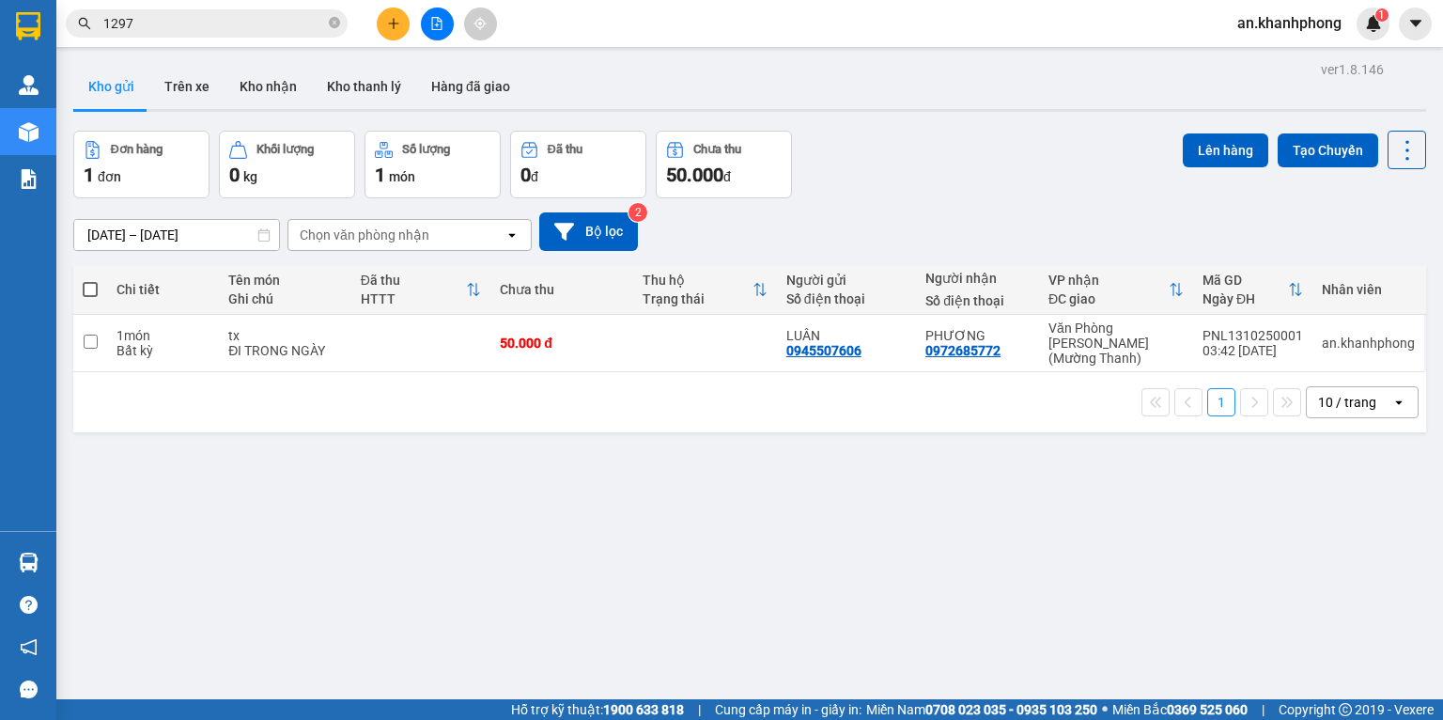
click at [220, 23] on input "1297" at bounding box center [214, 23] width 222 height 21
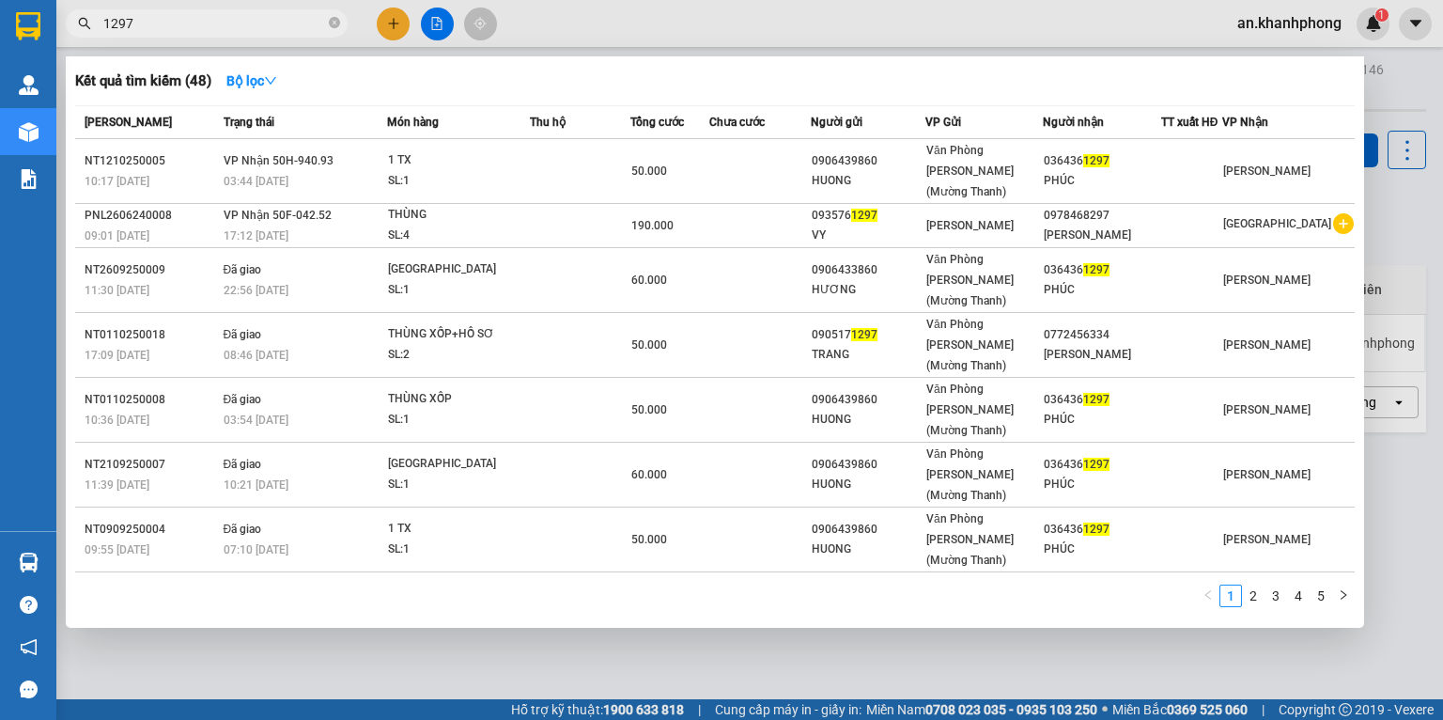
click at [220, 23] on input "1297" at bounding box center [214, 23] width 222 height 21
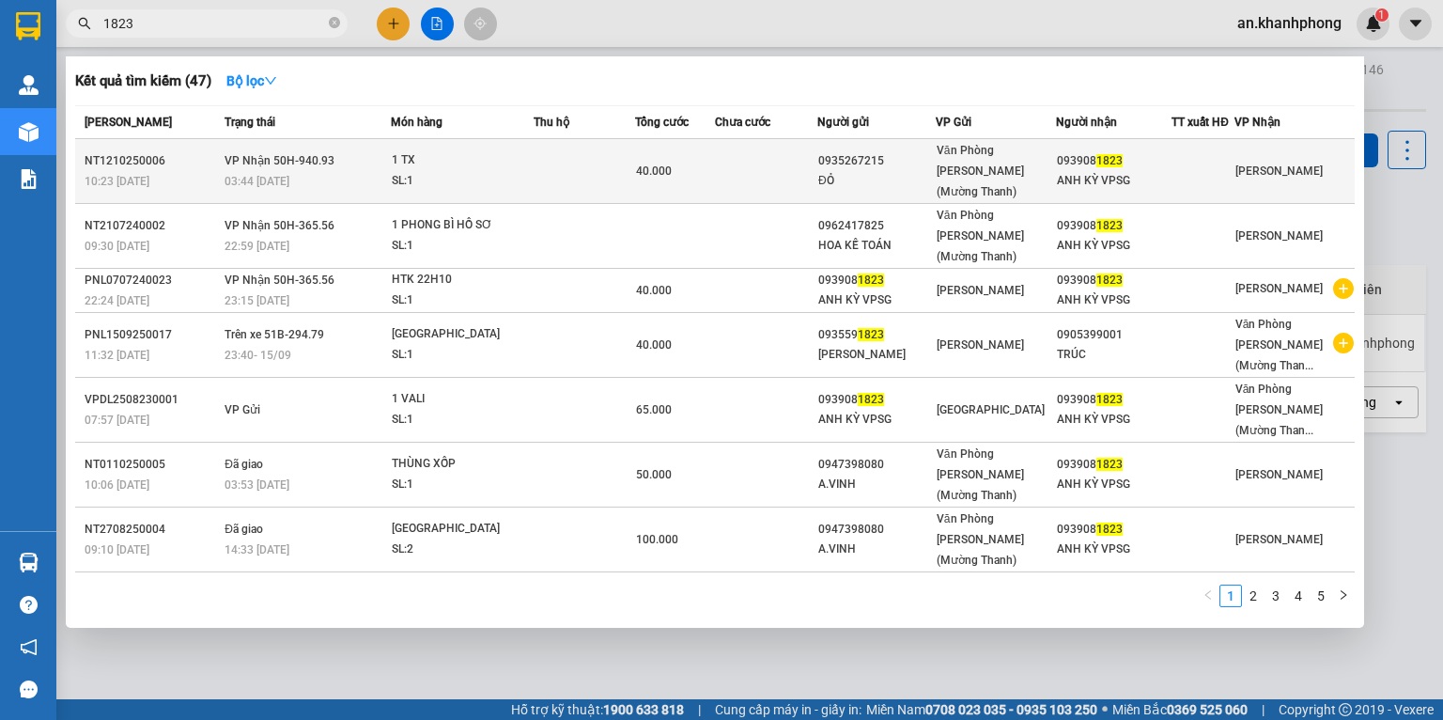
type input "1823"
click at [742, 153] on td at bounding box center [766, 171] width 102 height 65
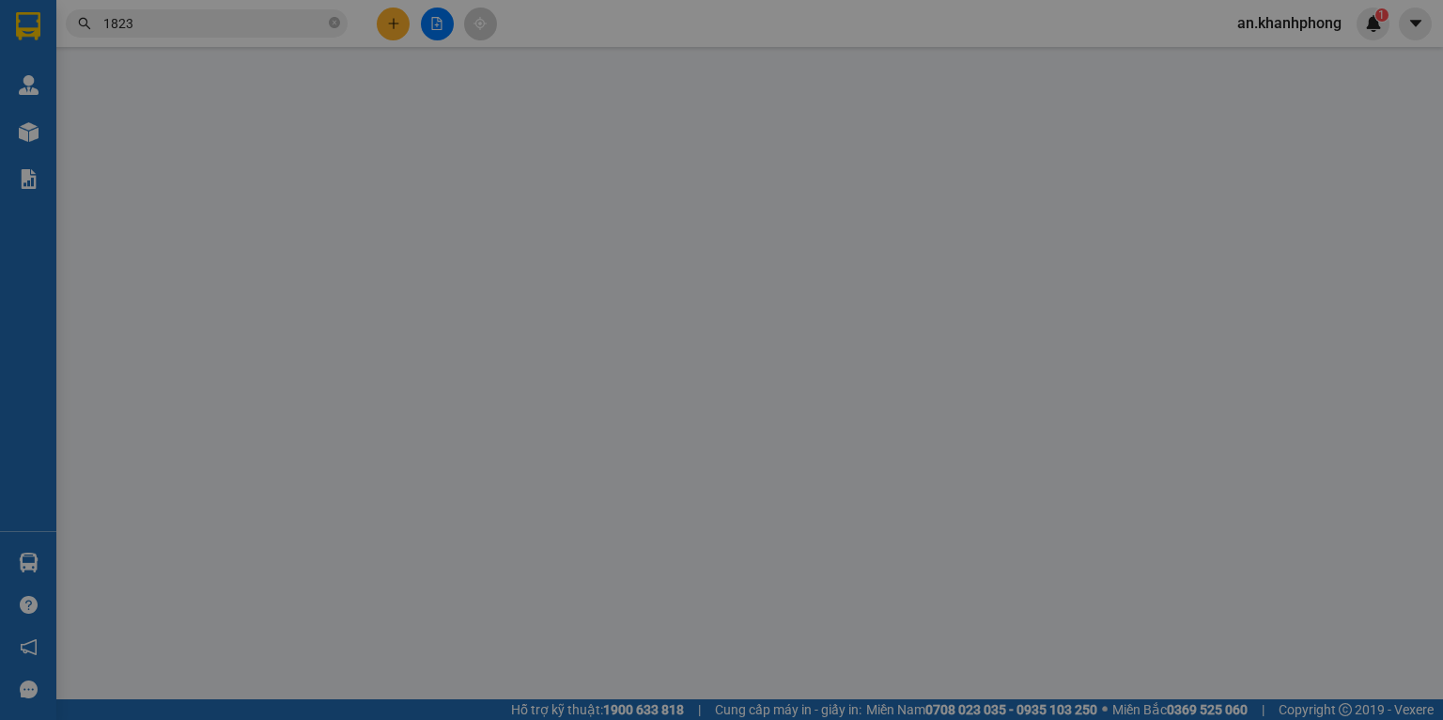
type input "0935267215"
type input "ĐỎ"
type input "0939081823"
type input "ANH KỲ VPSG"
type input "40.000"
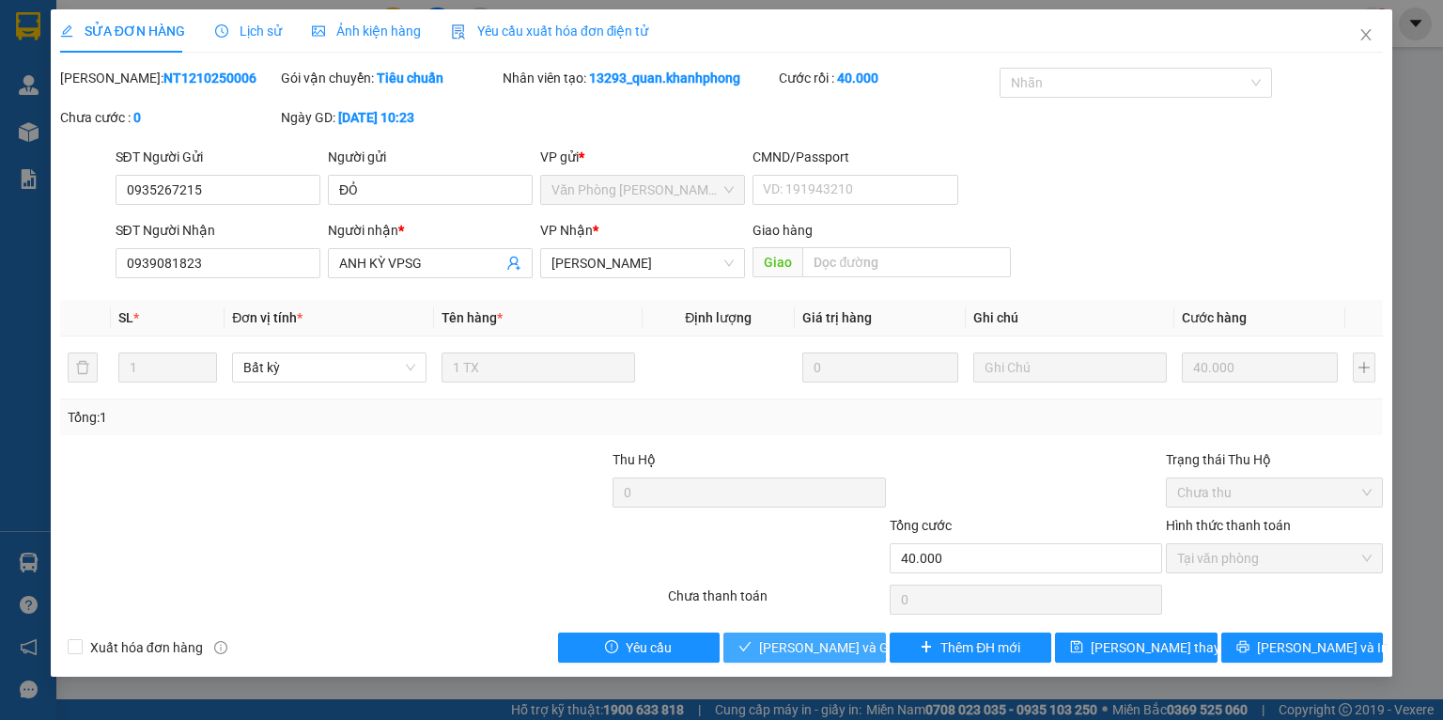
click at [793, 641] on span "Lưu và Giao hàng" at bounding box center [849, 647] width 180 height 21
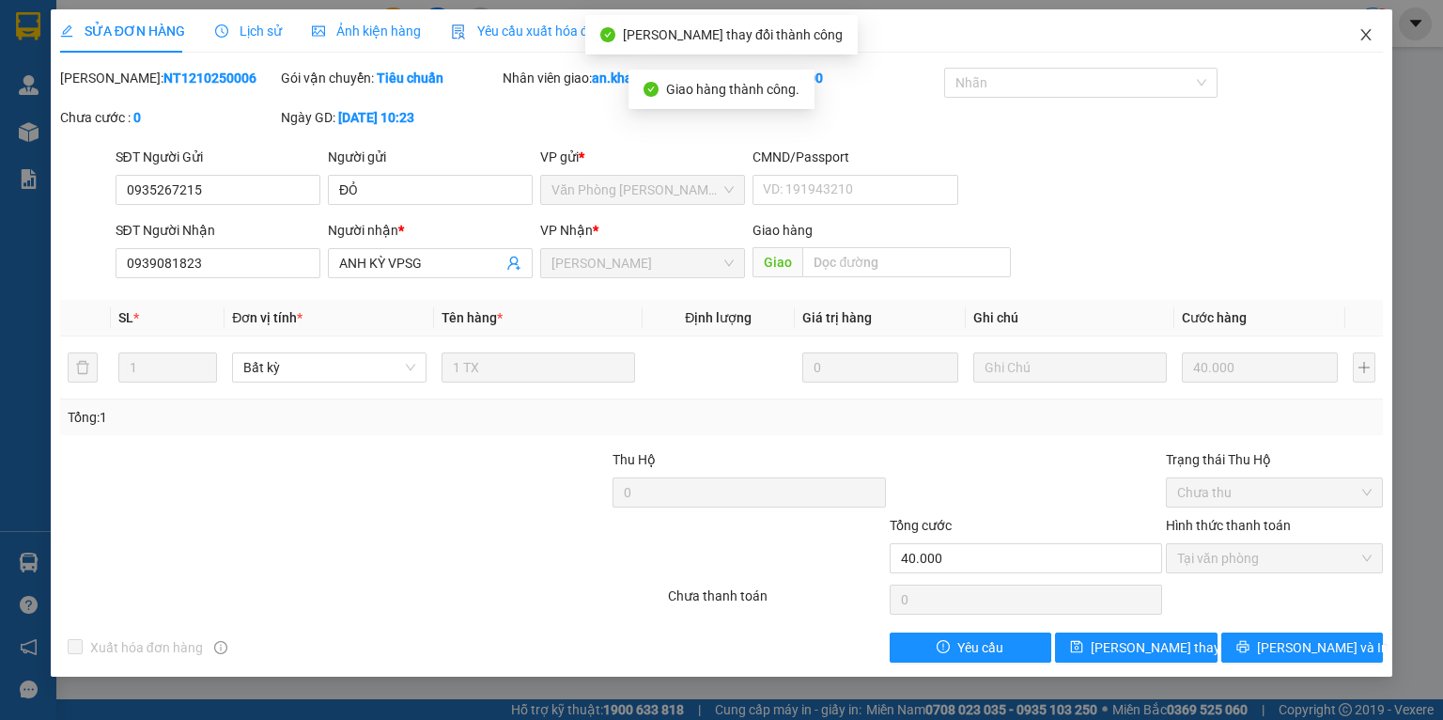
click at [1373, 26] on span "Close" at bounding box center [1366, 35] width 53 height 53
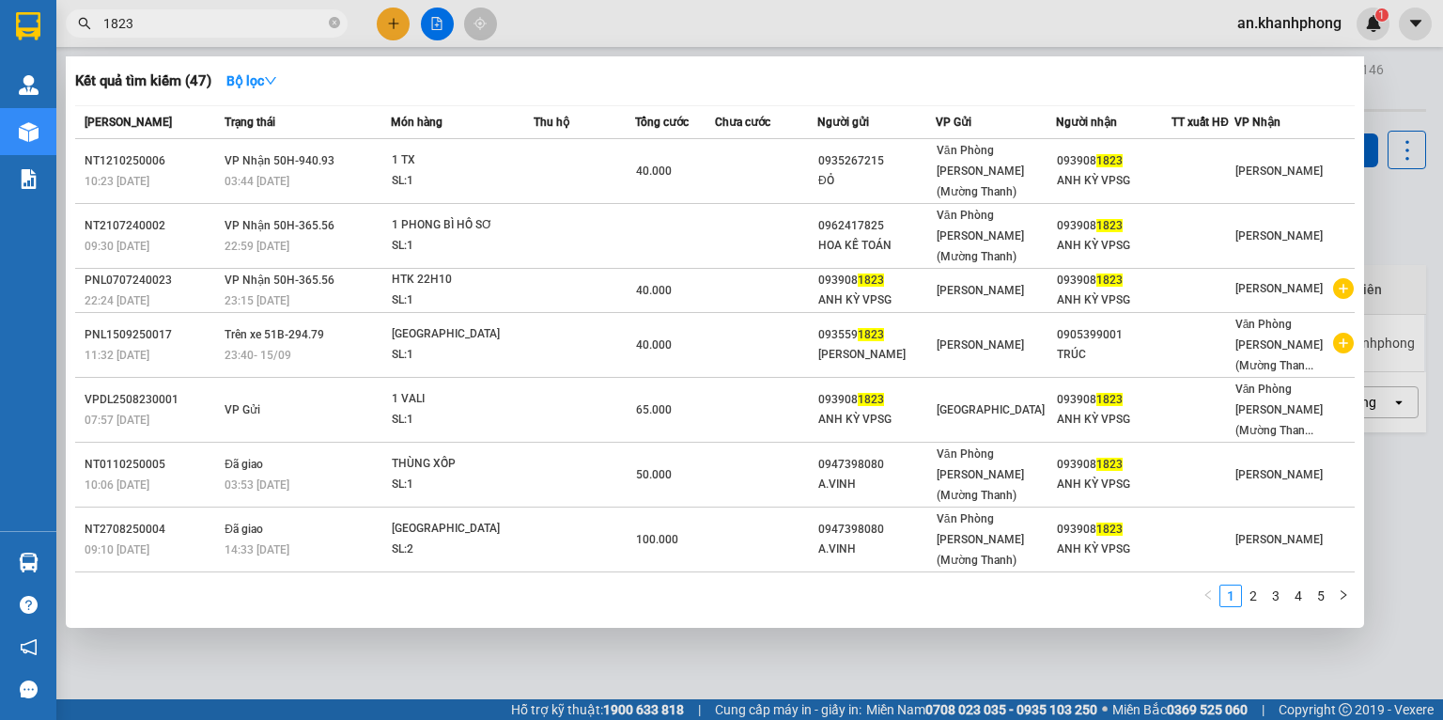
click at [254, 21] on input "1823" at bounding box center [214, 23] width 222 height 21
